Goal: Transaction & Acquisition: Purchase product/service

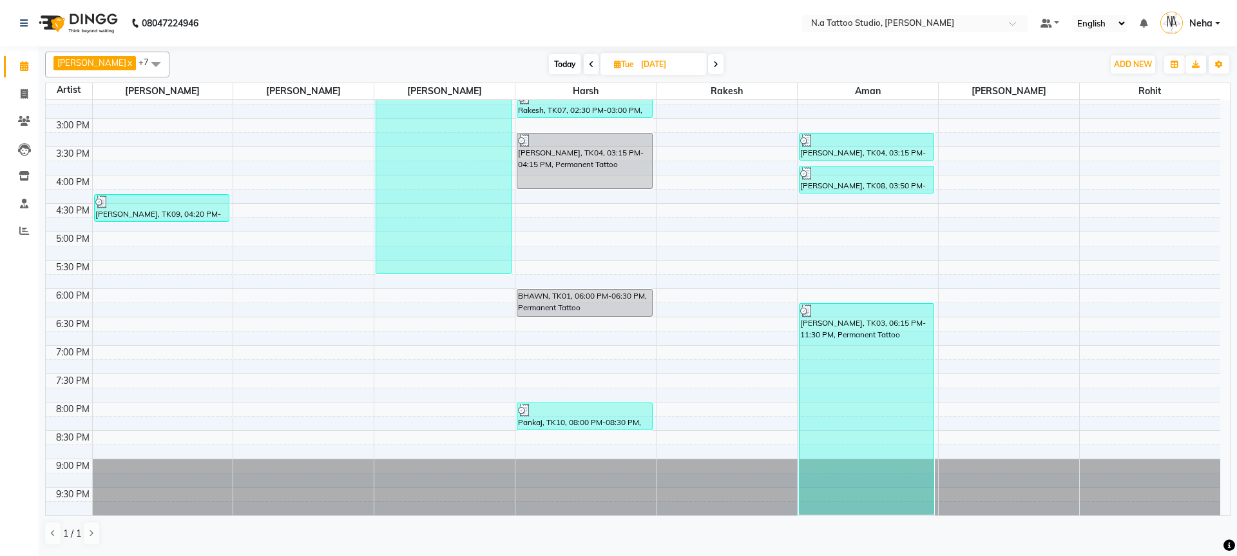
click at [567, 61] on span "Today" at bounding box center [565, 64] width 32 height 20
type input "01-10-2025"
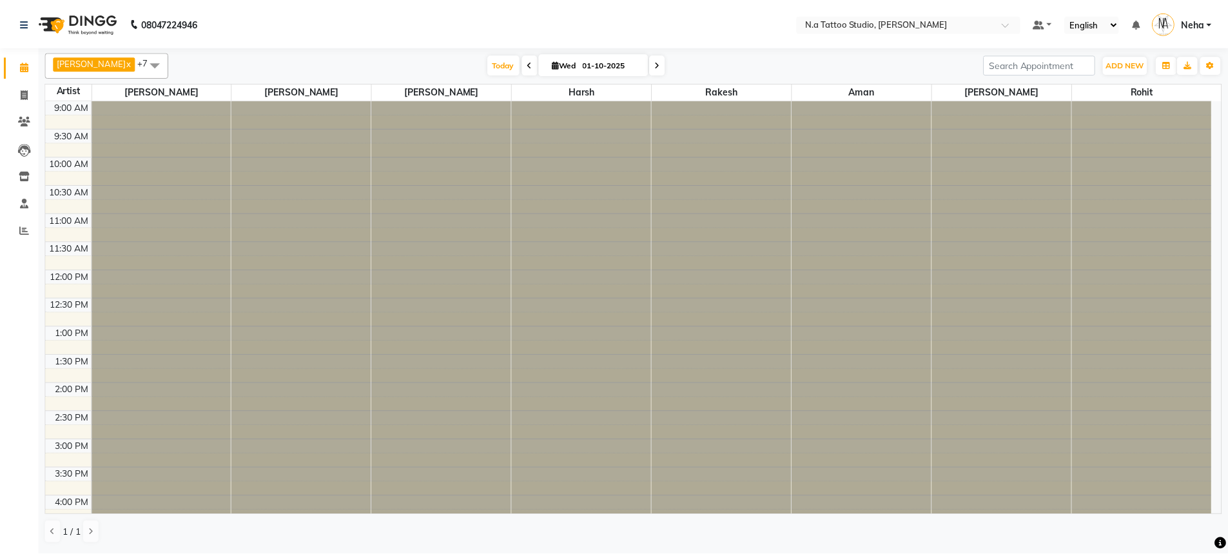
scroll to position [322, 0]
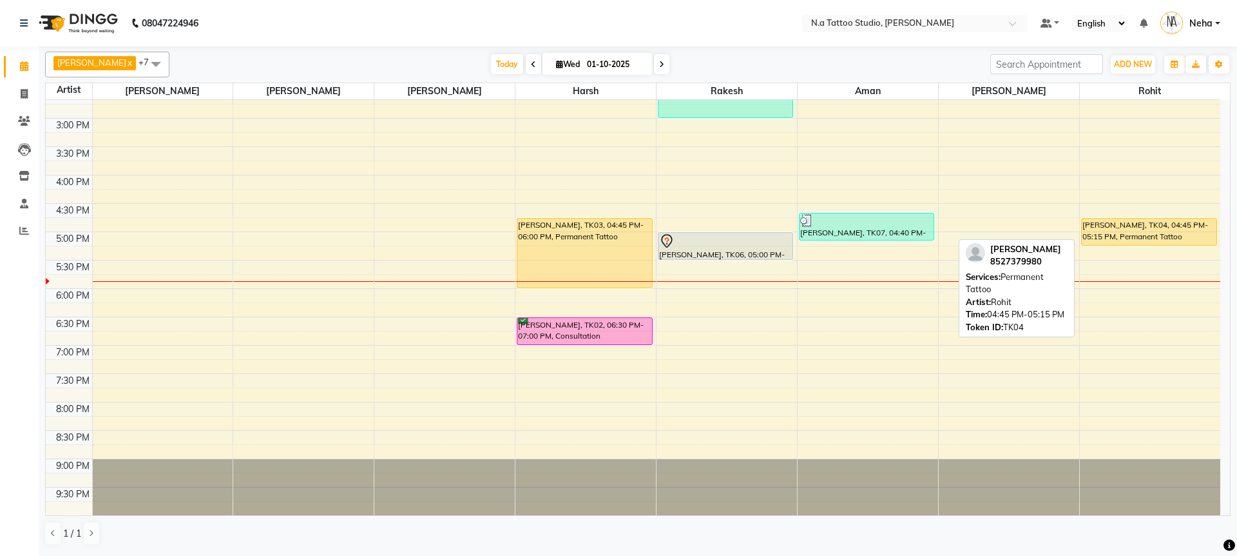
click at [1127, 226] on div "[PERSON_NAME], TK04, 04:45 PM-05:15 PM, Permanent Tattoo" at bounding box center [1149, 231] width 135 height 26
select select "1"
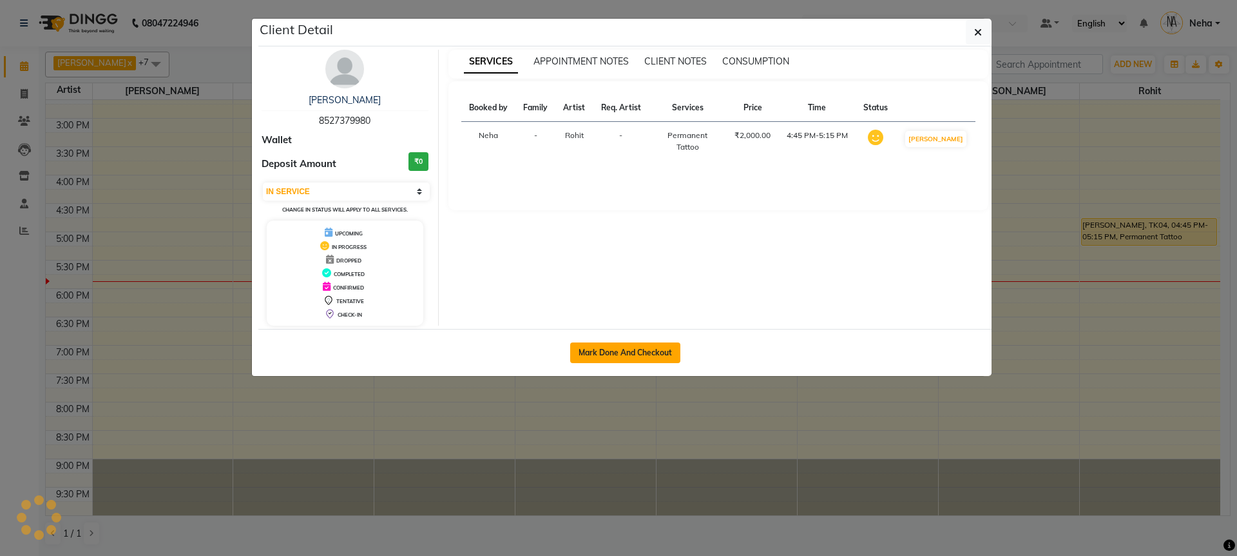
click at [639, 348] on button "Mark Done And Checkout" at bounding box center [625, 352] width 110 height 21
select select "service"
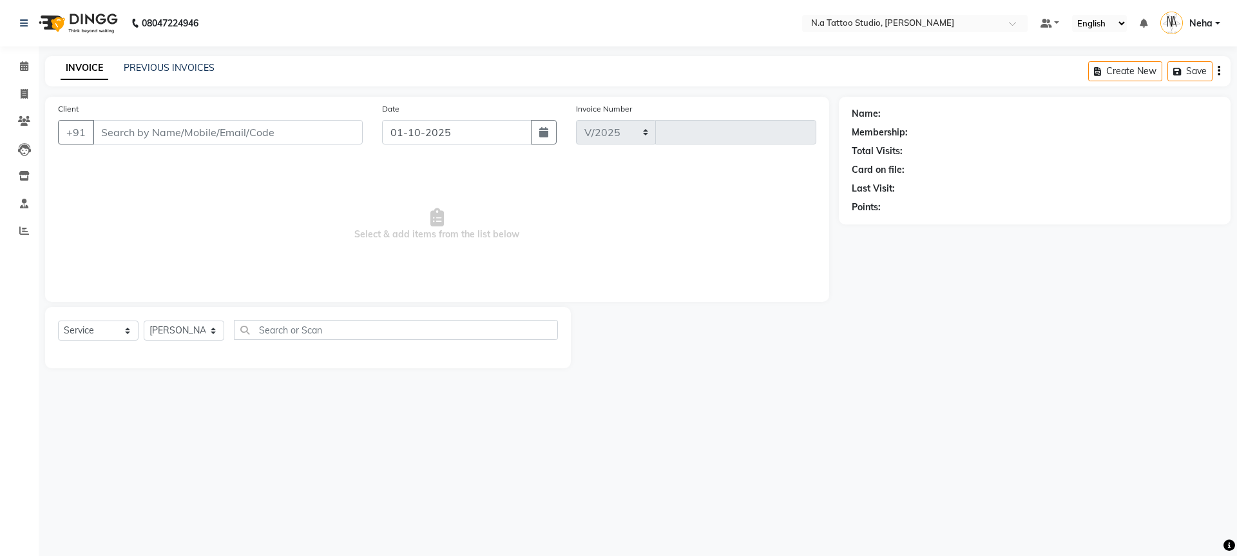
select select "4590"
type input "0733"
click at [1219, 72] on icon "button" at bounding box center [1219, 71] width 3 height 1
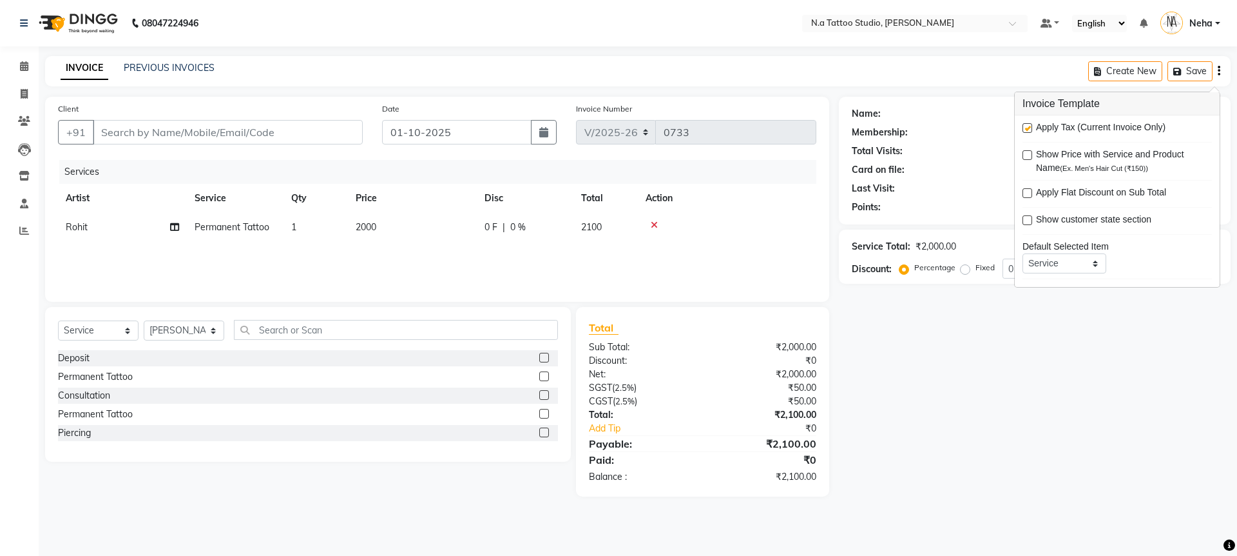
type input "85******80"
select select "91725"
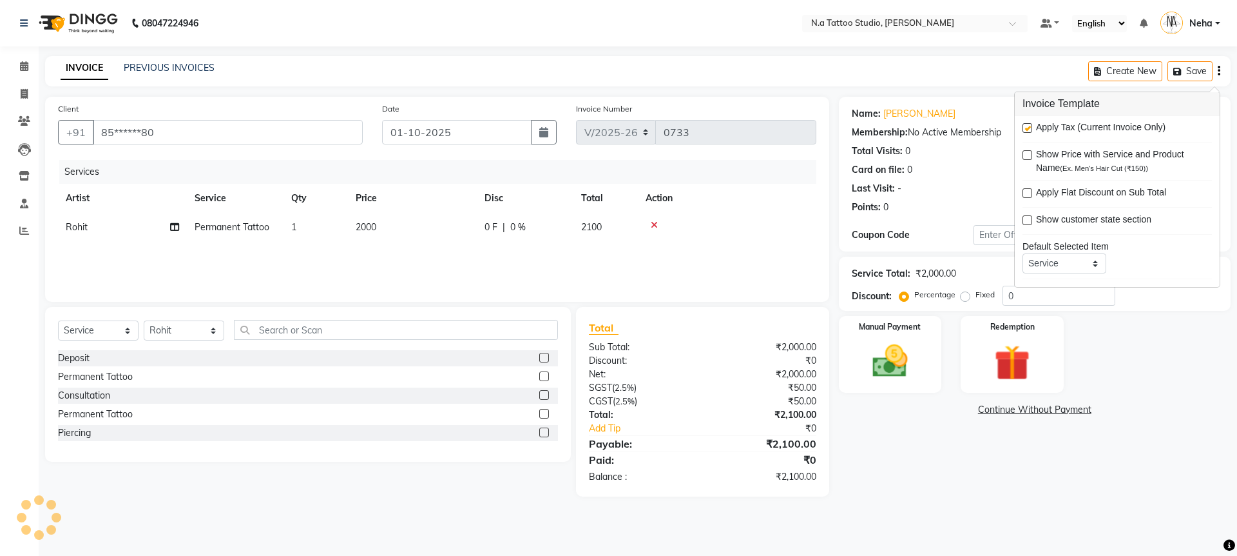
click at [1030, 126] on label at bounding box center [1028, 128] width 10 height 10
click at [1030, 126] on input "checkbox" at bounding box center [1027, 128] width 8 height 8
checkbox input "false"
click at [441, 229] on td "2000" at bounding box center [412, 227] width 129 height 29
select select "91725"
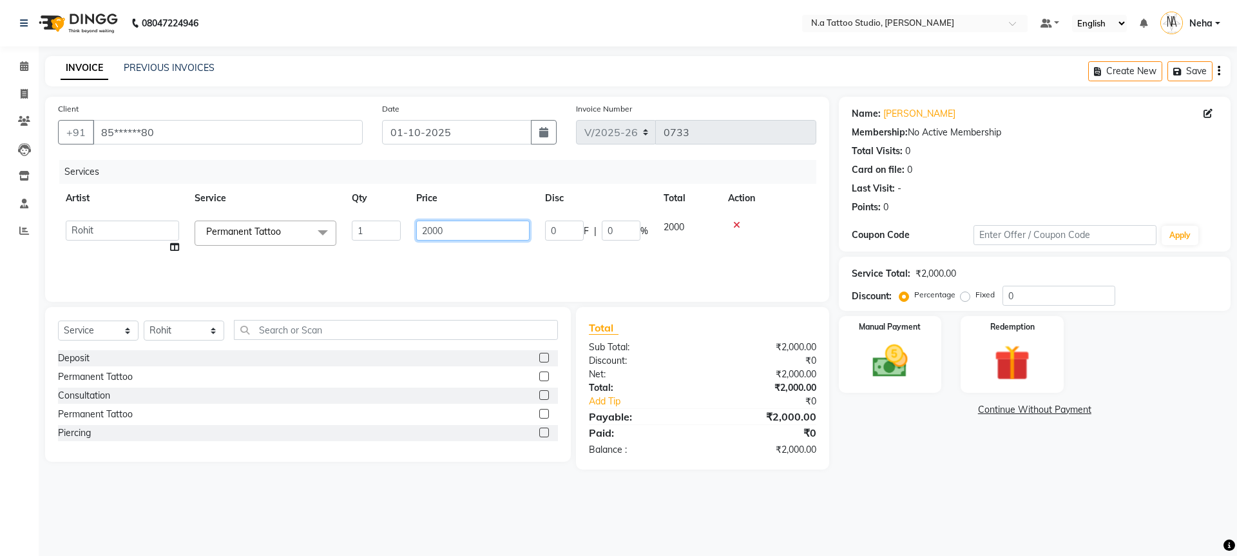
click at [457, 230] on input "2000" at bounding box center [472, 230] width 113 height 20
type input "3500"
click at [468, 260] on div "Services Artist Service Qty Price Disc Total Action [PERSON_NAME] [PERSON_NAME]…" at bounding box center [437, 224] width 759 height 129
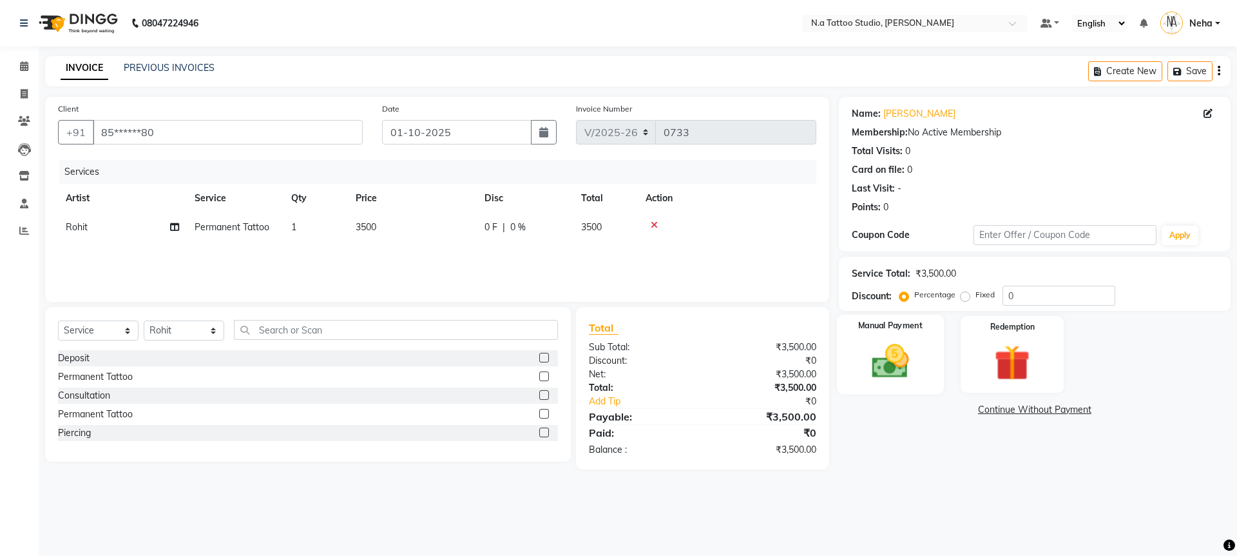
click at [907, 367] on img at bounding box center [890, 361] width 60 height 43
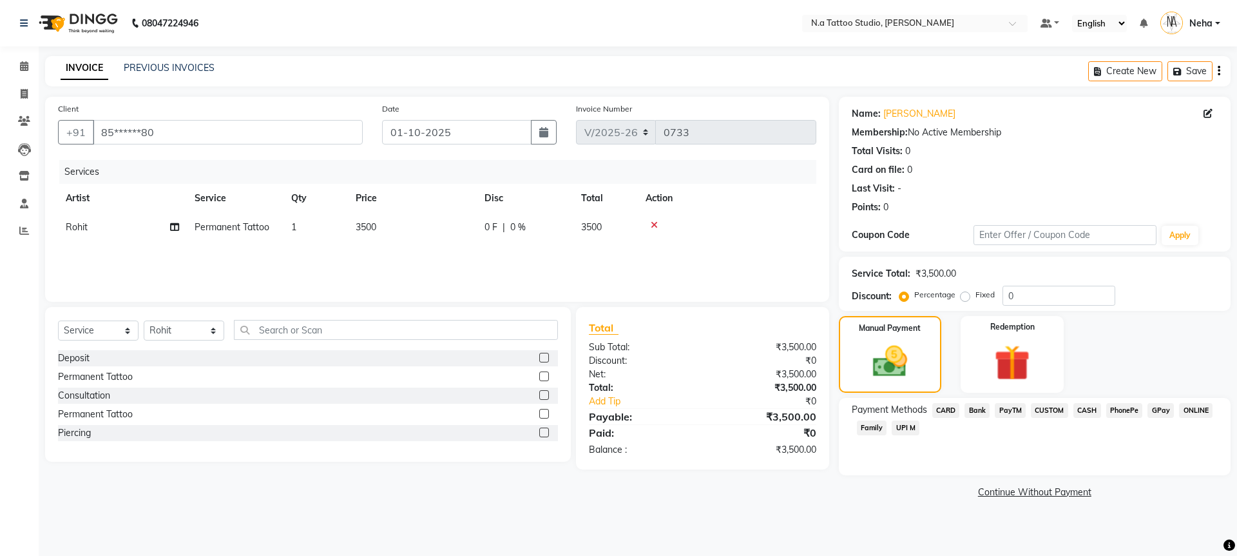
click at [1165, 414] on span "GPay" at bounding box center [1161, 410] width 26 height 15
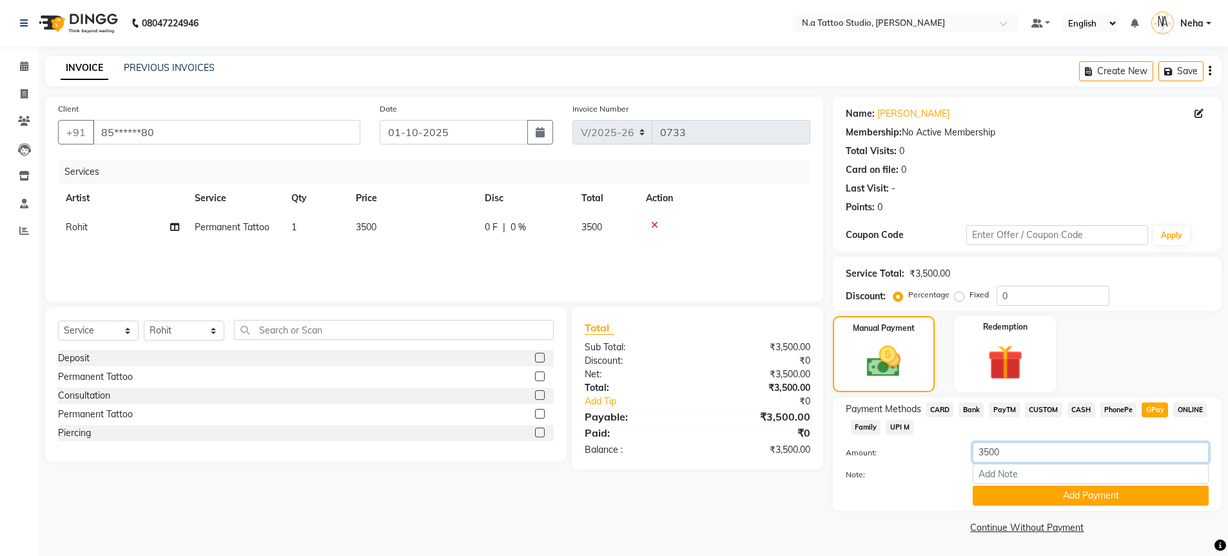
click at [1056, 458] on input "3500" at bounding box center [1091, 452] width 236 height 20
type input "1000"
click at [1071, 487] on button "Add Payment" at bounding box center [1091, 495] width 236 height 20
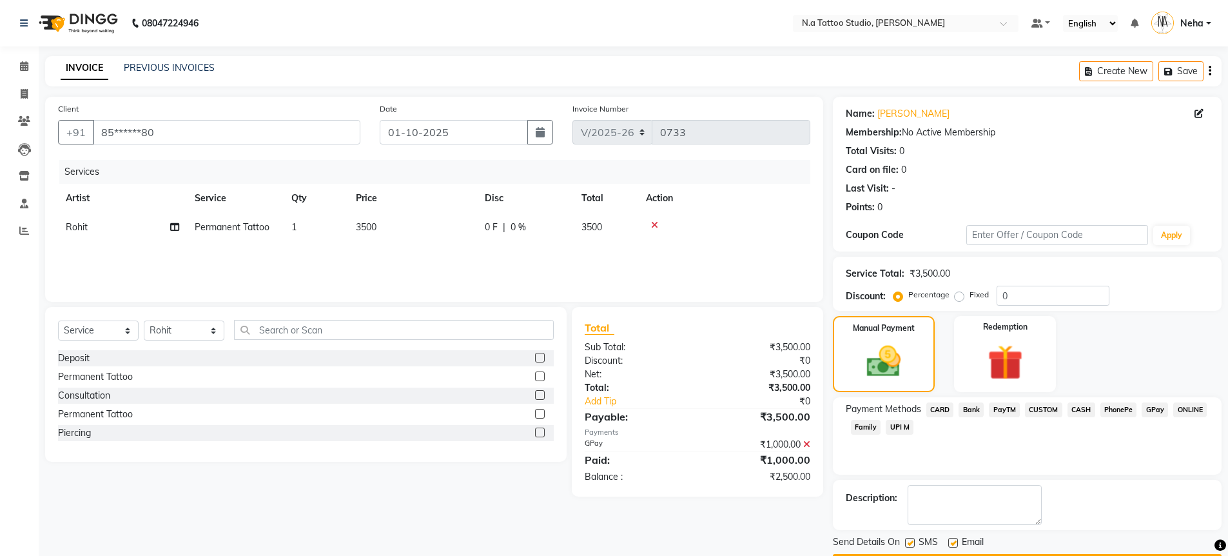
drag, startPoint x: 1080, startPoint y: 408, endPoint x: 1080, endPoint y: 438, distance: 29.7
click at [1080, 409] on span "CASH" at bounding box center [1081, 409] width 28 height 15
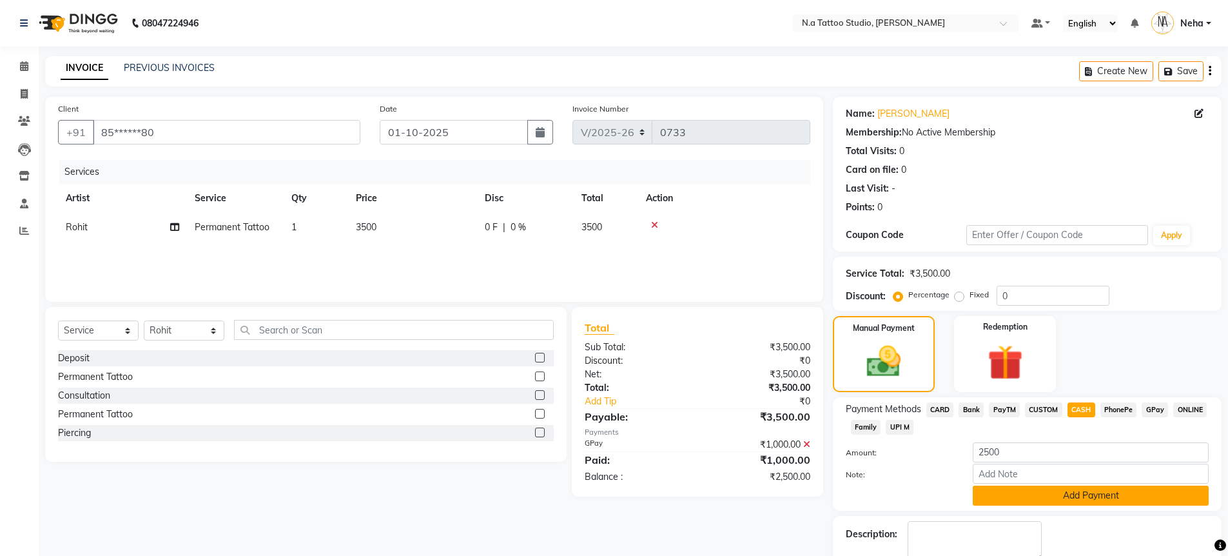
click at [1078, 498] on button "Add Payment" at bounding box center [1091, 495] width 236 height 20
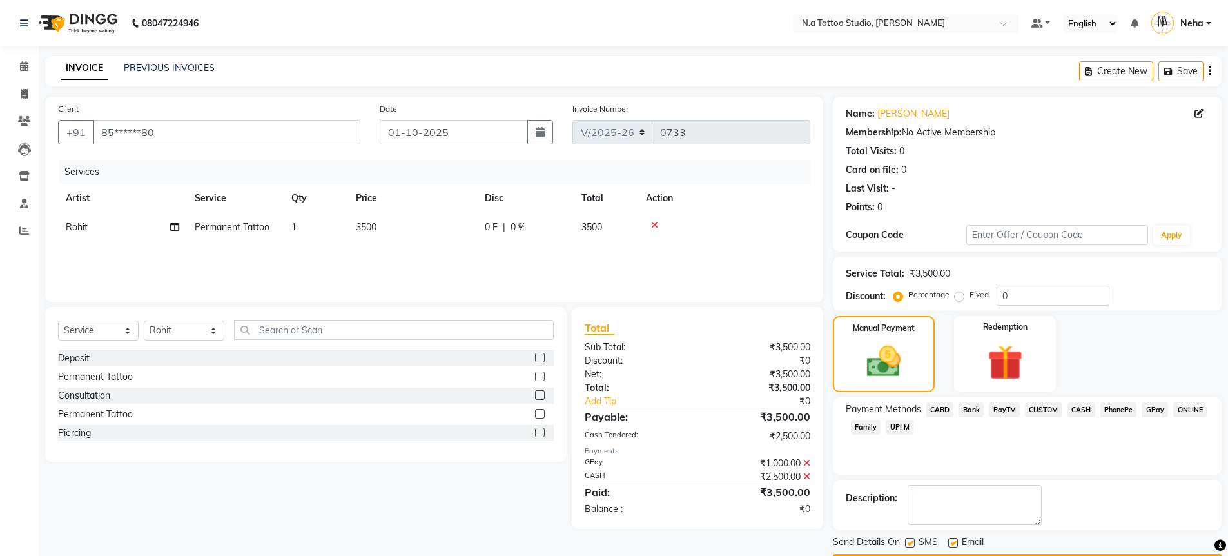
click at [1072, 554] on button "Checkout" at bounding box center [1027, 564] width 389 height 20
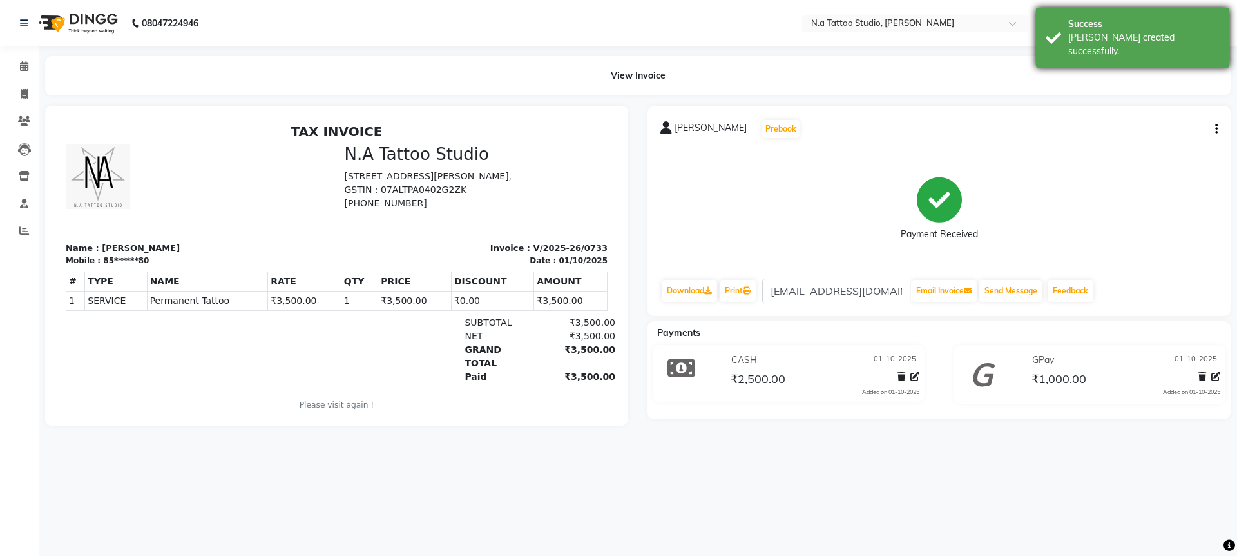
click at [1153, 17] on div "Success" at bounding box center [1144, 24] width 151 height 14
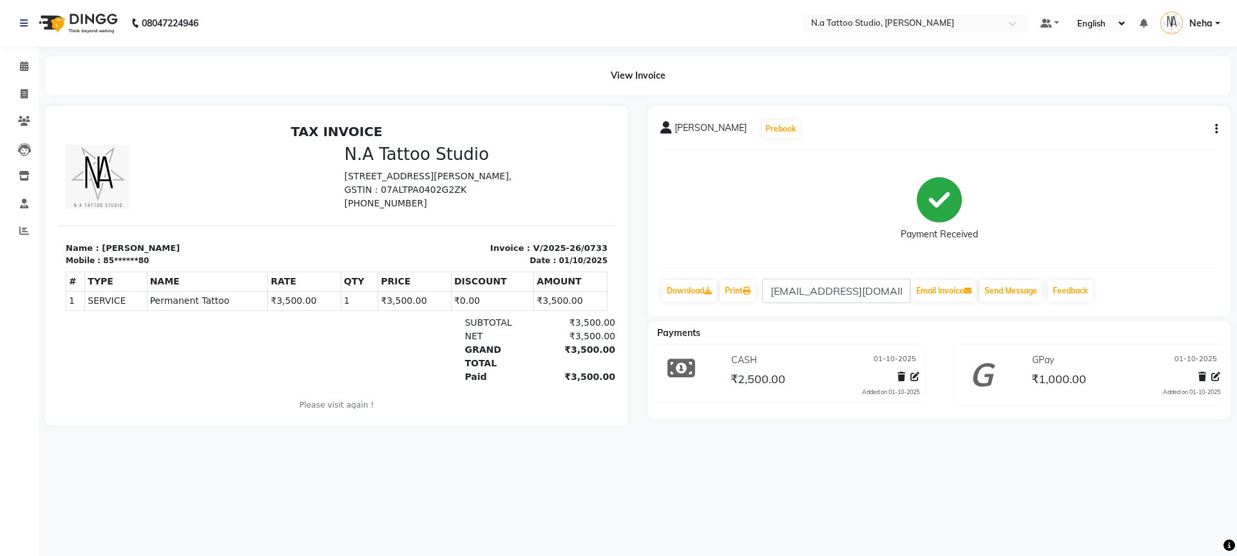
click at [1217, 129] on icon "button" at bounding box center [1217, 129] width 3 height 1
click at [1161, 128] on div "Edit Invoice" at bounding box center [1153, 129] width 88 height 16
select select "service"
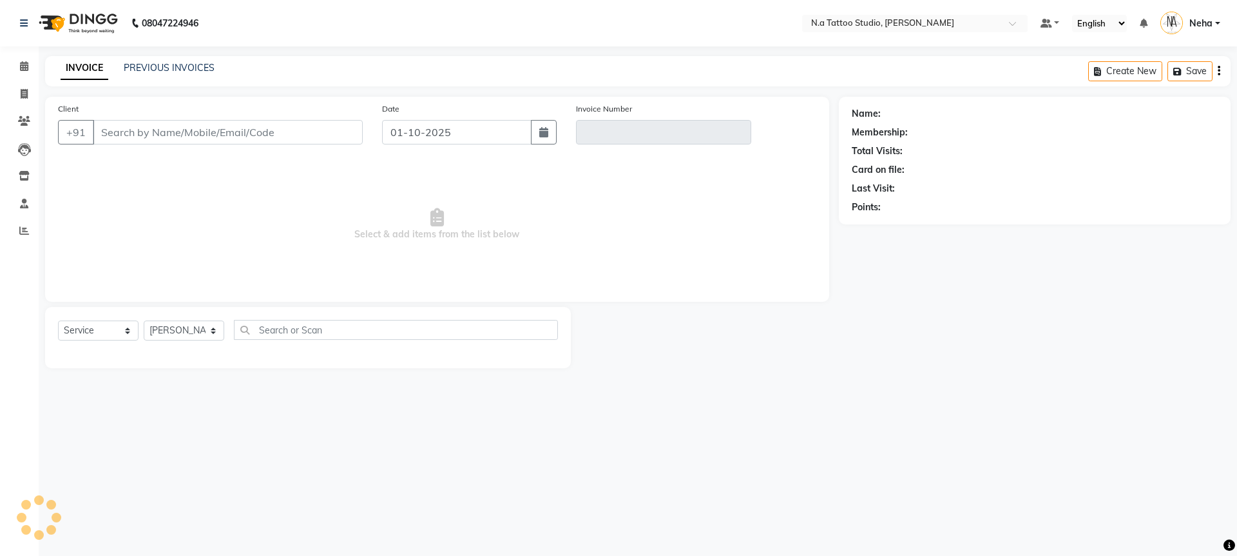
type input "85******80"
type input "V/2025-26/0733"
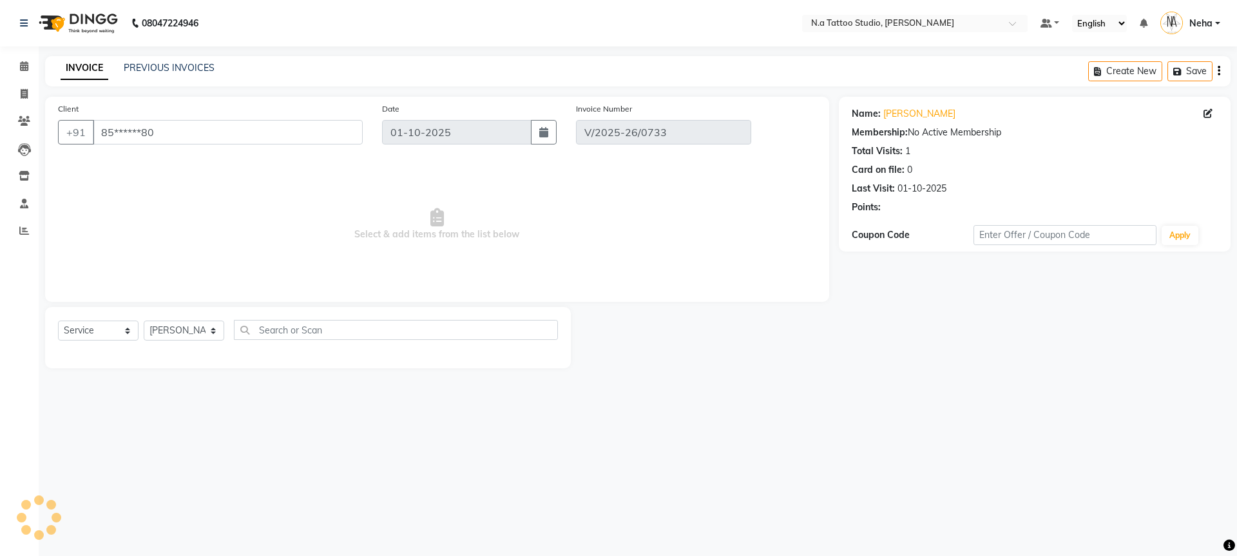
click at [1219, 71] on icon "button" at bounding box center [1219, 71] width 3 height 1
select select "select"
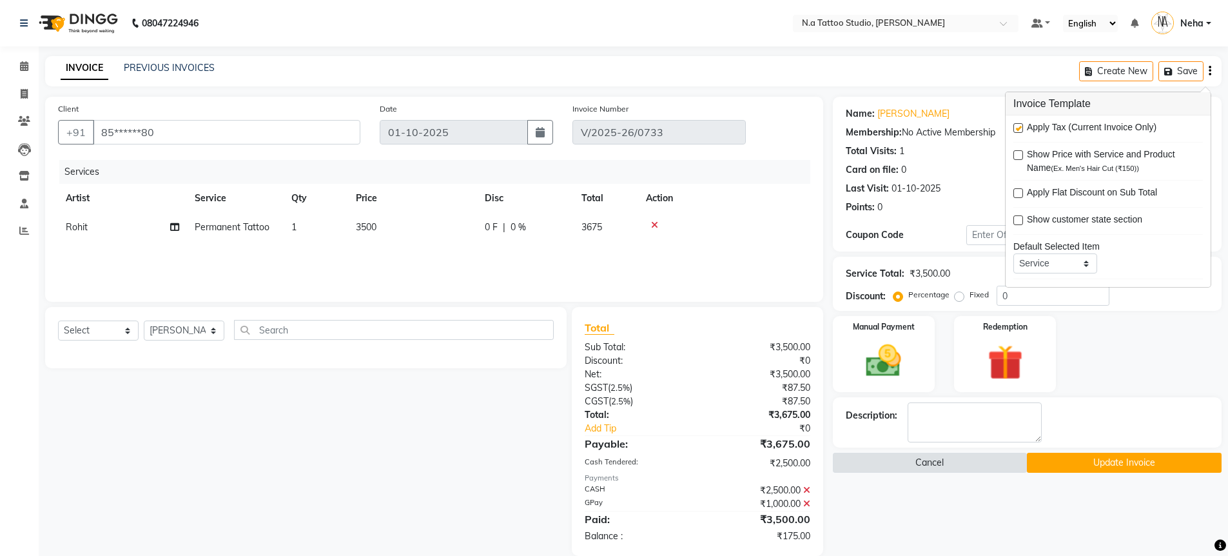
click at [873, 464] on button "Cancel" at bounding box center [930, 462] width 195 height 20
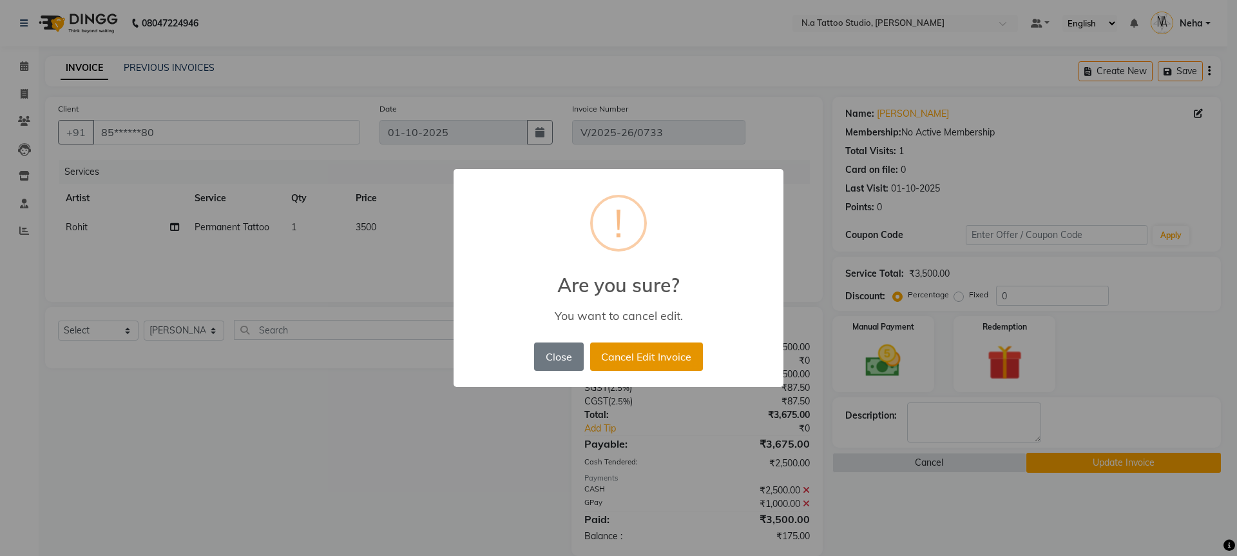
click at [634, 358] on button "Cancel Edit Invoice" at bounding box center [646, 356] width 113 height 28
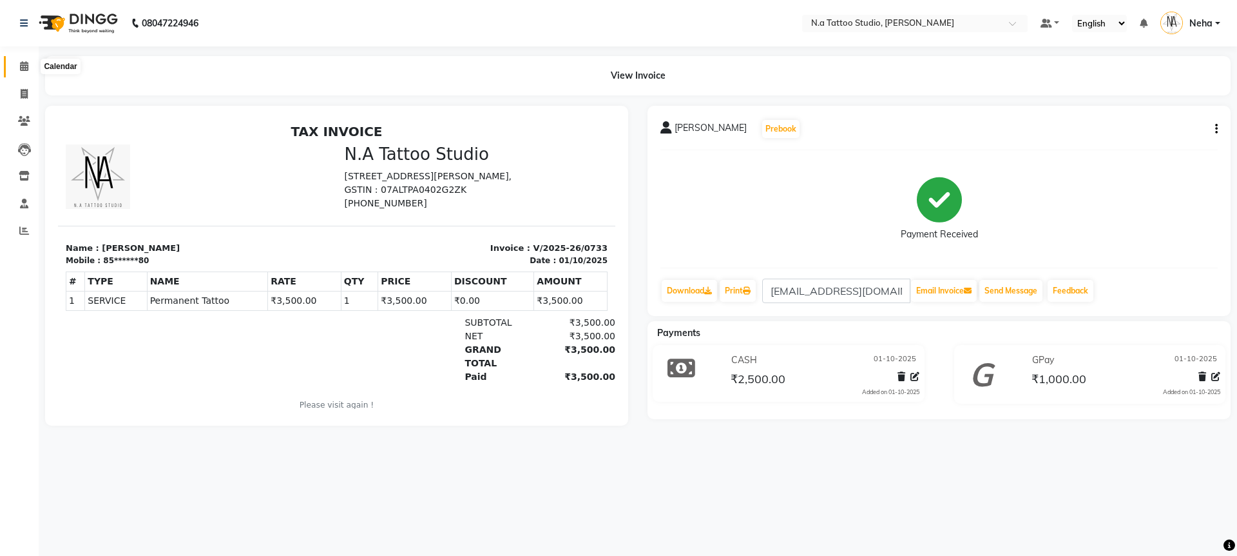
click at [29, 67] on span at bounding box center [24, 66] width 23 height 15
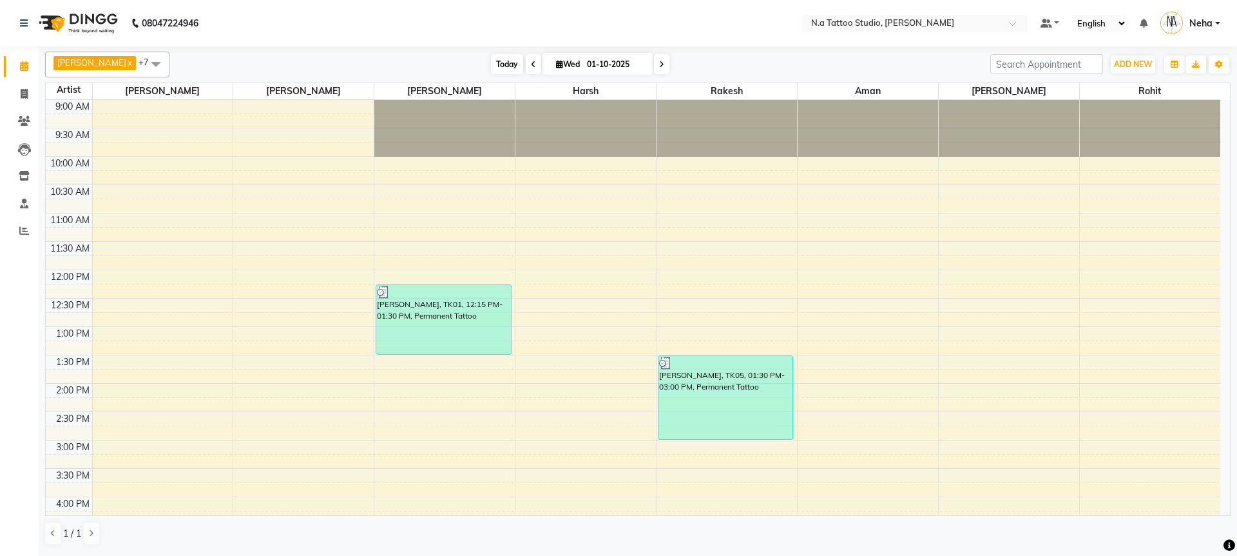
click at [501, 63] on span "Today" at bounding box center [507, 64] width 32 height 20
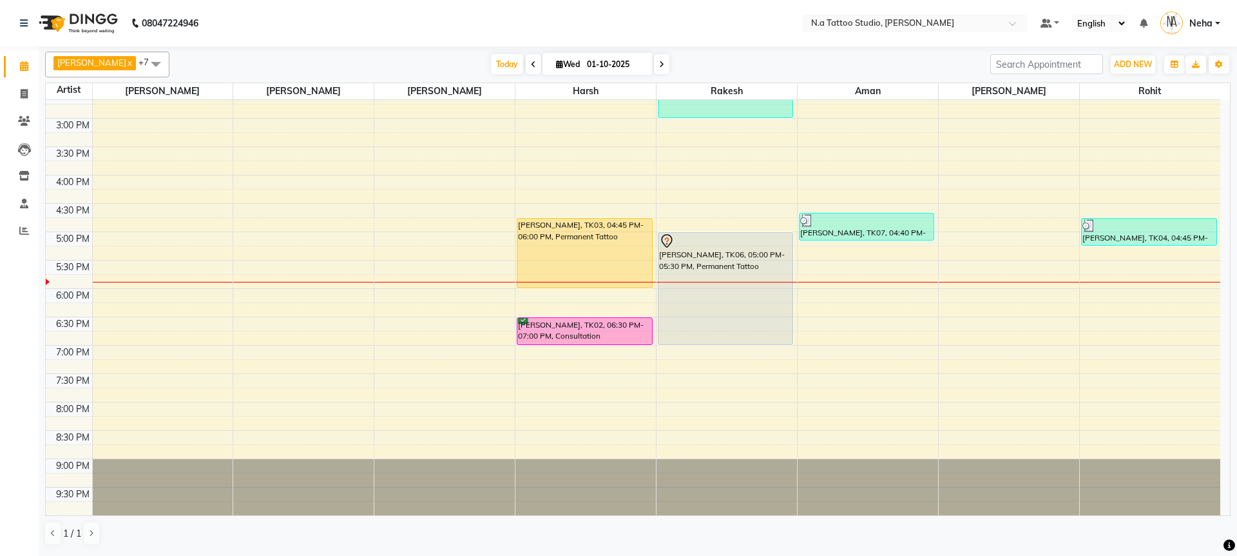
drag, startPoint x: 713, startPoint y: 258, endPoint x: 712, endPoint y: 338, distance: 79.9
click at [712, 338] on div "[PERSON_NAME], TK05, 01:30 PM-03:00 PM, Permanent Tattoo [PERSON_NAME], TK06, 0…" at bounding box center [727, 146] width 141 height 737
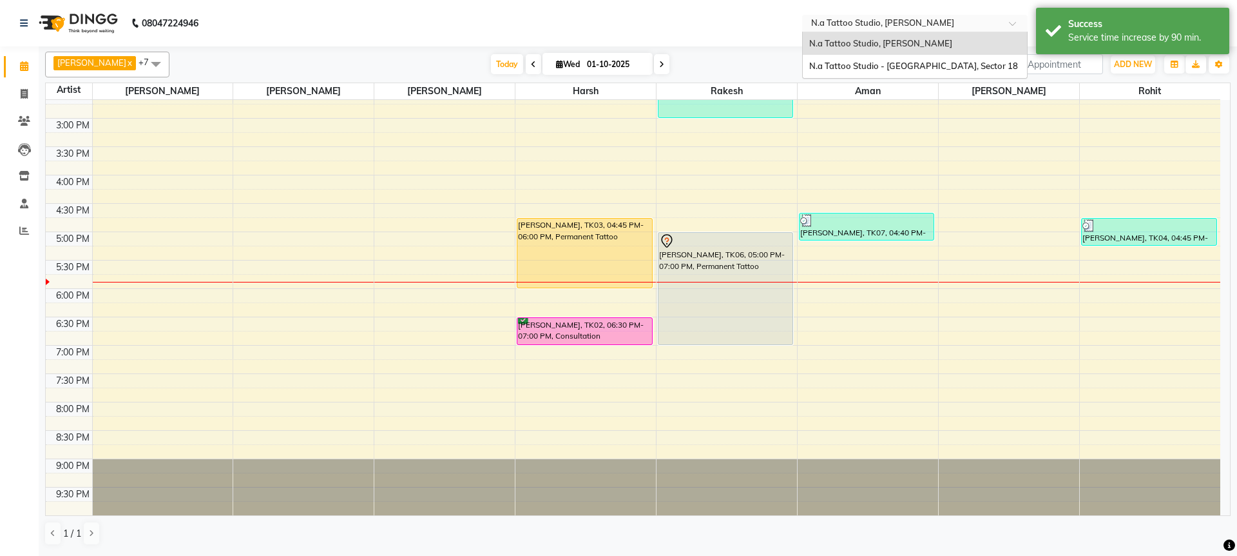
click at [840, 26] on input "text" at bounding box center [902, 24] width 187 height 13
click at [842, 63] on span "N.a Tattoo Studio - [GEOGRAPHIC_DATA], Sector 18" at bounding box center [914, 66] width 209 height 10
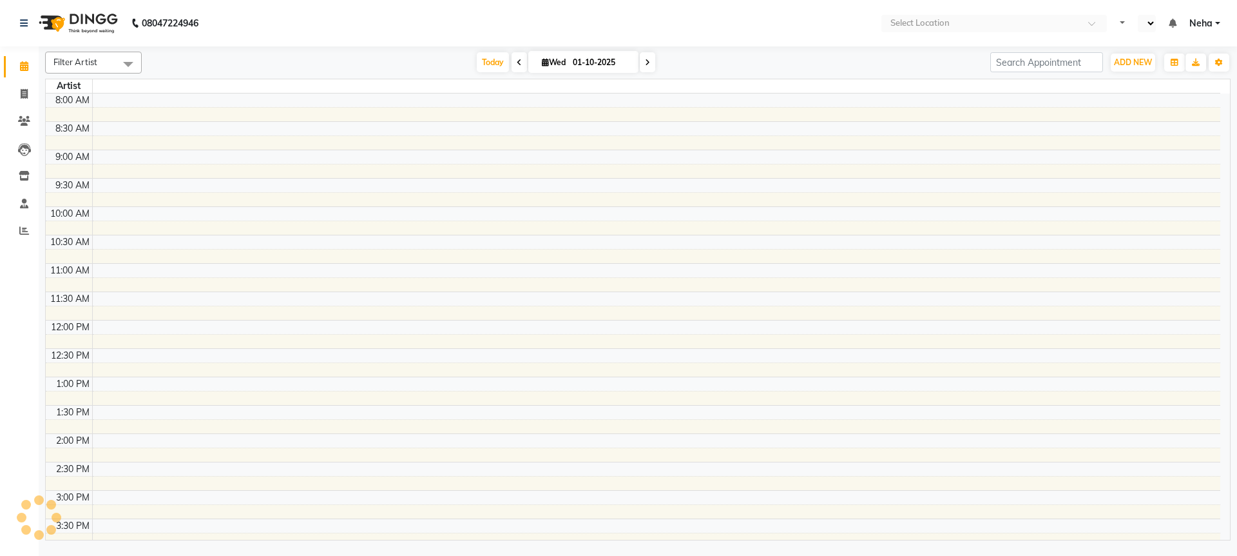
select select "en"
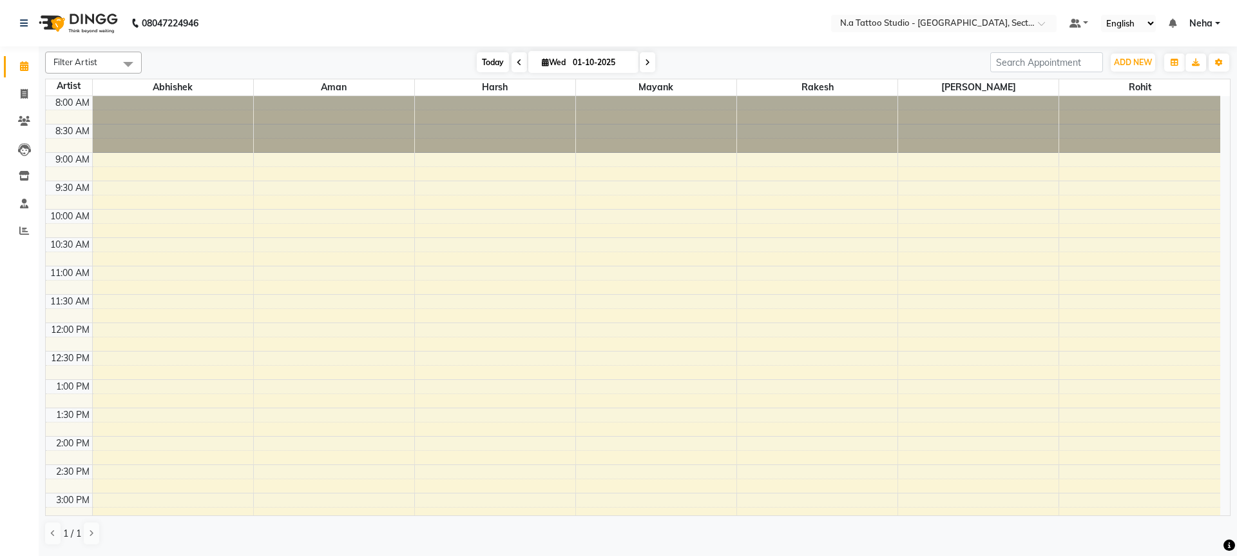
click at [500, 68] on span "Today" at bounding box center [493, 62] width 32 height 20
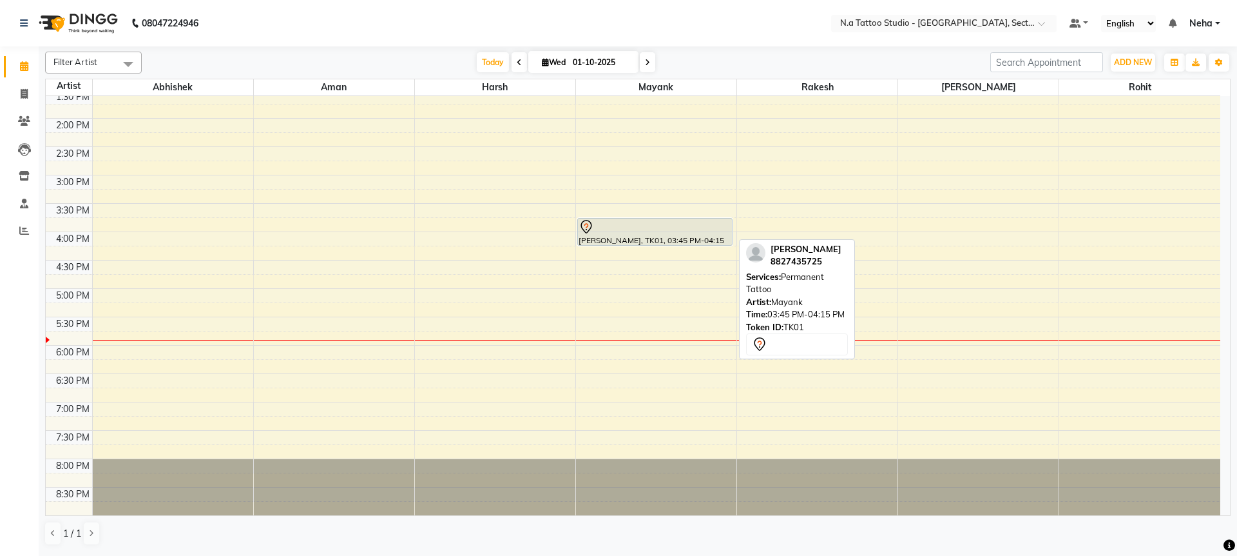
click at [637, 233] on div at bounding box center [655, 226] width 153 height 15
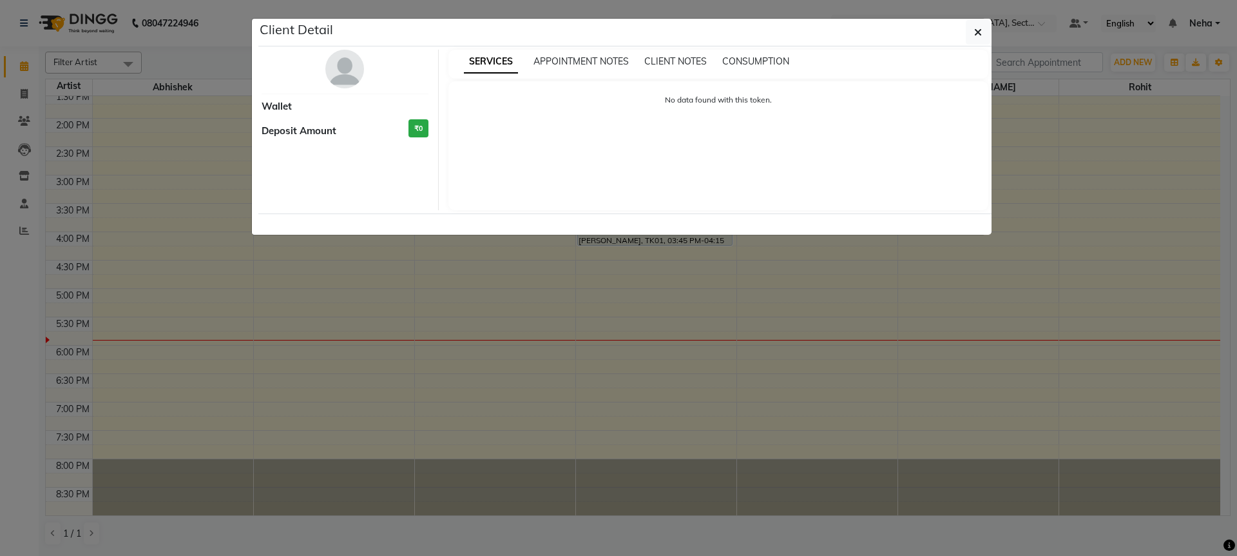
select select "7"
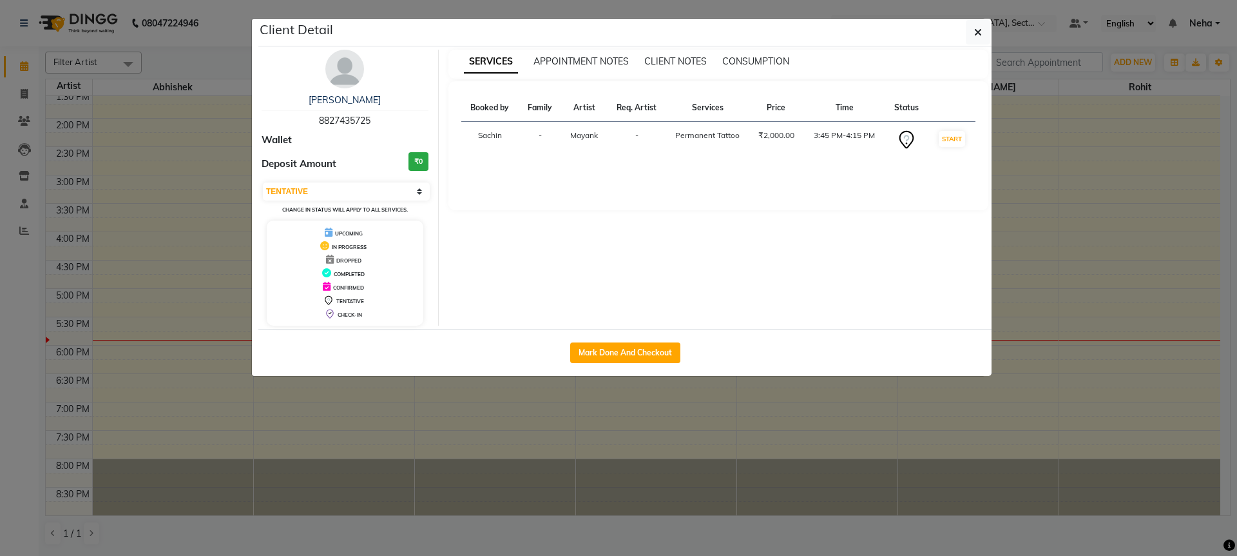
drag, startPoint x: 637, startPoint y: 355, endPoint x: 405, endPoint y: 24, distance: 403.6
click at [637, 356] on button "Mark Done And Checkout" at bounding box center [625, 352] width 110 height 21
select select "service"
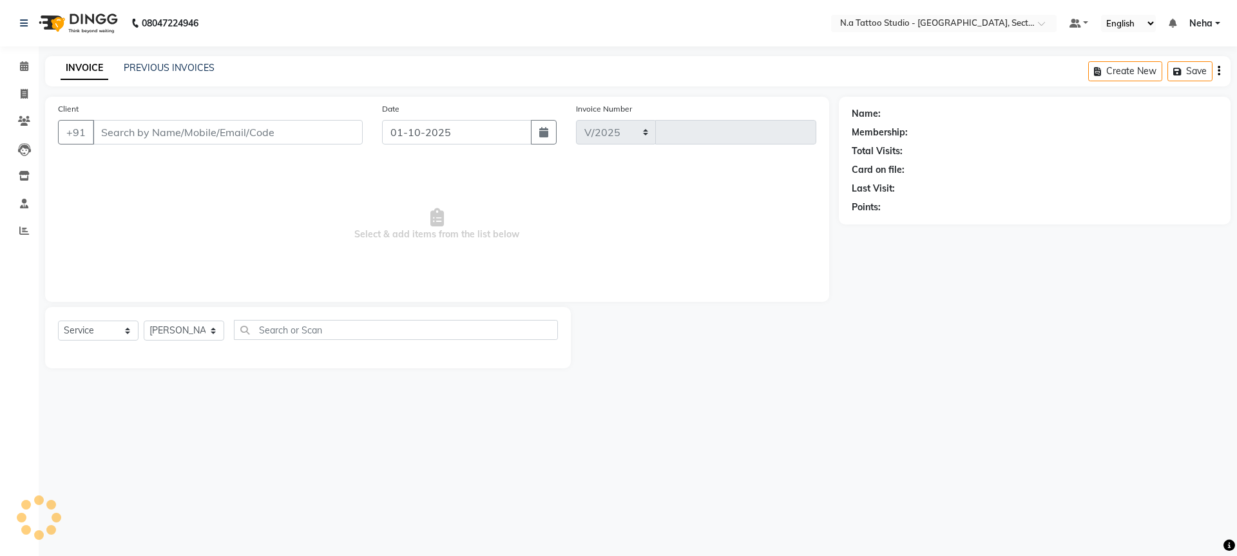
select select "4592"
type input "0292"
type input "88******25"
select select "84973"
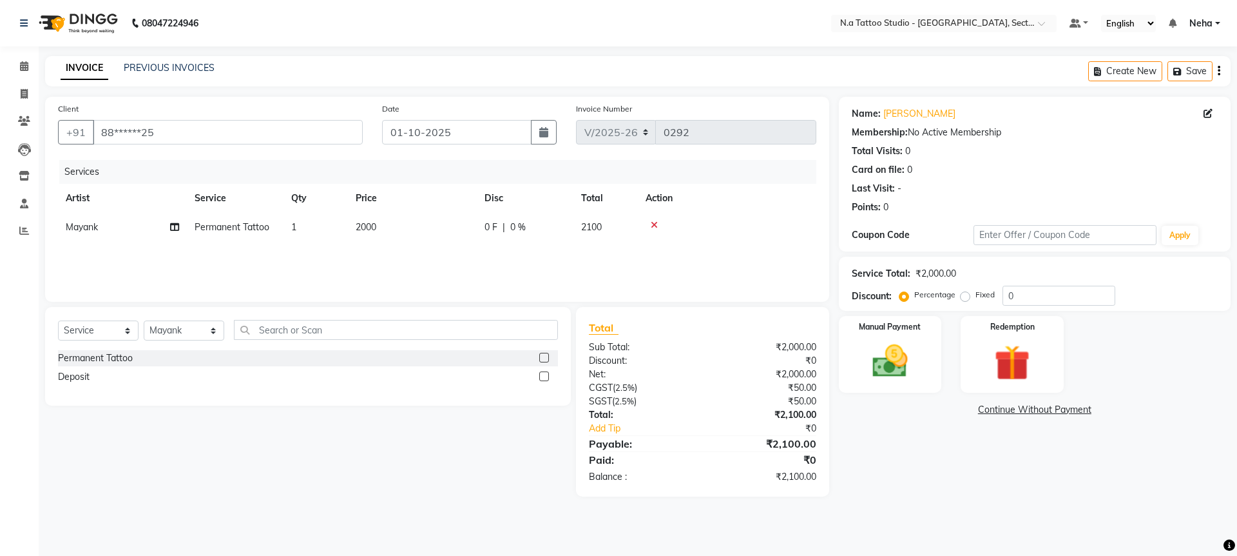
click at [448, 224] on td "2000" at bounding box center [412, 227] width 129 height 29
select select "84973"
click at [478, 227] on input "2000" at bounding box center [472, 230] width 113 height 20
click at [476, 227] on input "2000" at bounding box center [472, 230] width 113 height 20
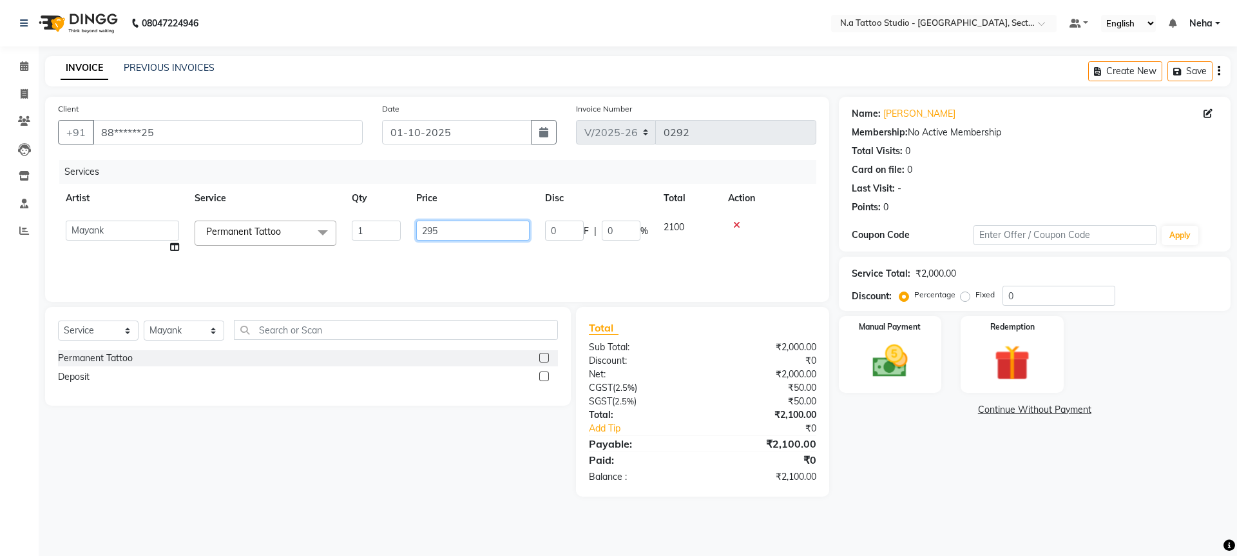
type input "2950"
drag, startPoint x: 1219, startPoint y: 72, endPoint x: 1207, endPoint y: 79, distance: 14.7
click at [1219, 72] on icon "button" at bounding box center [1219, 71] width 3 height 1
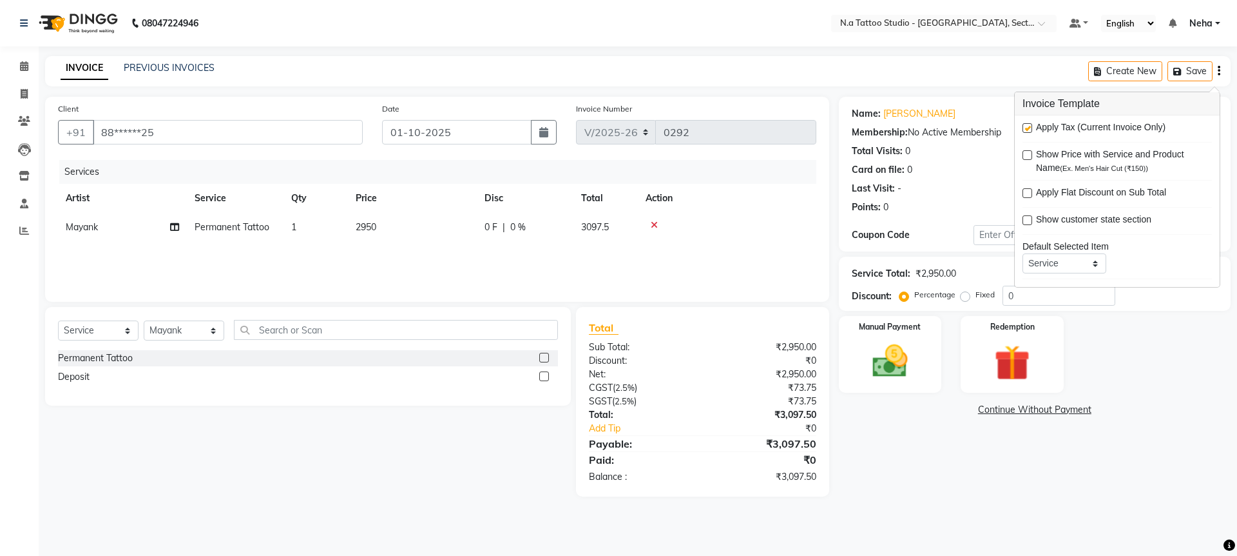
click at [1027, 124] on label at bounding box center [1028, 128] width 10 height 10
click at [1027, 124] on input "checkbox" at bounding box center [1027, 128] width 8 height 8
checkbox input "false"
click at [913, 360] on img at bounding box center [890, 361] width 60 height 43
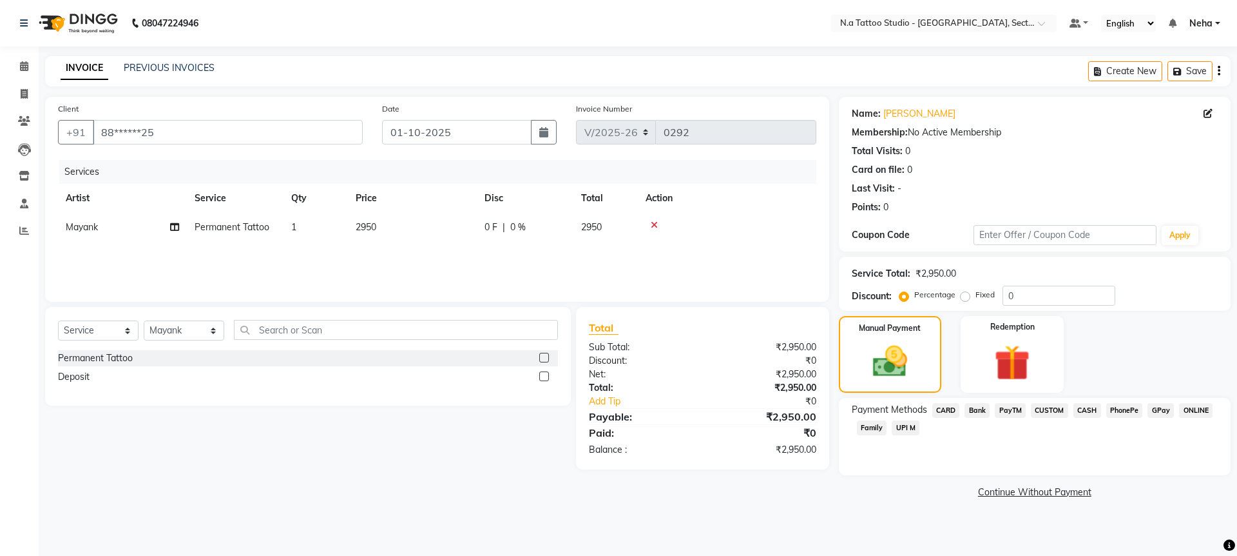
drag, startPoint x: 1008, startPoint y: 409, endPoint x: 1013, endPoint y: 429, distance: 21.1
click at [1009, 409] on span "PayTM" at bounding box center [1010, 410] width 31 height 15
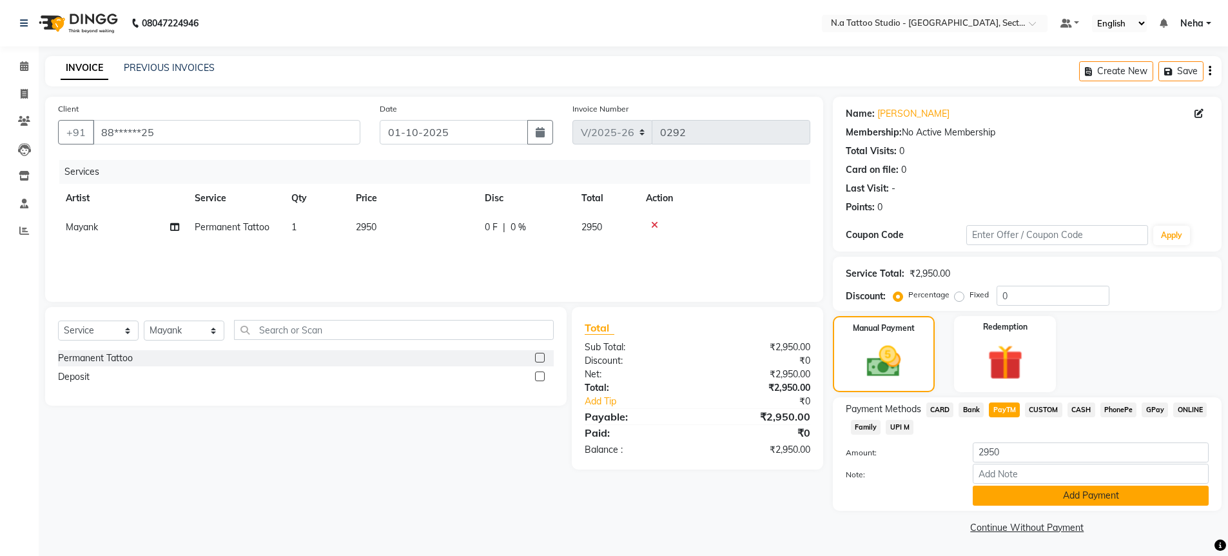
click at [1054, 497] on button "Add Payment" at bounding box center [1091, 495] width 236 height 20
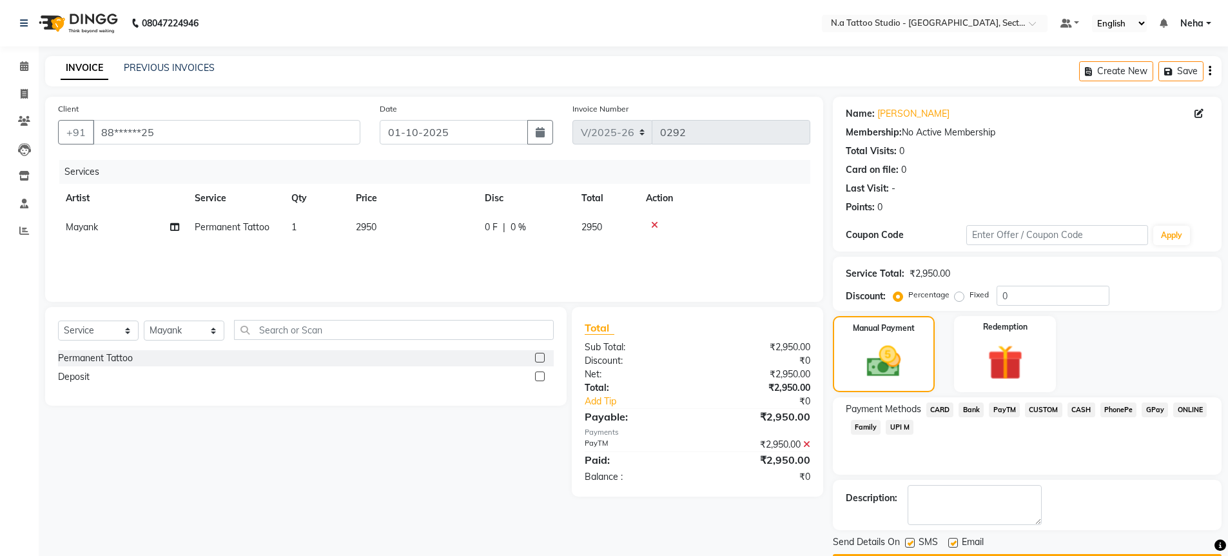
scroll to position [37, 0]
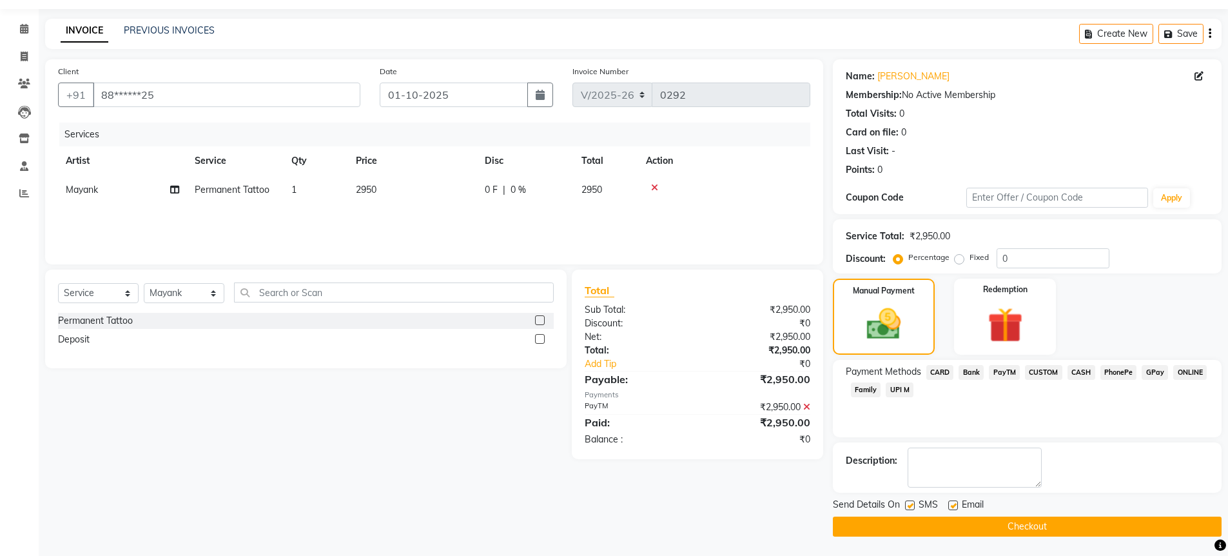
click at [1055, 527] on button "Checkout" at bounding box center [1027, 526] width 389 height 20
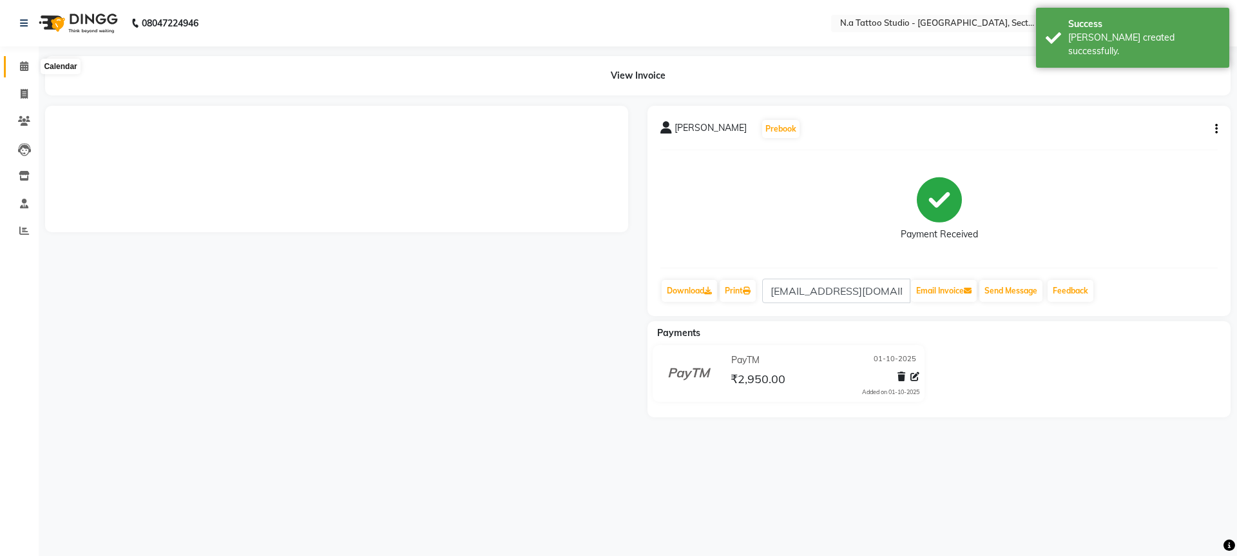
drag, startPoint x: 24, startPoint y: 72, endPoint x: 226, endPoint y: 3, distance: 212.8
click at [26, 71] on span at bounding box center [24, 66] width 23 height 15
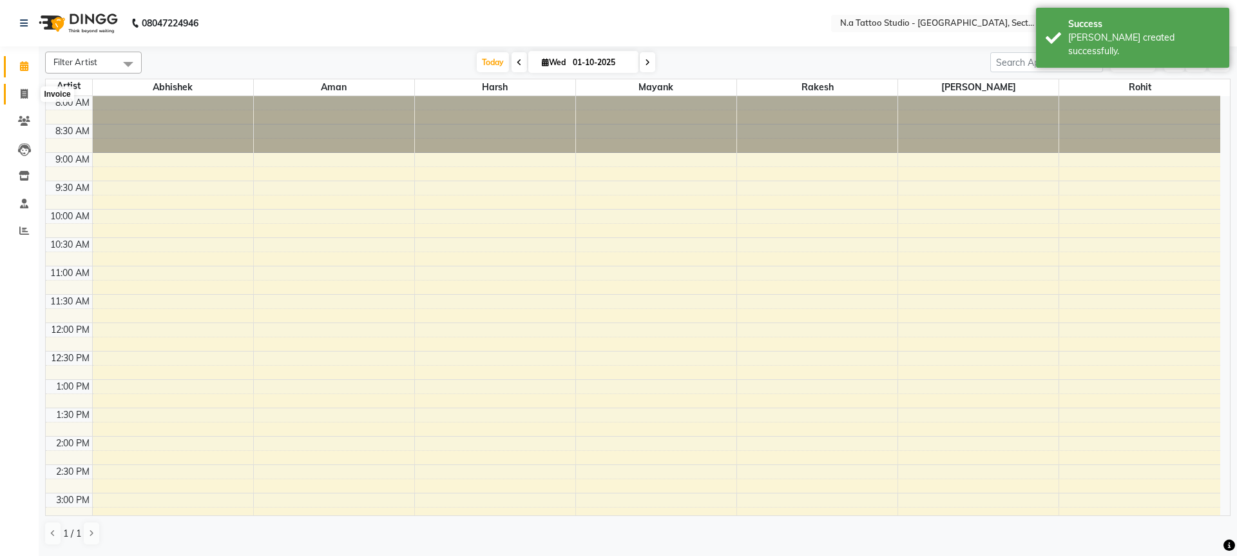
click at [26, 92] on icon at bounding box center [24, 94] width 7 height 10
select select "service"
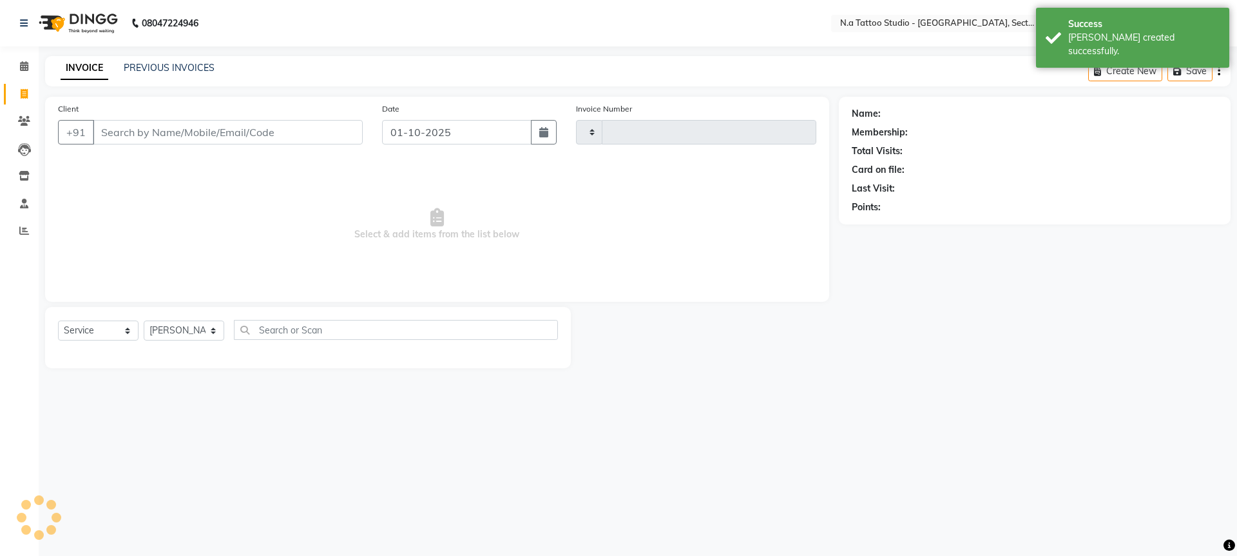
type input "0293"
select select "4592"
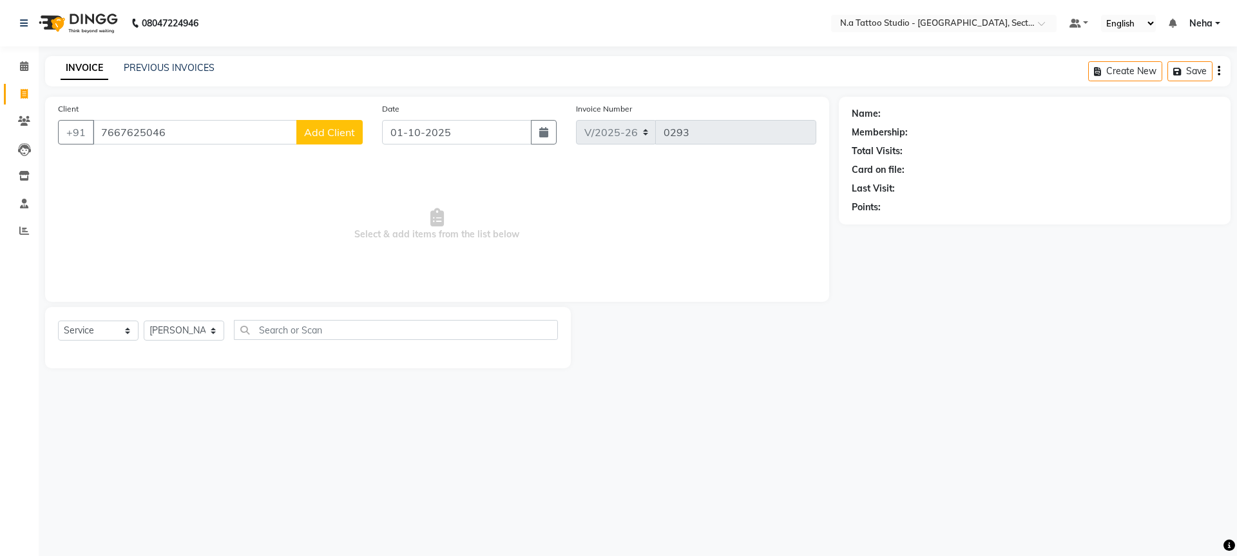
type input "7667625046"
click at [327, 135] on span "Add Client" at bounding box center [329, 132] width 51 height 13
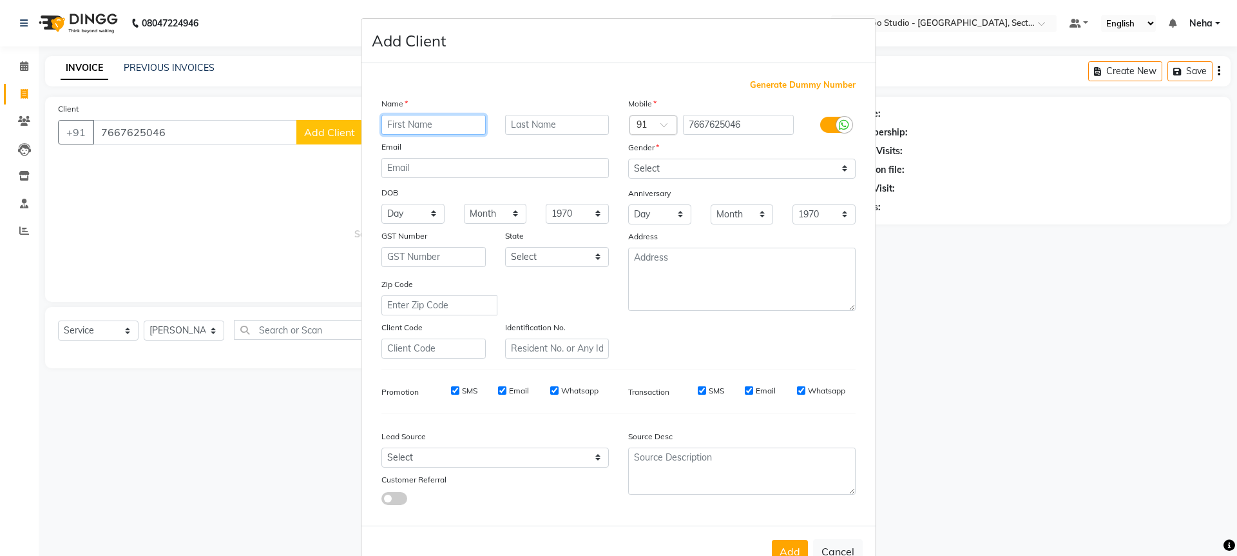
paste input "Anubhav sharan"
click at [431, 117] on input "Anubhav sharan" at bounding box center [434, 125] width 104 height 20
click at [440, 128] on input "Anubhav sharan" at bounding box center [434, 125] width 104 height 20
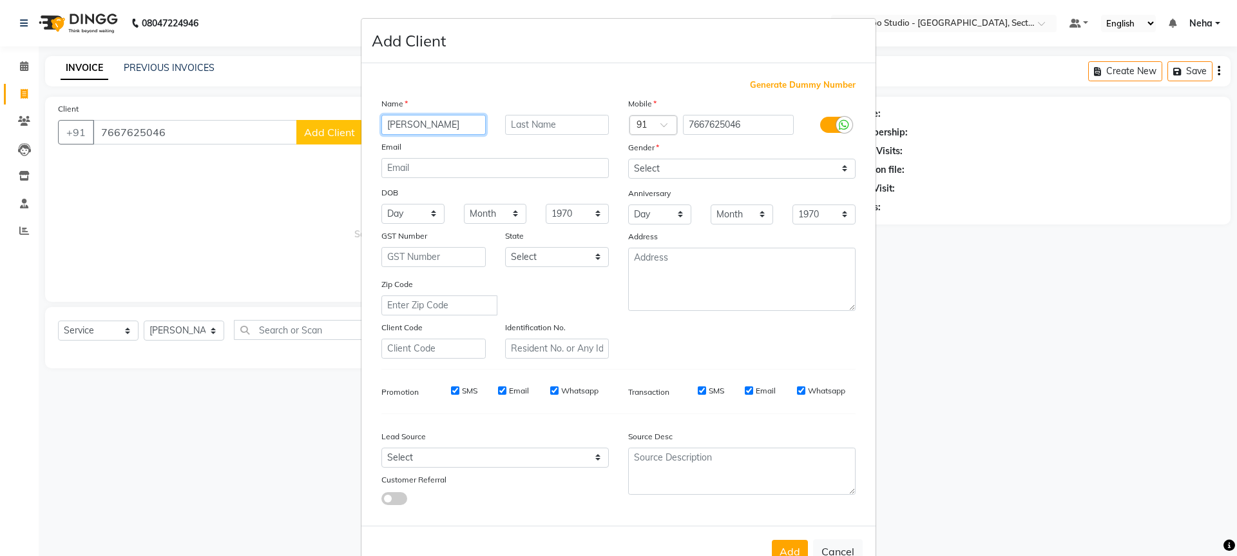
type input "Anubhav"
click at [521, 123] on input "text" at bounding box center [557, 125] width 104 height 20
paste input "sharan"
type input "sharan"
click at [443, 173] on input "email" at bounding box center [496, 168] width 228 height 20
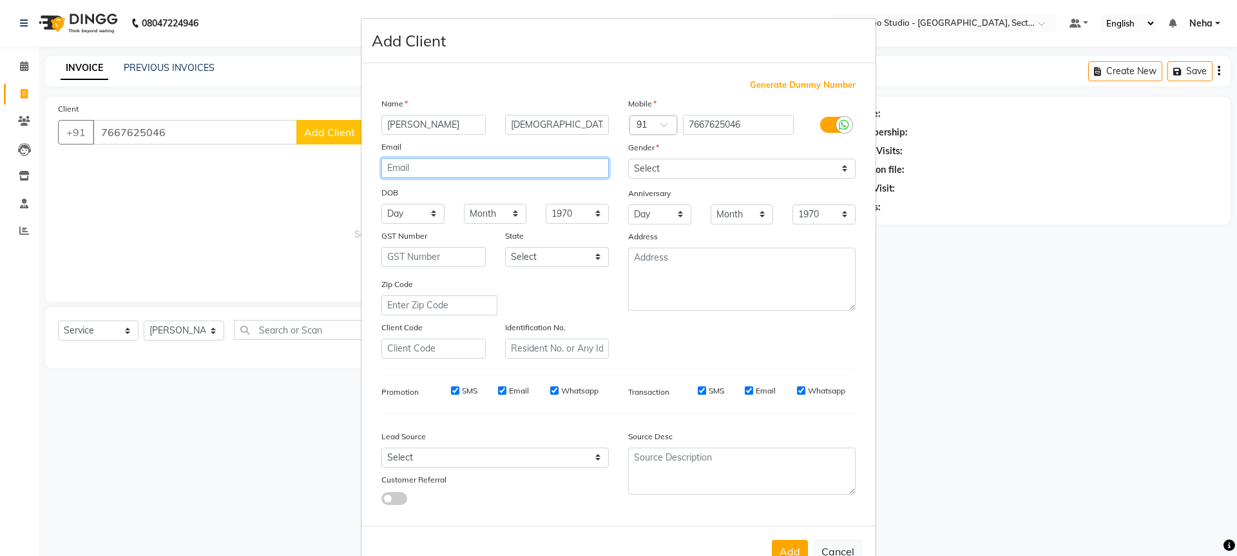
paste input "Anubhavsharan9223@gmail.com"
type input "Anubhavsharan9223@gmail.com"
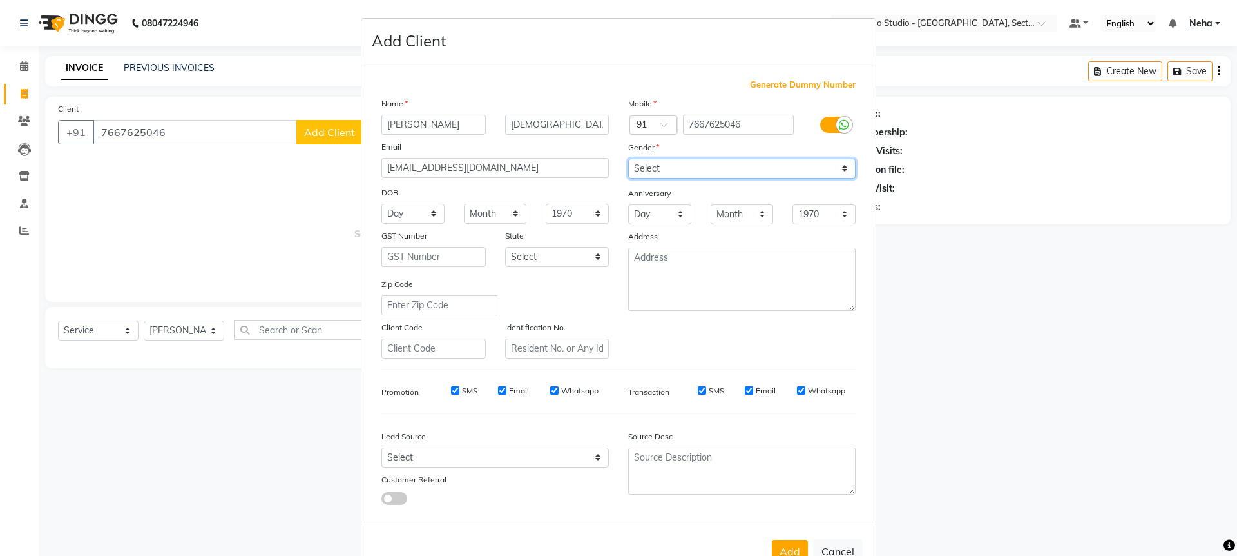
click at [704, 166] on select "Select Male Female Other Prefer Not To Say" at bounding box center [742, 169] width 228 height 20
select select "male"
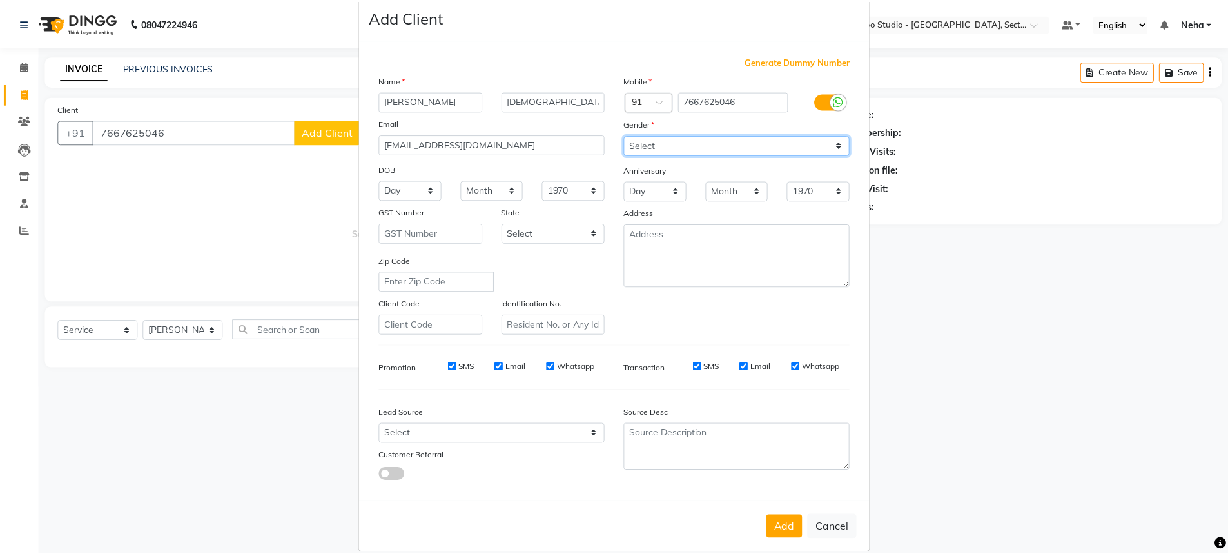
scroll to position [39, 0]
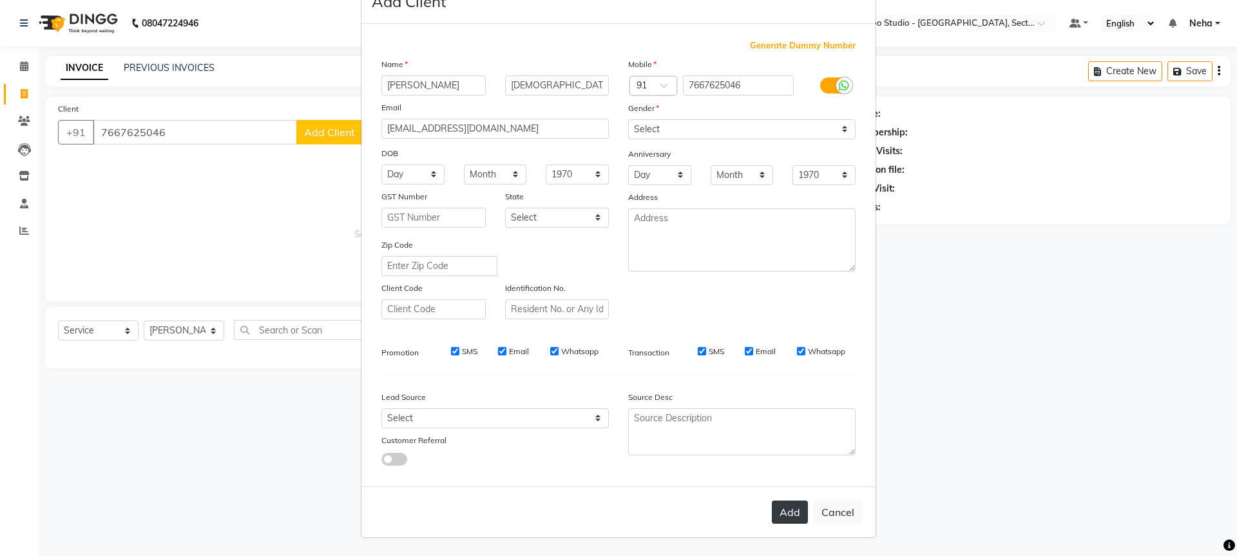
click at [781, 506] on button "Add" at bounding box center [790, 511] width 36 height 23
type input "76******46"
select select
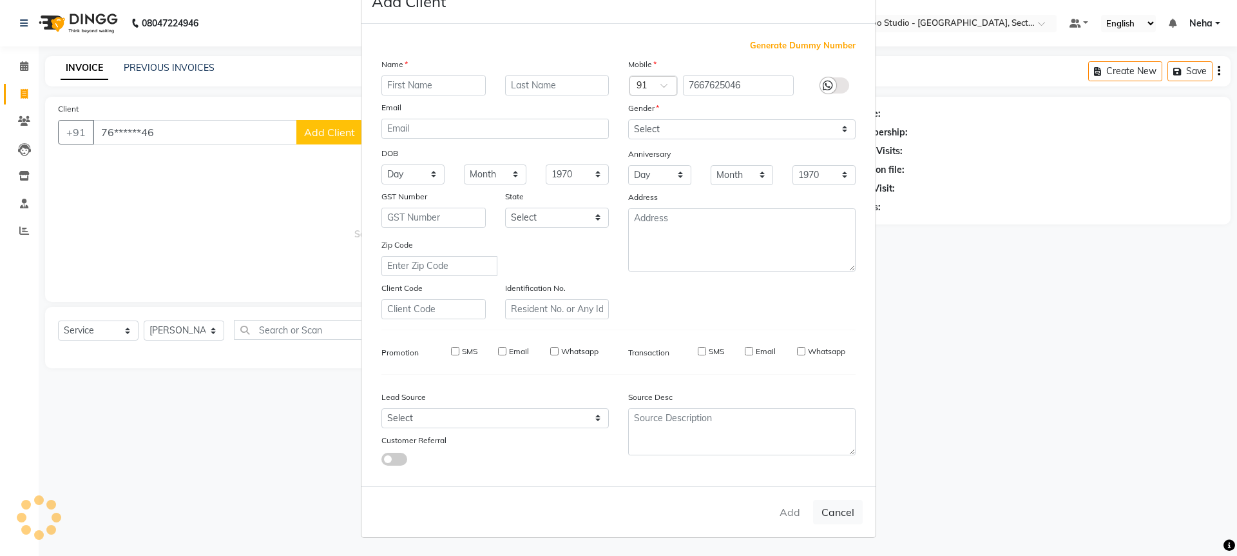
select select
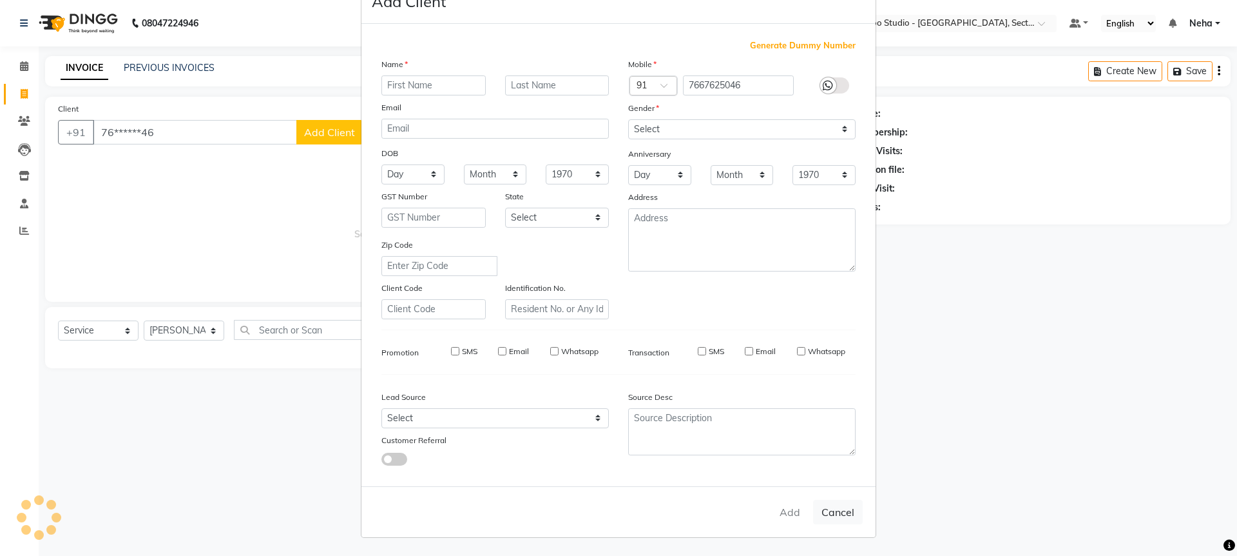
checkbox input "false"
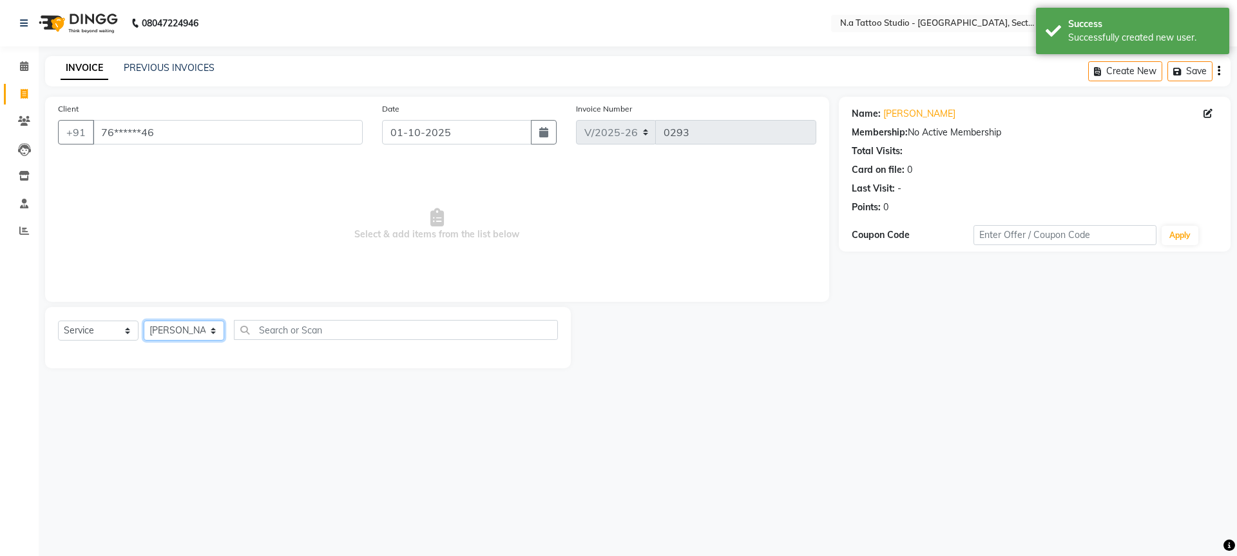
click at [197, 327] on select "Select Artist Abhishek Aman Harsh Kishan Kishan Manish Mayank nikhil Rahul Rake…" at bounding box center [184, 330] width 81 height 20
select select "26711"
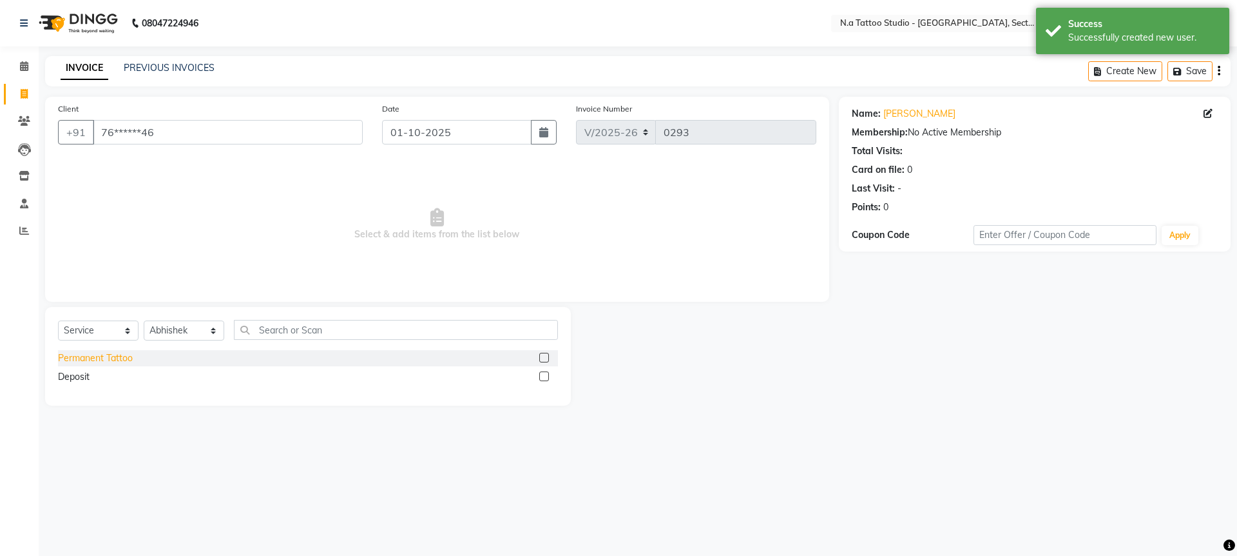
click at [95, 358] on div "Permanent Tattoo" at bounding box center [95, 358] width 75 height 14
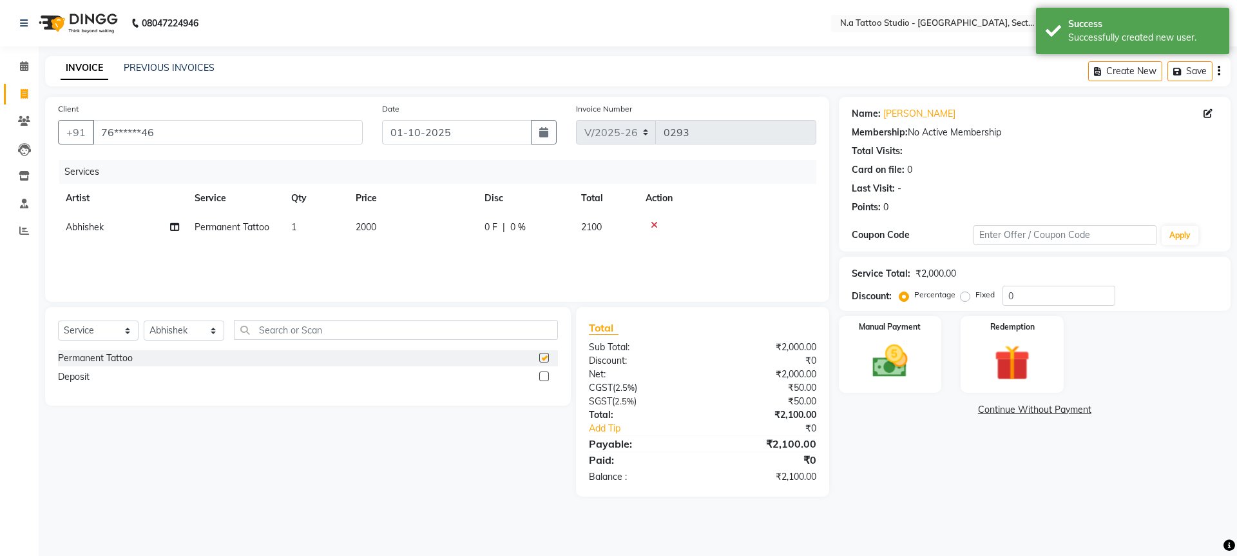
checkbox input "false"
click at [418, 226] on td "2000" at bounding box center [412, 227] width 129 height 29
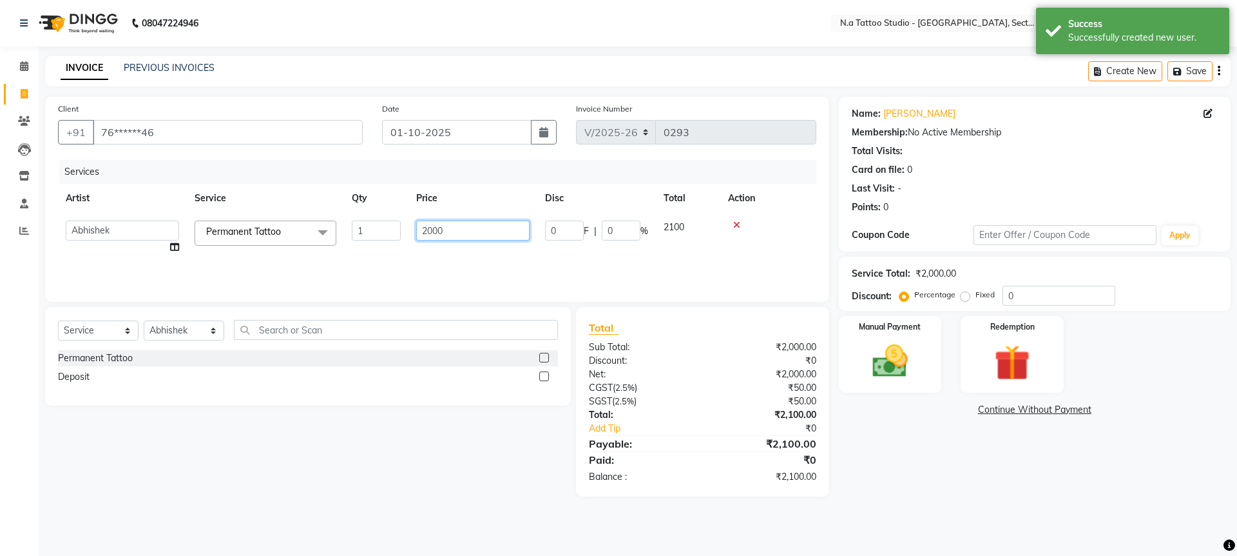
click at [443, 220] on input "2000" at bounding box center [472, 230] width 113 height 20
type input "8260"
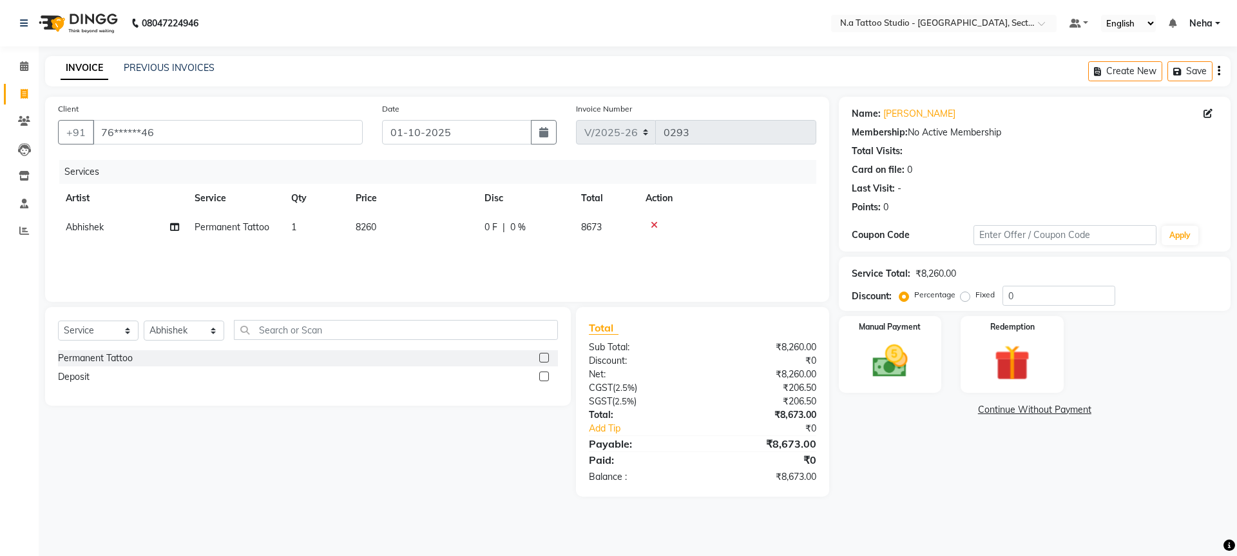
click at [1218, 71] on icon "button" at bounding box center [1219, 71] width 3 height 1
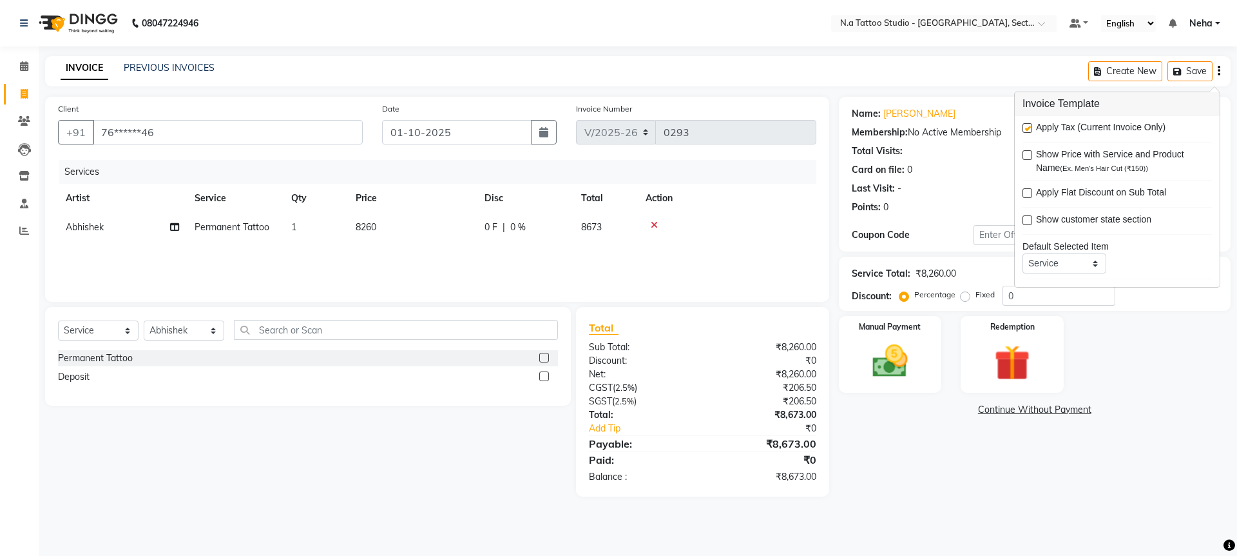
drag, startPoint x: 1024, startPoint y: 128, endPoint x: 1013, endPoint y: 126, distance: 11.8
click at [1024, 127] on label at bounding box center [1028, 128] width 10 height 10
click at [1024, 127] on input "checkbox" at bounding box center [1027, 128] width 8 height 8
checkbox input "false"
click at [913, 360] on img at bounding box center [890, 361] width 60 height 43
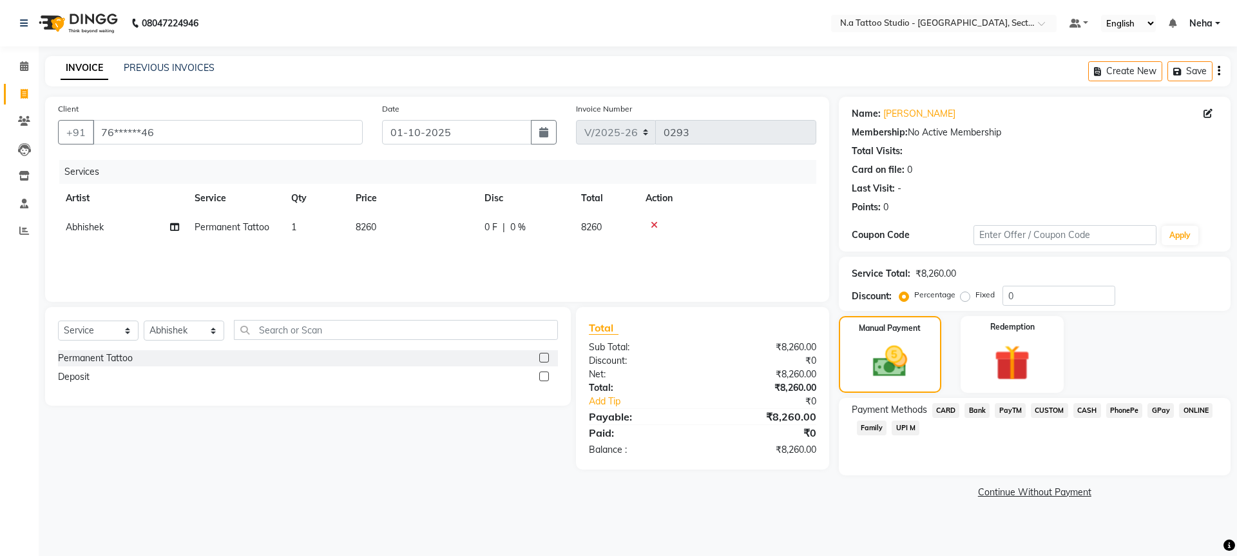
click at [1009, 412] on span "PayTM" at bounding box center [1010, 410] width 31 height 15
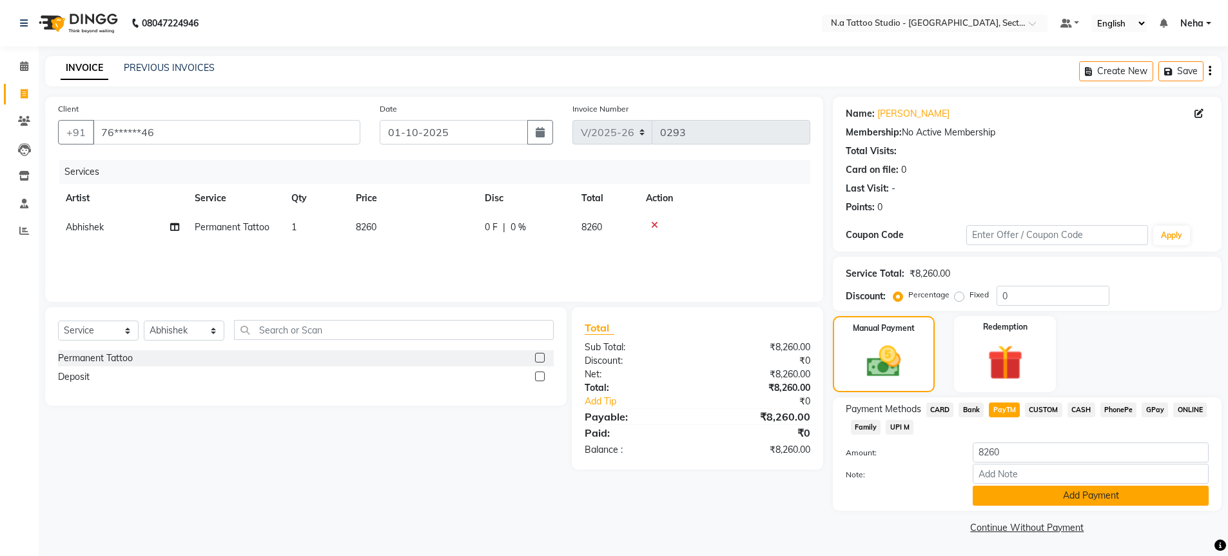
click at [1048, 503] on button "Add Payment" at bounding box center [1091, 495] width 236 height 20
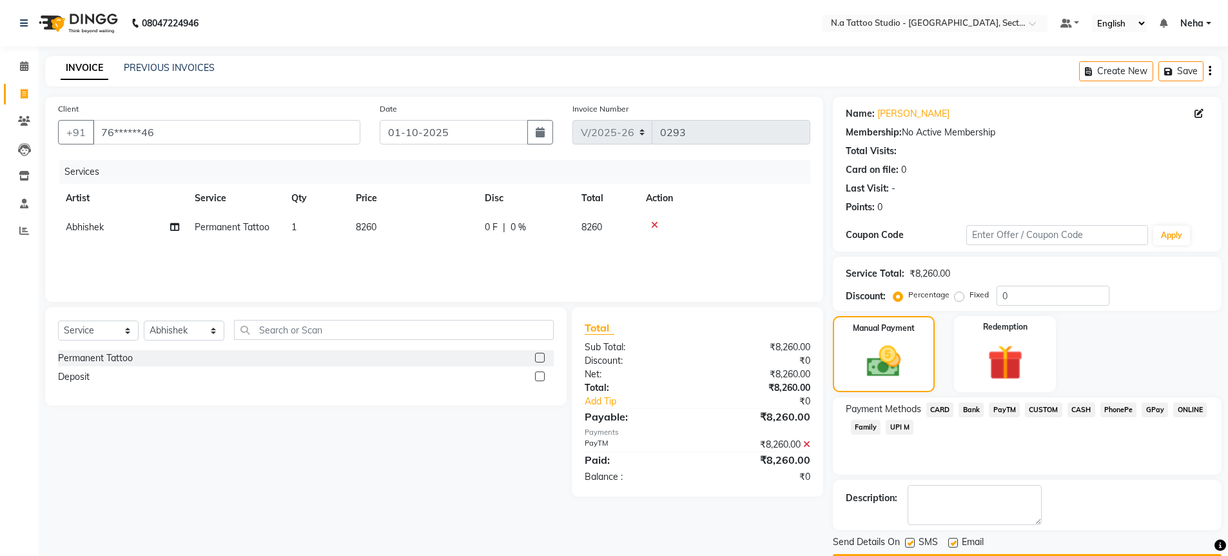
scroll to position [37, 0]
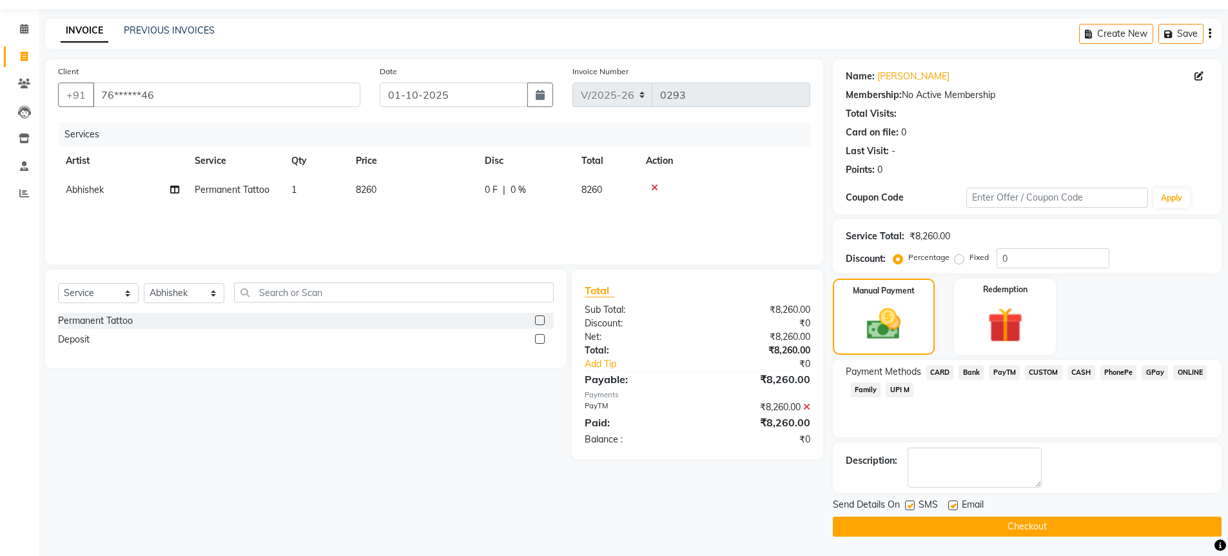
click at [1041, 529] on button "Checkout" at bounding box center [1027, 526] width 389 height 20
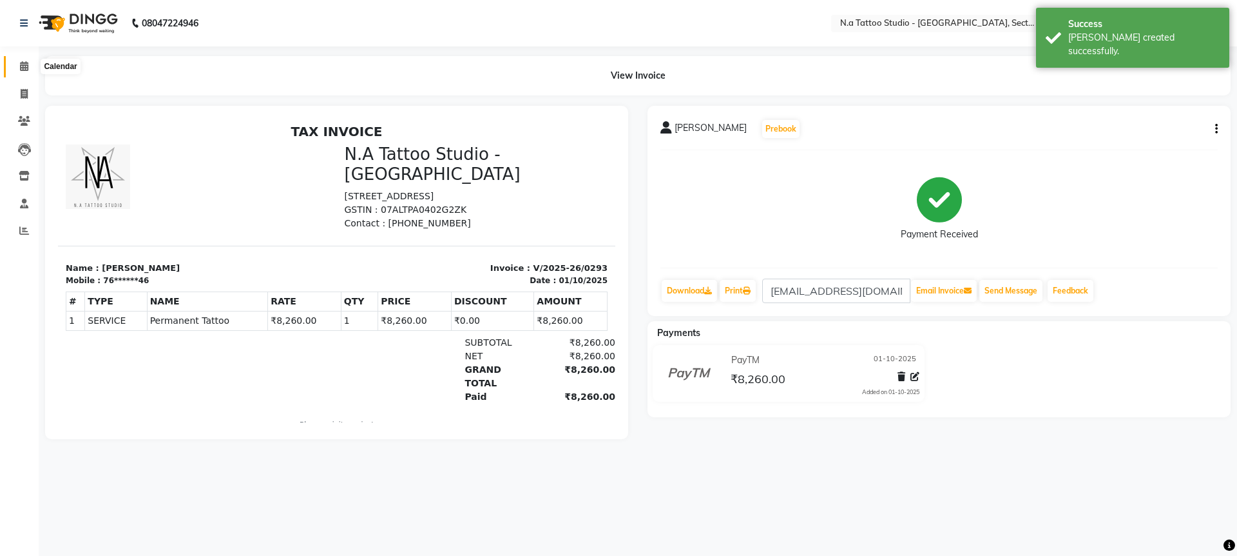
click at [30, 64] on span at bounding box center [24, 66] width 23 height 15
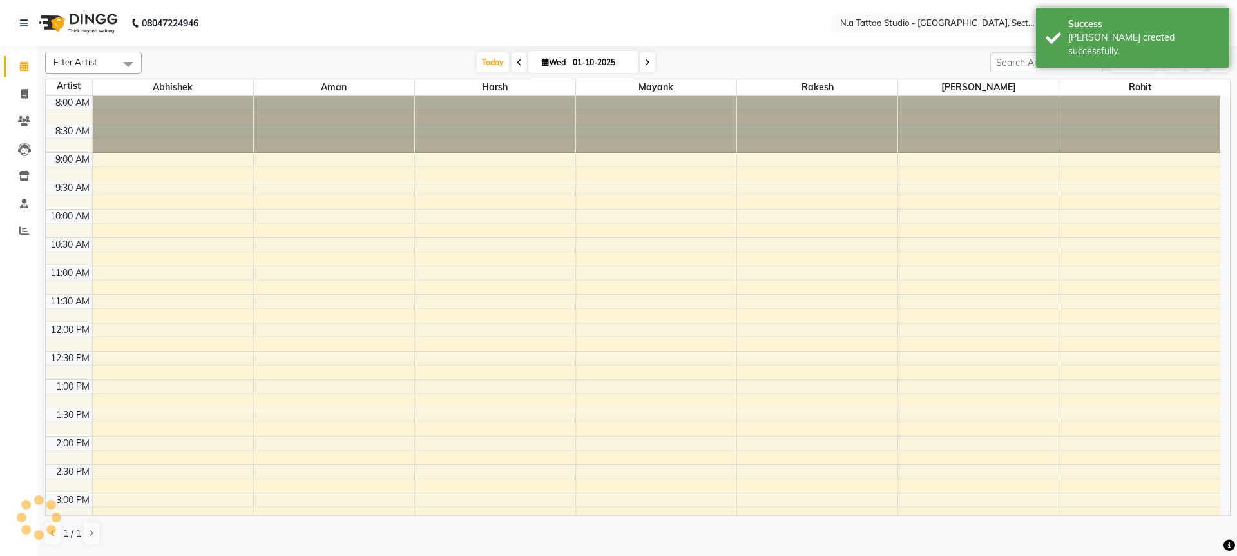
scroll to position [318, 0]
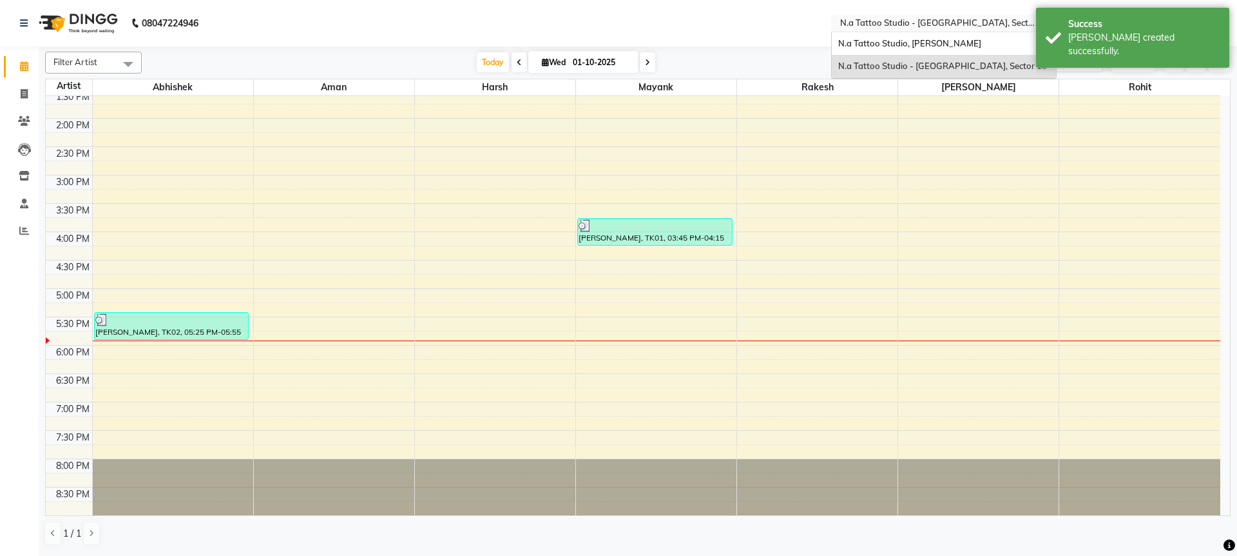
click at [871, 19] on input "text" at bounding box center [931, 24] width 187 height 13
click at [884, 47] on span "N.a Tattoo Studio, [PERSON_NAME]" at bounding box center [910, 43] width 143 height 10
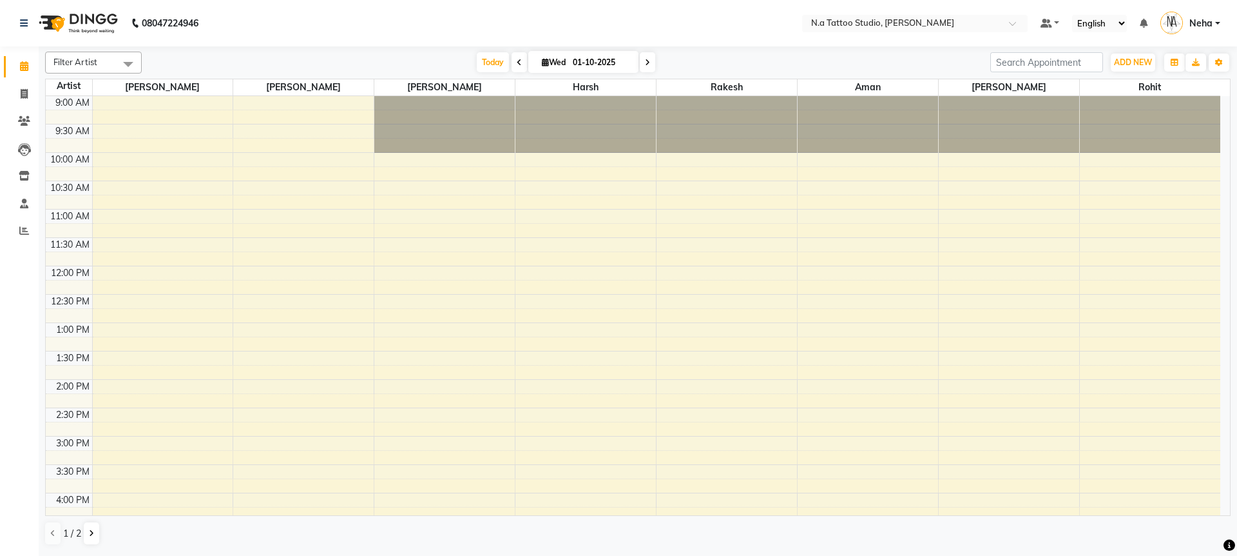
select select "en"
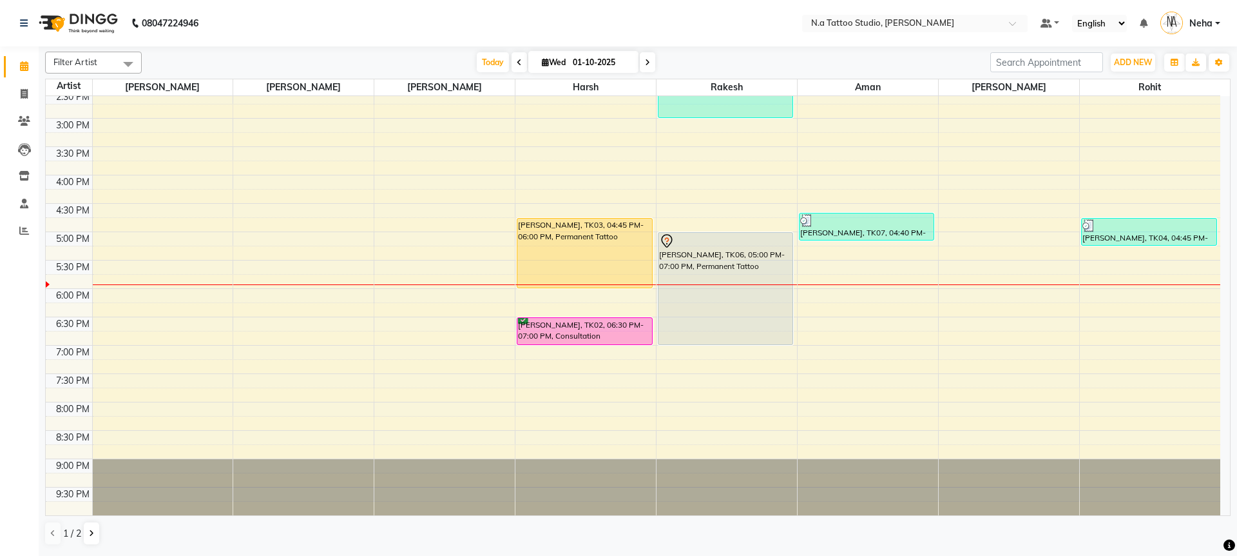
click at [94, 57] on span "Filter Artist" at bounding box center [75, 62] width 44 height 10
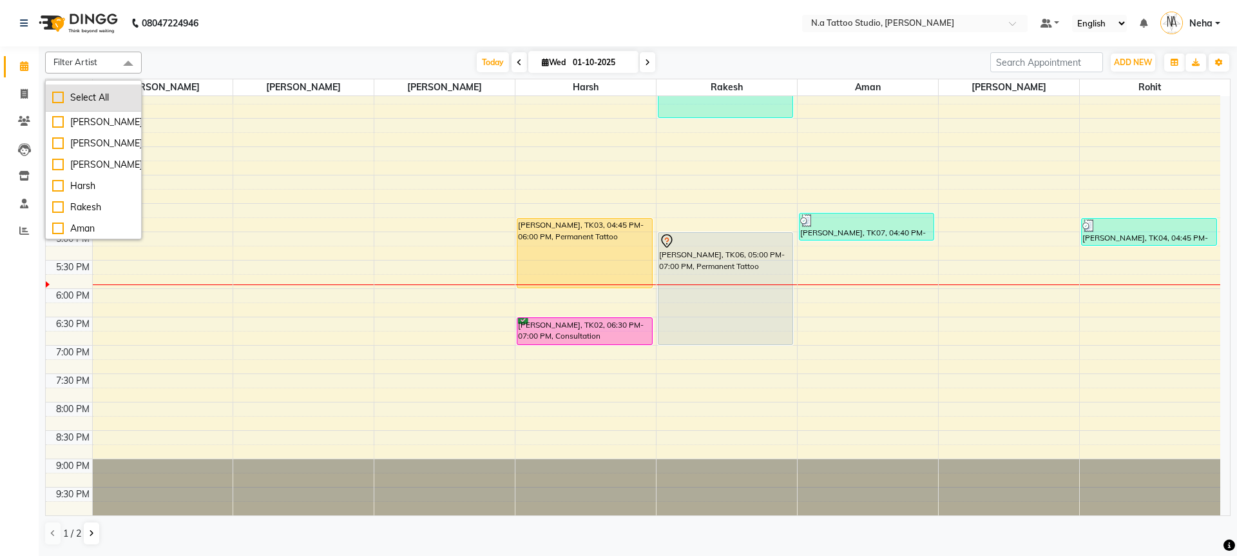
click at [95, 101] on div "Select All" at bounding box center [93, 98] width 82 height 14
checkbox input "true"
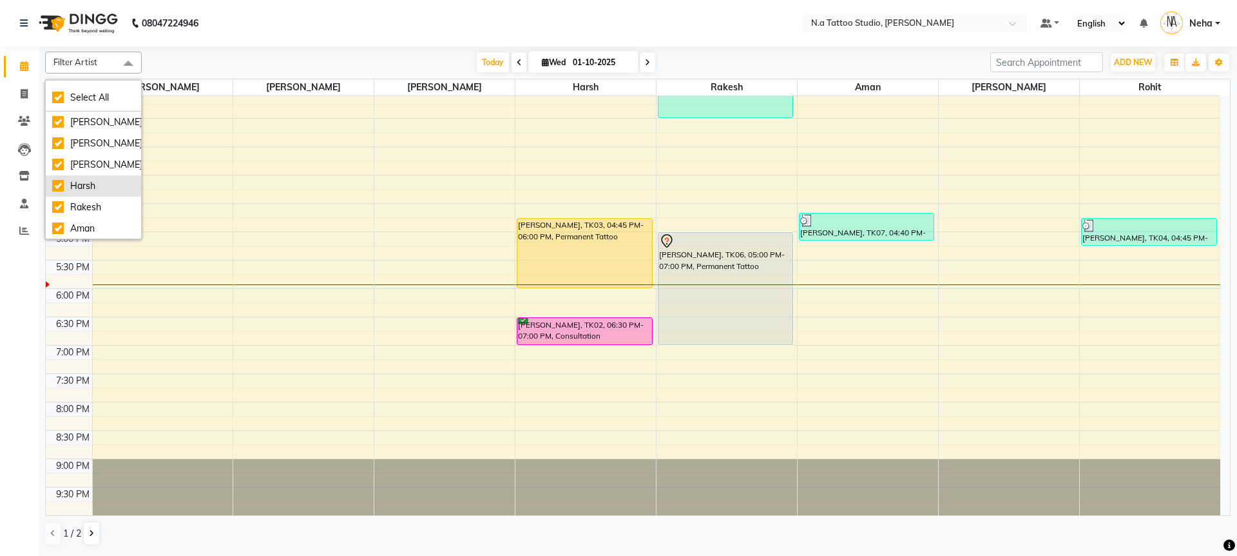
checkbox input "true"
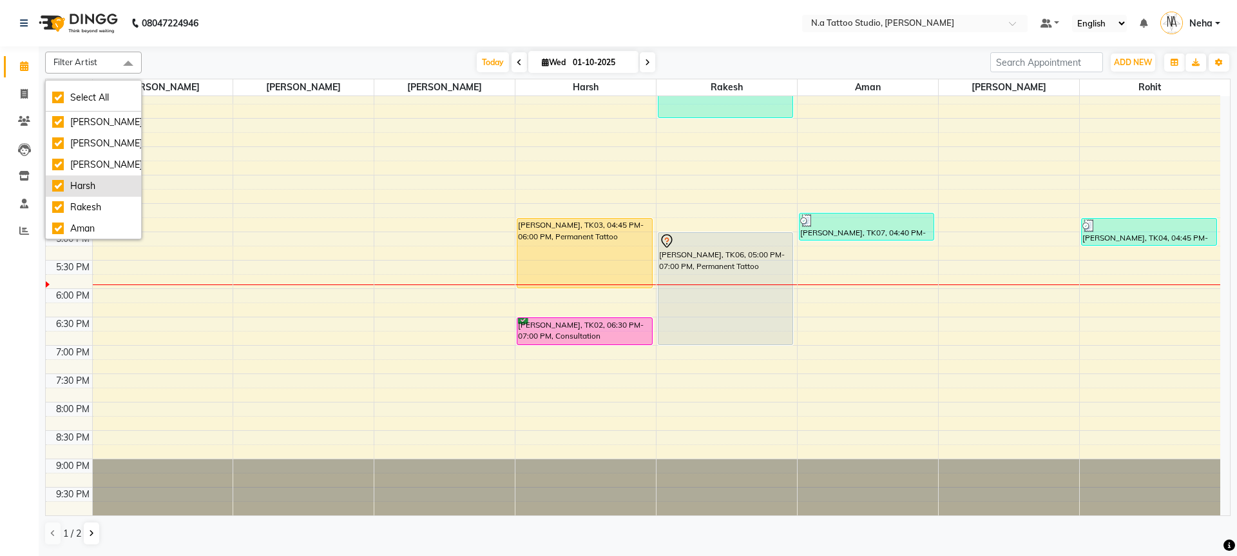
checkbox input "true"
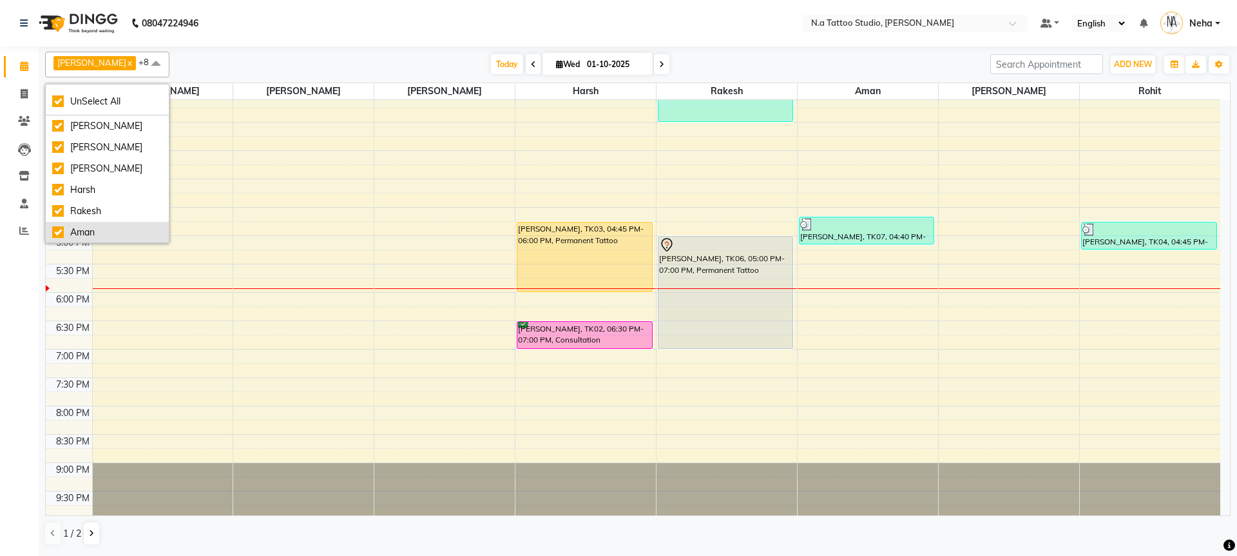
scroll to position [64, 0]
drag, startPoint x: 113, startPoint y: 229, endPoint x: 175, endPoint y: 189, distance: 74.2
click at [112, 229] on div "Noida" at bounding box center [107, 232] width 110 height 14
checkbox input "false"
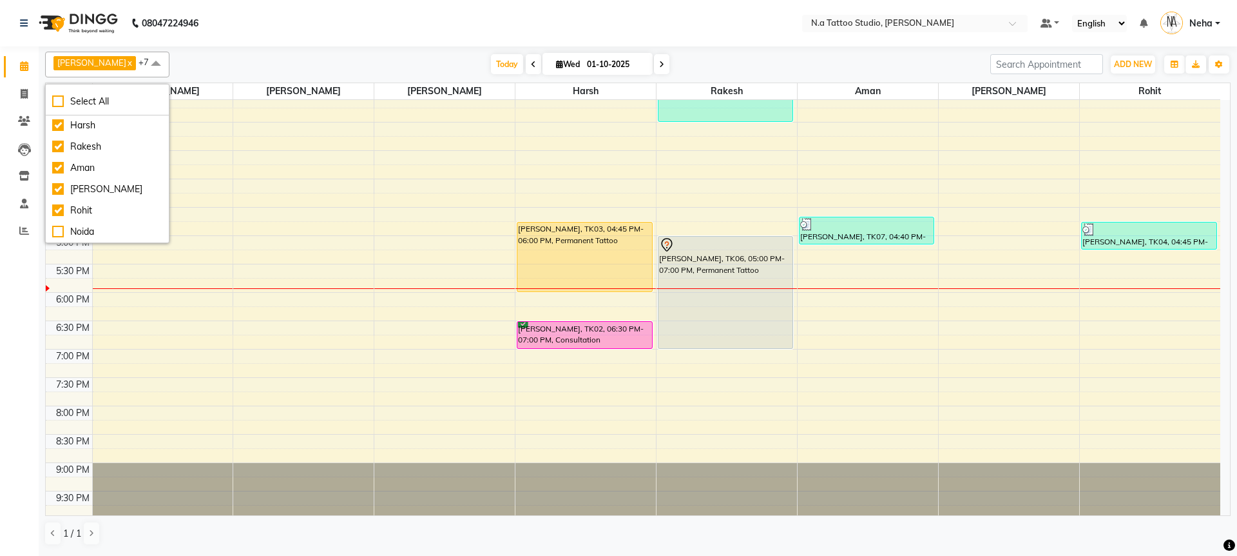
drag, startPoint x: 357, startPoint y: 64, endPoint x: 457, endPoint y: 73, distance: 100.3
click at [360, 64] on div "Today Wed 01-10-2025" at bounding box center [580, 64] width 808 height 19
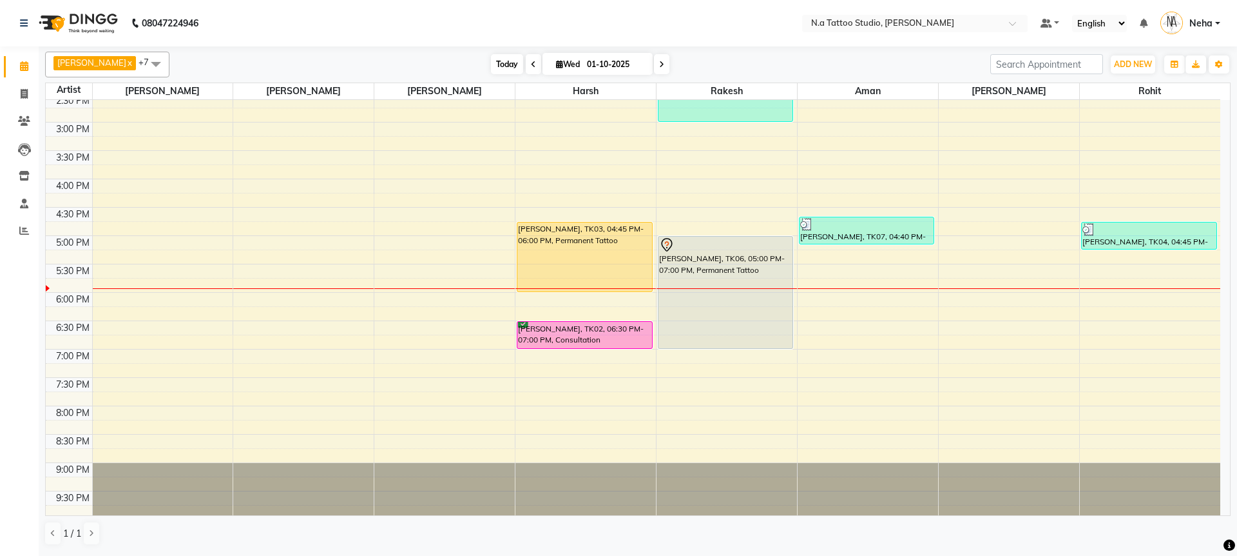
click at [500, 72] on span "Today" at bounding box center [507, 64] width 32 height 20
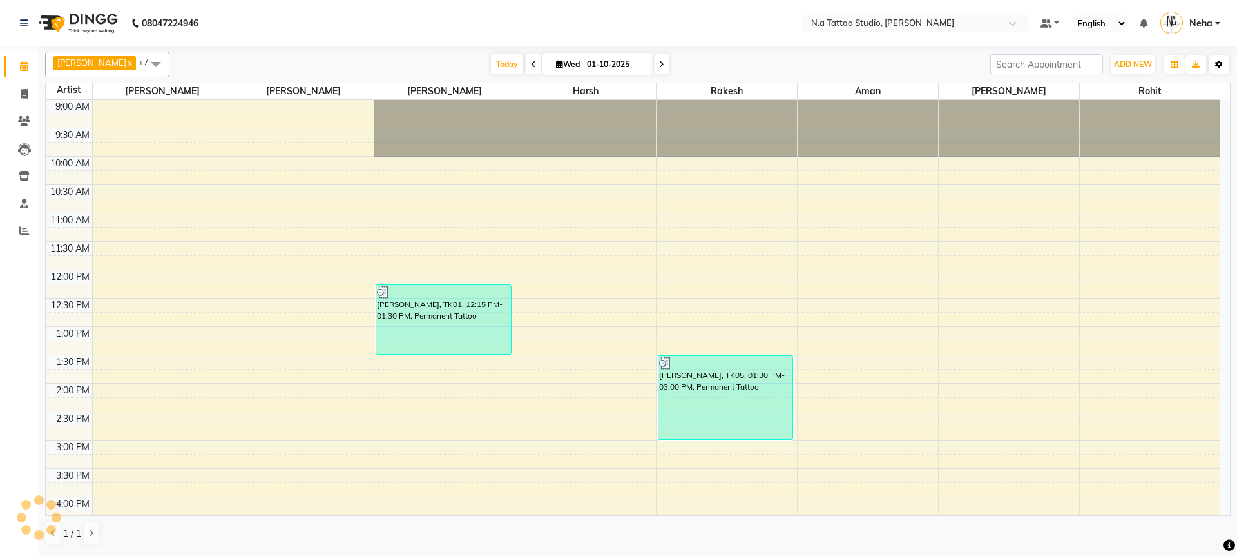
scroll to position [322, 0]
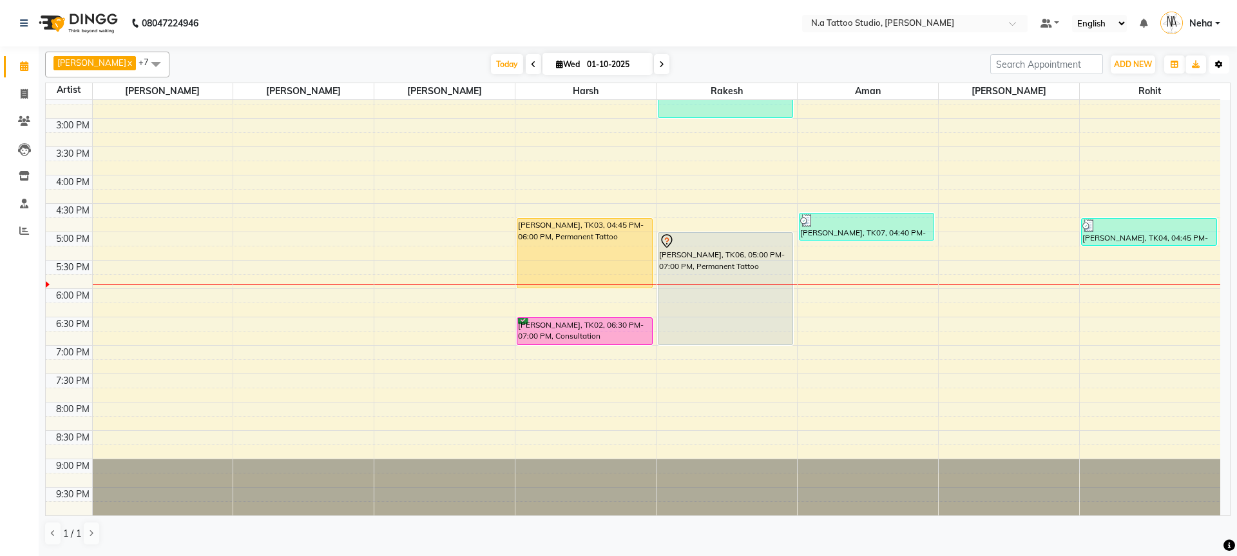
click at [1222, 64] on icon "button" at bounding box center [1220, 65] width 8 height 8
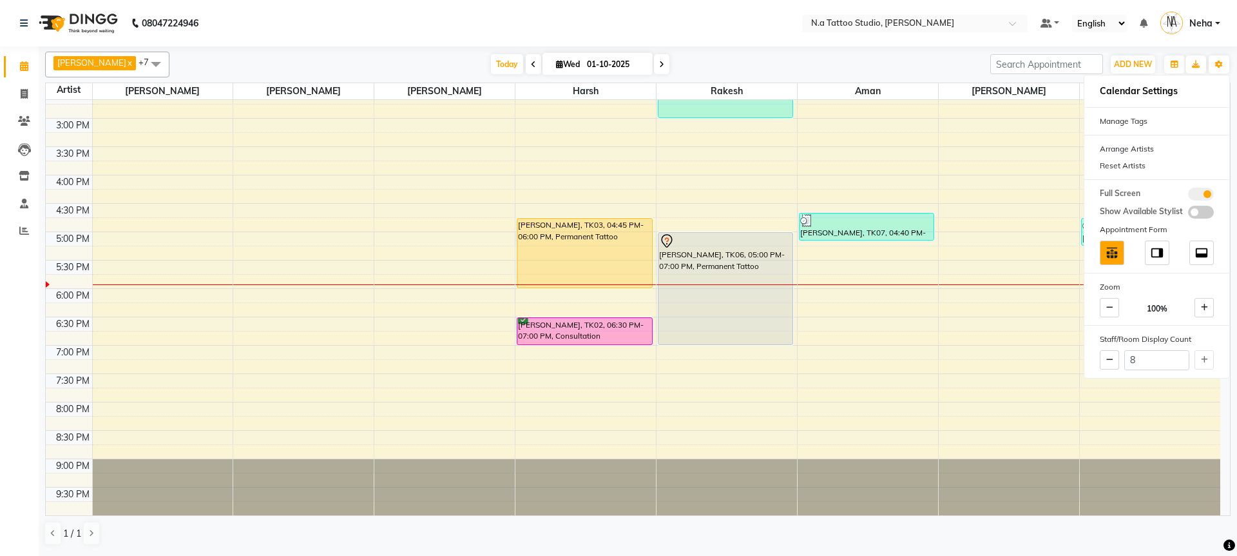
drag, startPoint x: 845, startPoint y: 47, endPoint x: 907, endPoint y: 95, distance: 79.0
click at [846, 46] on div "Abhishek Ahuja x Megha Ahuja x Rohan x Harsh x Rakesh x Aman x Mayank Chopra x …" at bounding box center [638, 298] width 1186 height 504
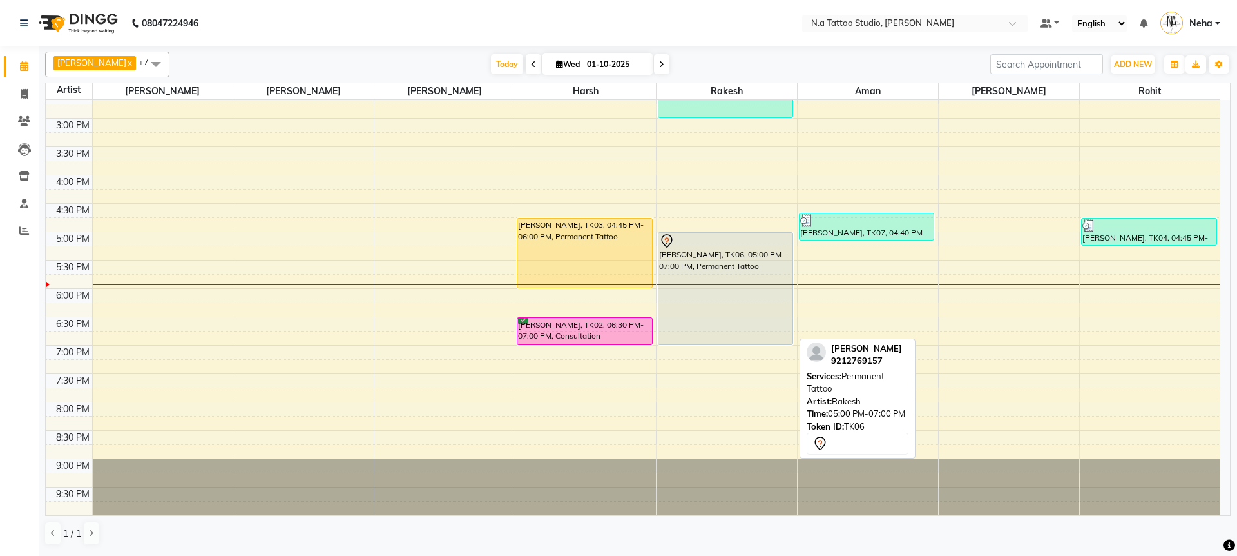
click at [720, 259] on div "[PERSON_NAME], TK06, 05:00 PM-07:00 PM, Permanent Tattoo" at bounding box center [726, 289] width 134 height 112
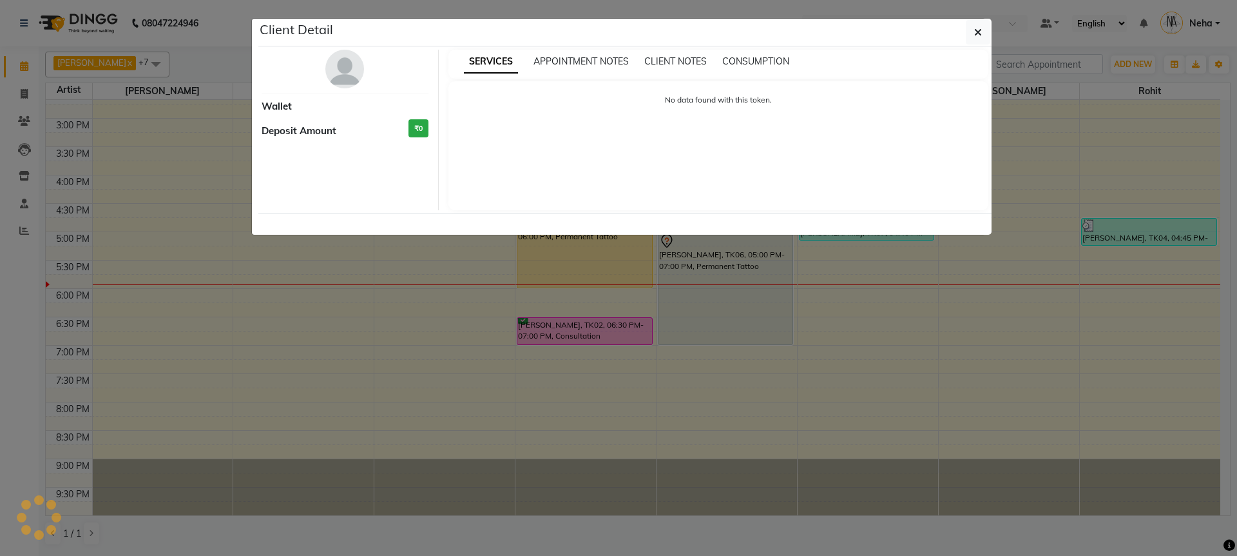
select select "7"
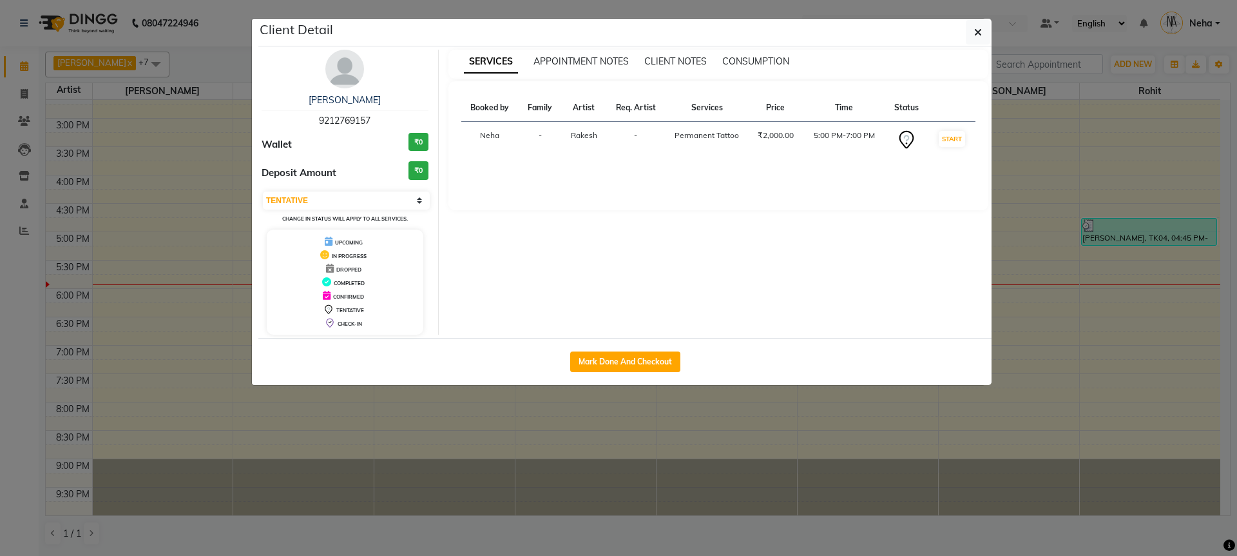
click at [340, 121] on span "9212769157" at bounding box center [345, 121] width 52 height 12
copy span "9212769157"
drag, startPoint x: 987, startPoint y: 26, endPoint x: 935, endPoint y: 84, distance: 78.5
click at [987, 27] on button "button" at bounding box center [978, 32] width 24 height 24
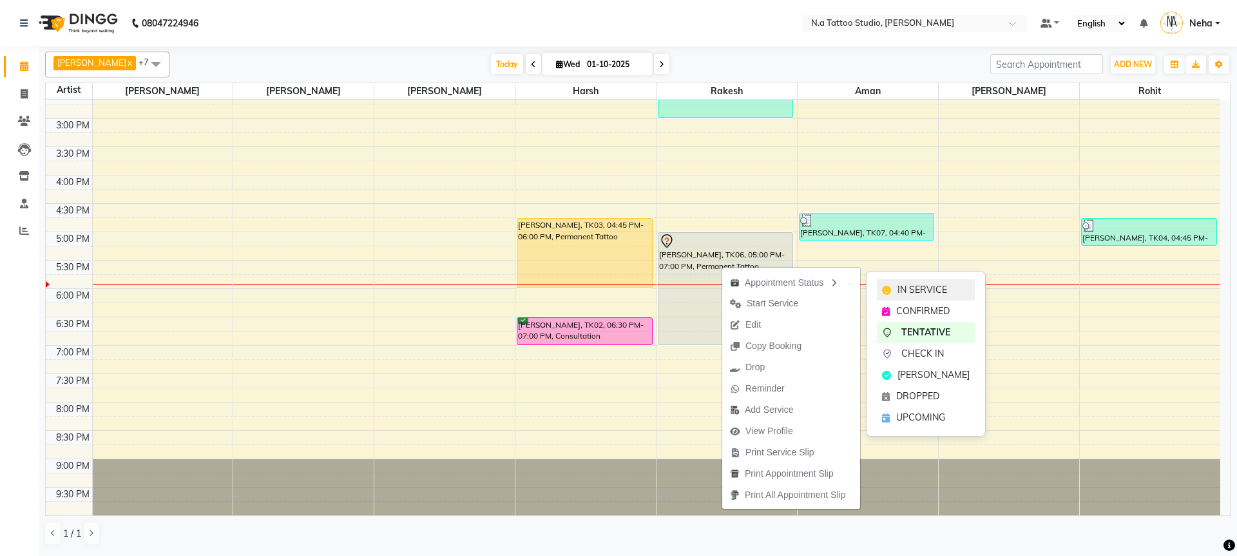
click at [937, 287] on span "IN SERVICE" at bounding box center [923, 290] width 50 height 14
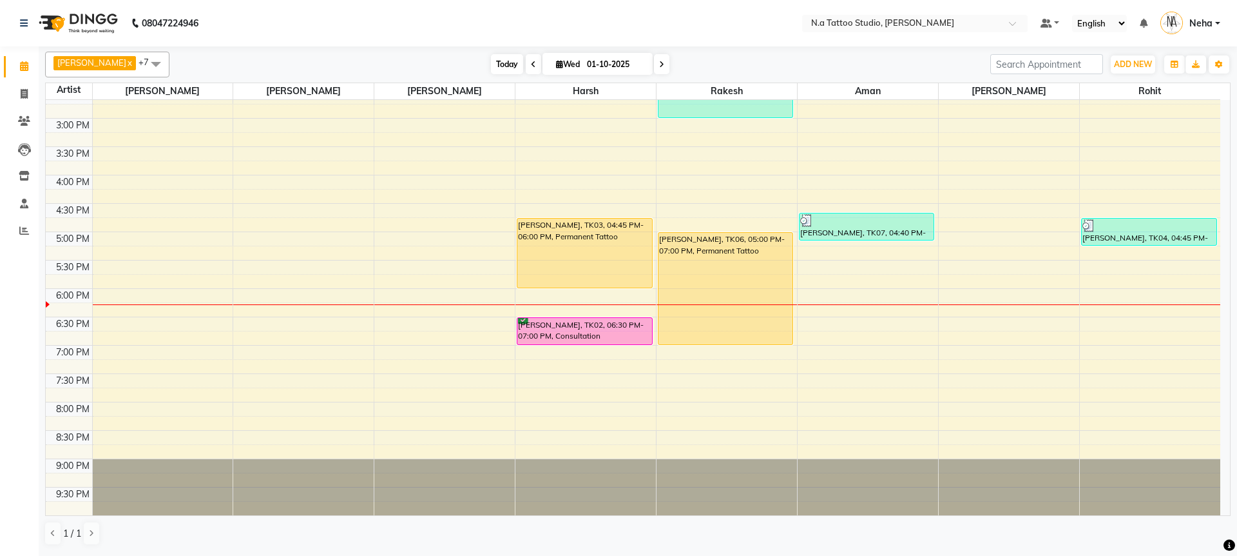
click at [510, 64] on span "Today" at bounding box center [507, 64] width 32 height 20
click at [505, 64] on span "Today" at bounding box center [507, 64] width 32 height 20
click at [17, 95] on span at bounding box center [24, 94] width 23 height 15
select select "service"
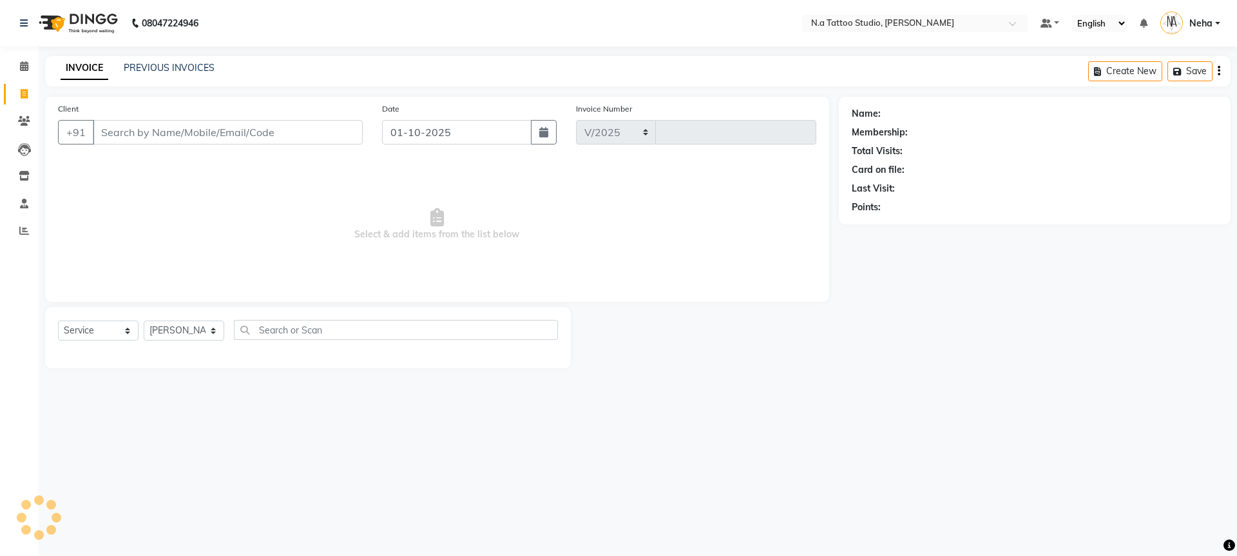
select select "4590"
type input "0734"
click at [184, 63] on link "PREVIOUS INVOICES" at bounding box center [169, 68] width 91 height 12
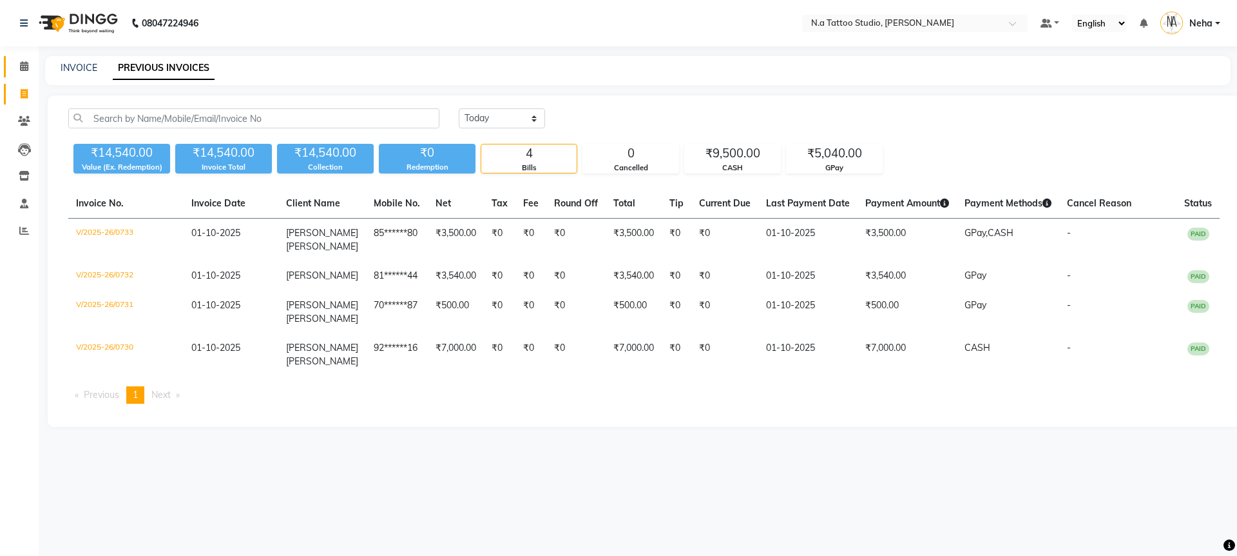
click at [24, 66] on icon at bounding box center [24, 66] width 8 height 10
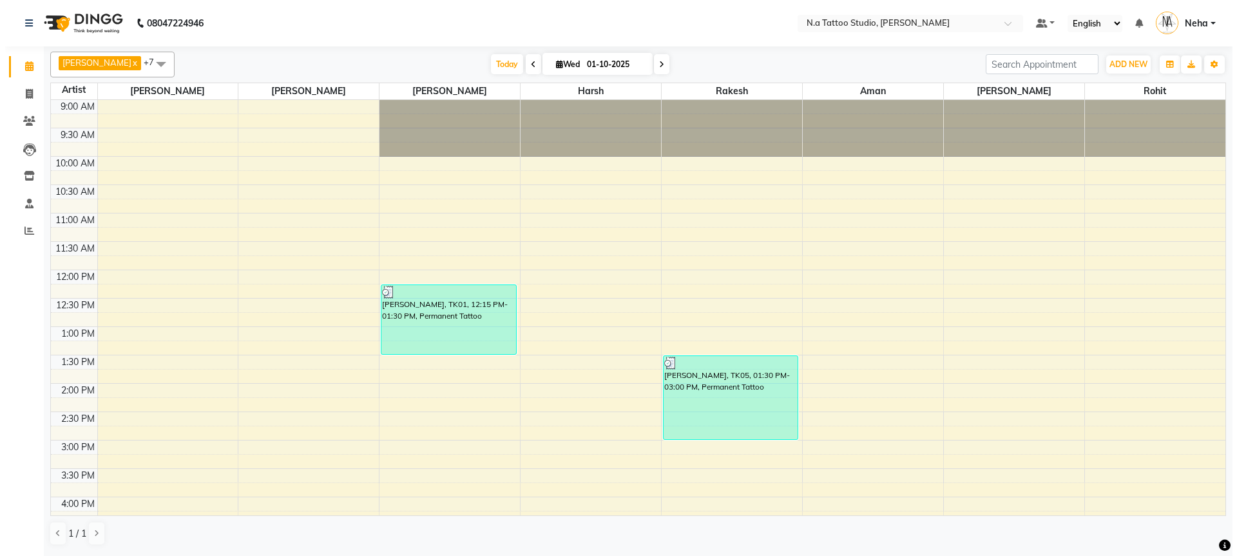
scroll to position [297, 0]
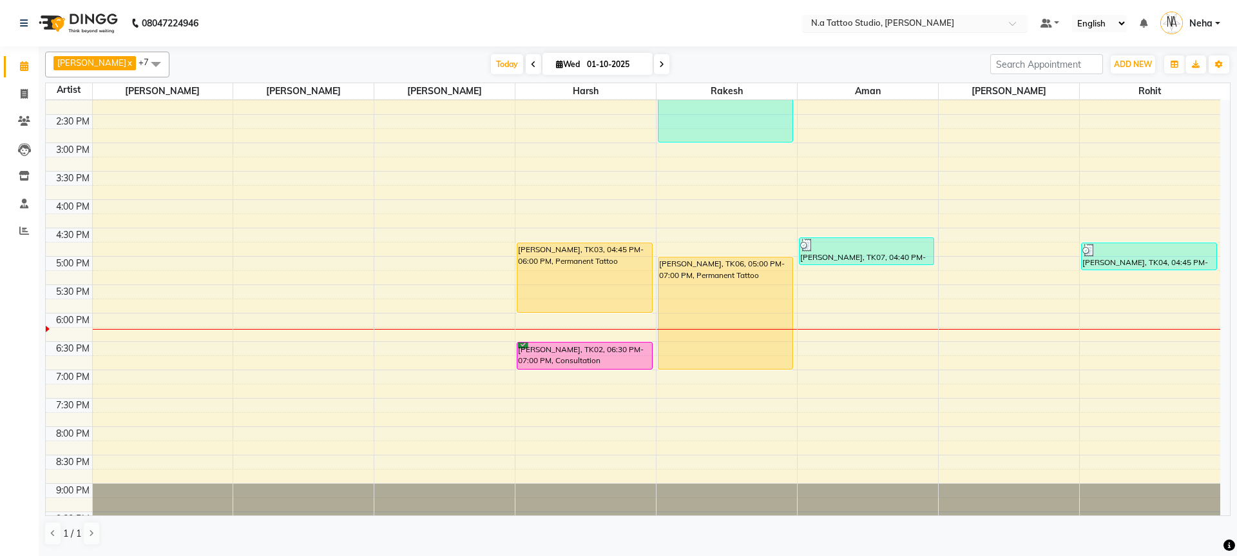
click at [917, 27] on input "text" at bounding box center [902, 24] width 187 height 13
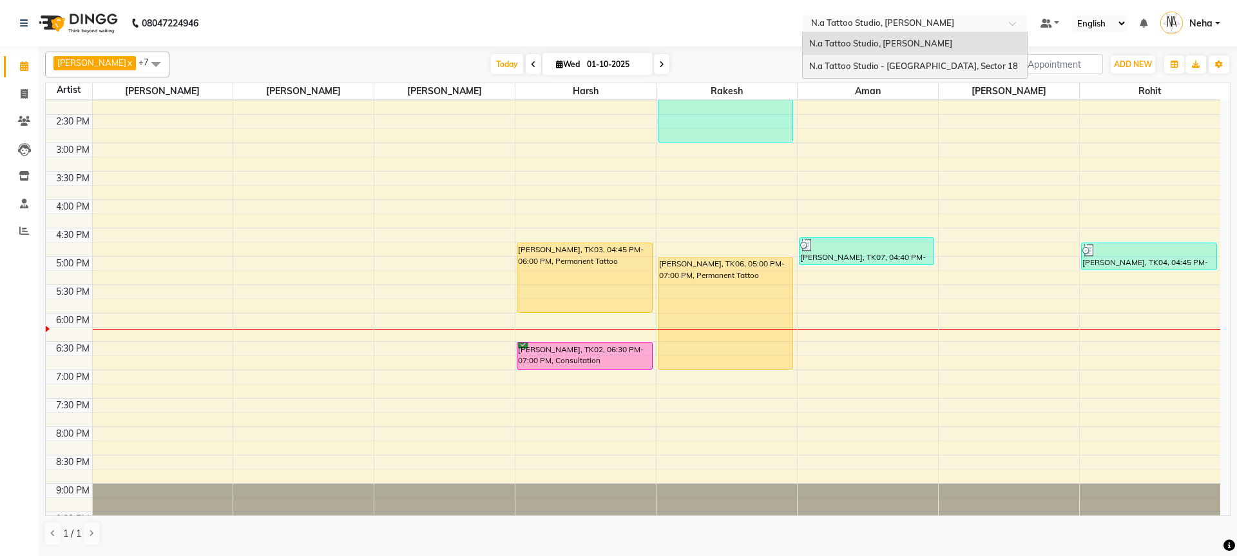
click at [917, 55] on div "N.a Tattoo Studio - [GEOGRAPHIC_DATA], Sector 18" at bounding box center [915, 66] width 224 height 23
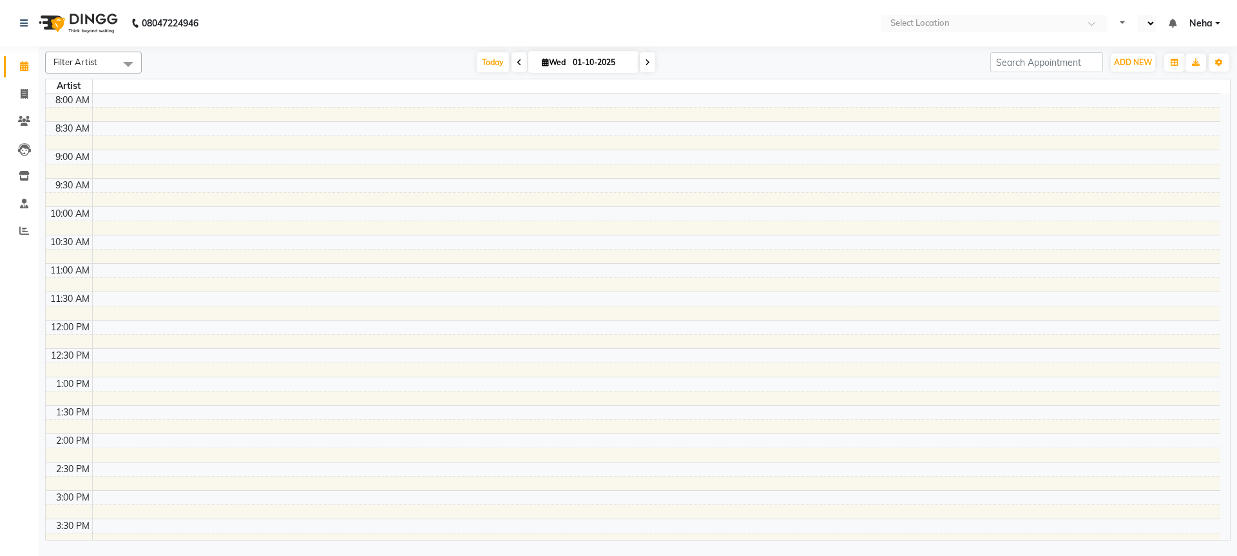
select select "en"
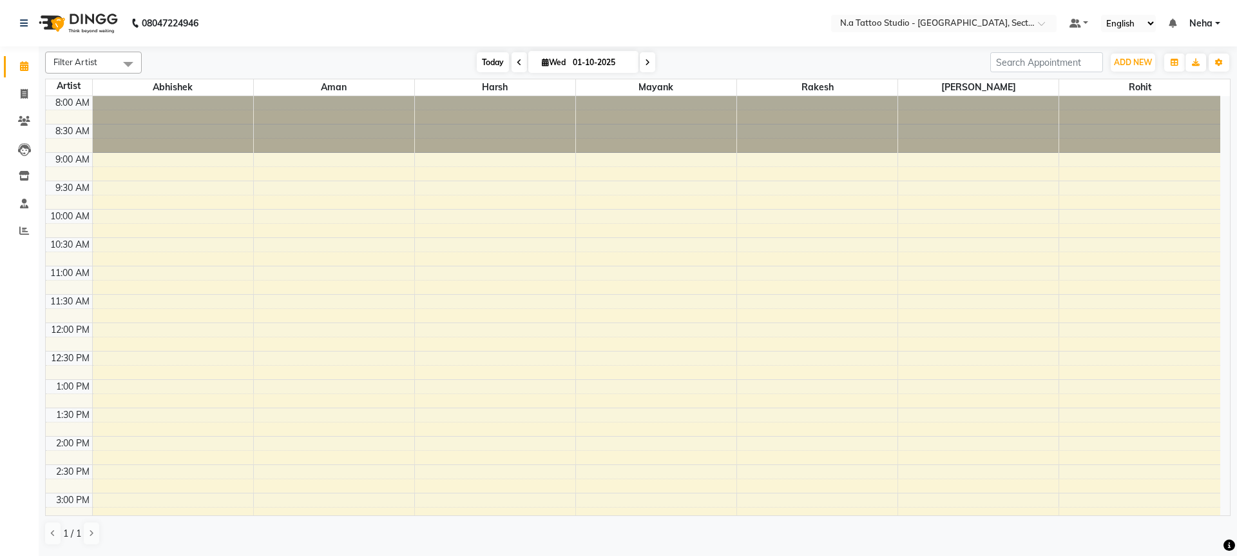
click at [485, 61] on span "Today" at bounding box center [493, 62] width 32 height 20
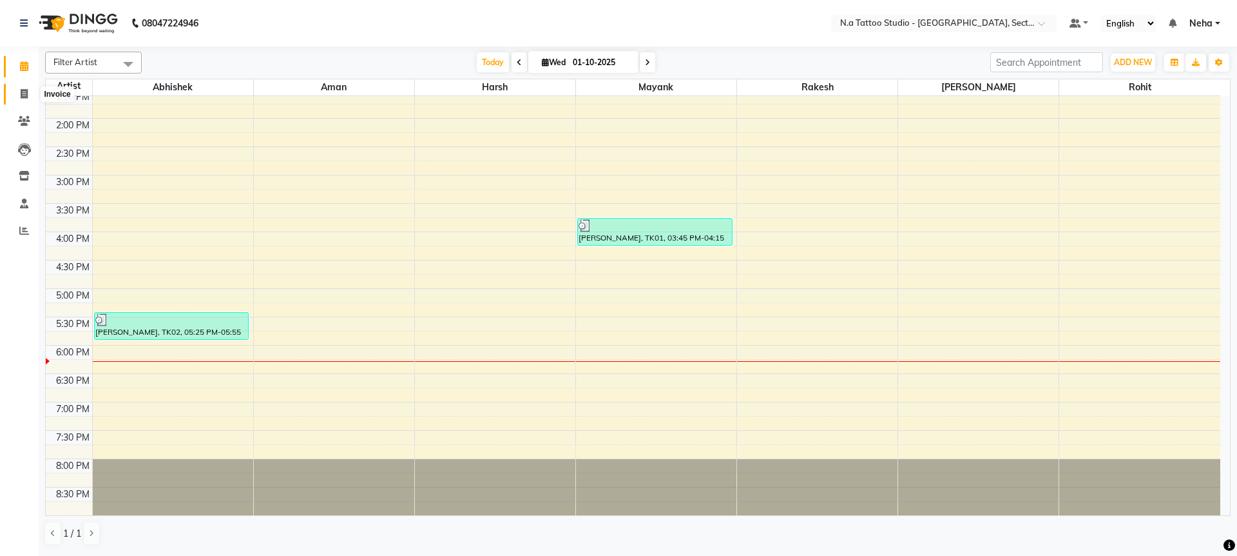
click at [26, 96] on icon at bounding box center [24, 94] width 7 height 10
select select "service"
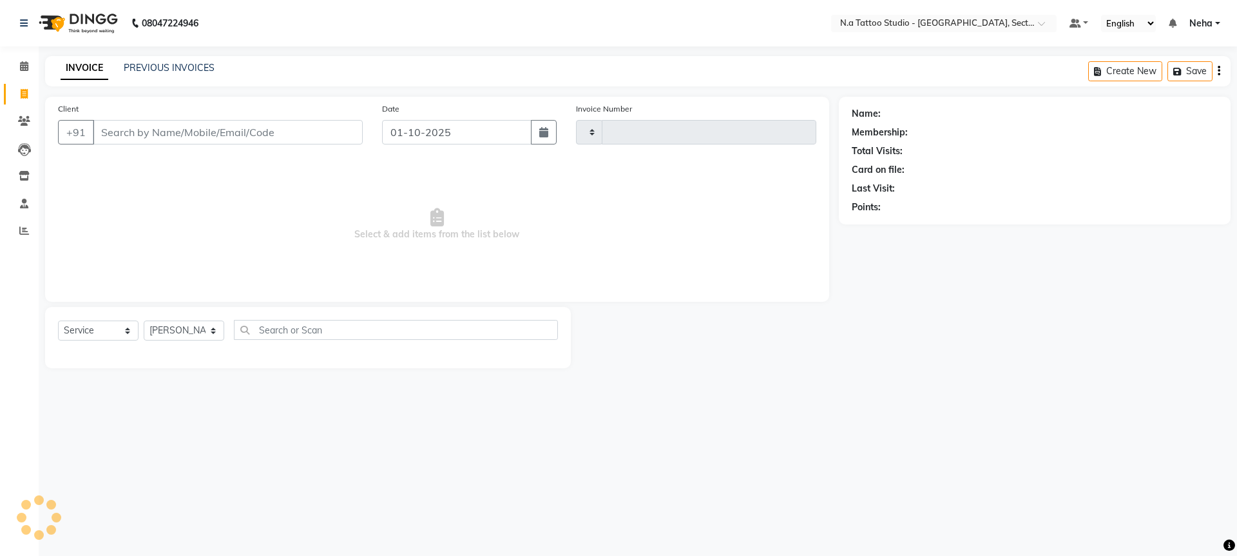
type input "0294"
select select "4592"
type input "9"
click at [182, 133] on input "88" at bounding box center [228, 132] width 270 height 24
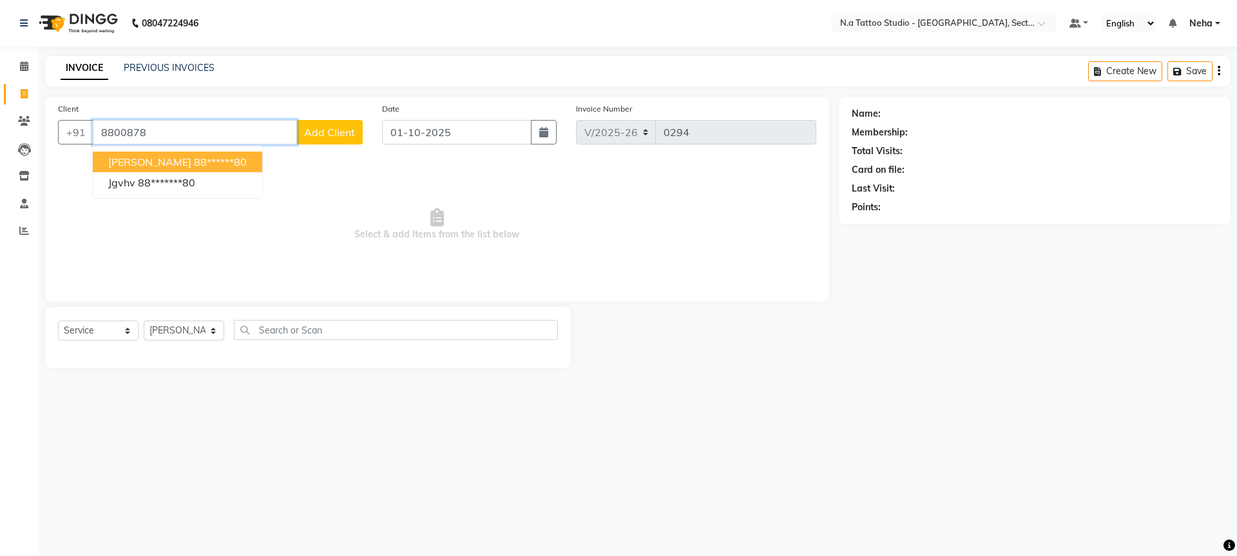
click at [202, 157] on ngb-highlight "88******80" at bounding box center [220, 161] width 53 height 13
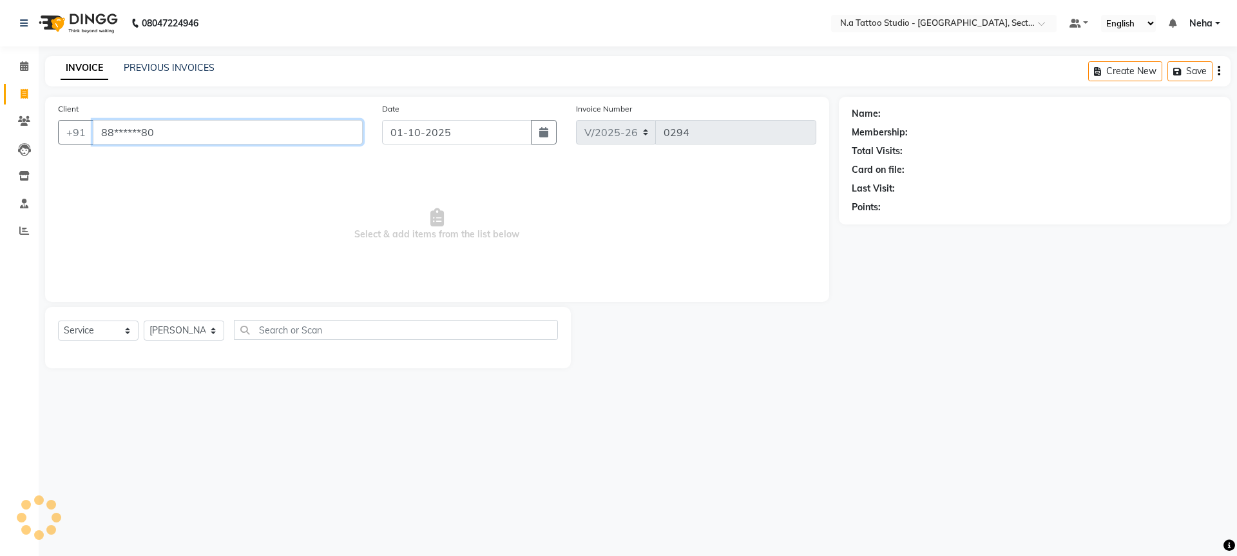
type input "88******80"
click at [192, 327] on select "Select Artist Abhishek Aman Harsh Kishan Kishan Manish Mayank nikhil Rahul Rake…" at bounding box center [184, 330] width 81 height 20
select select "26711"
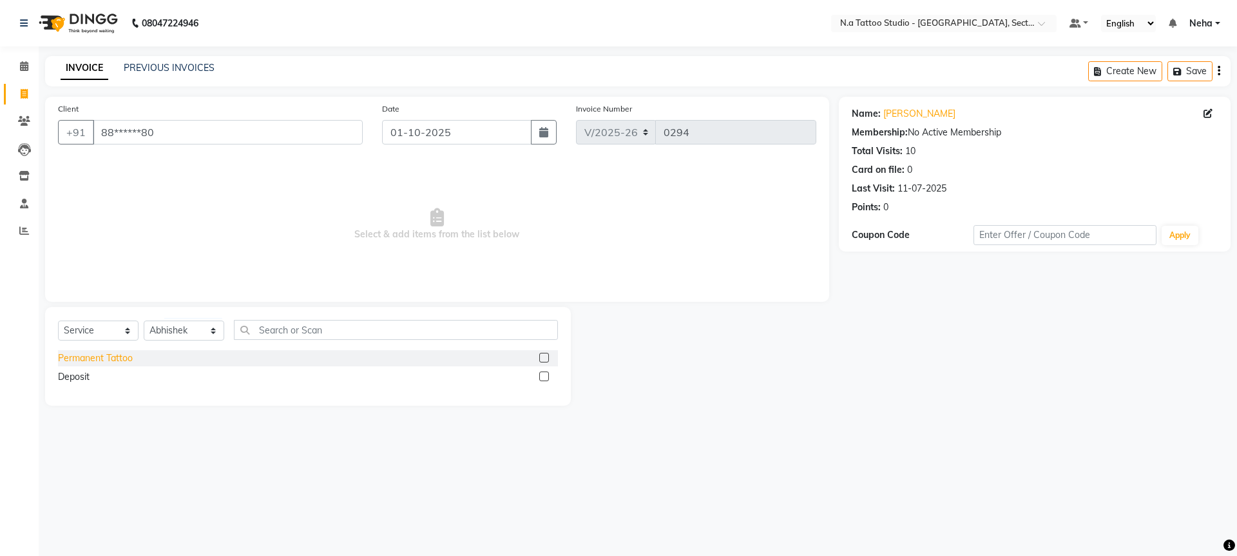
click at [123, 355] on div "Permanent Tattoo" at bounding box center [95, 358] width 75 height 14
checkbox input "false"
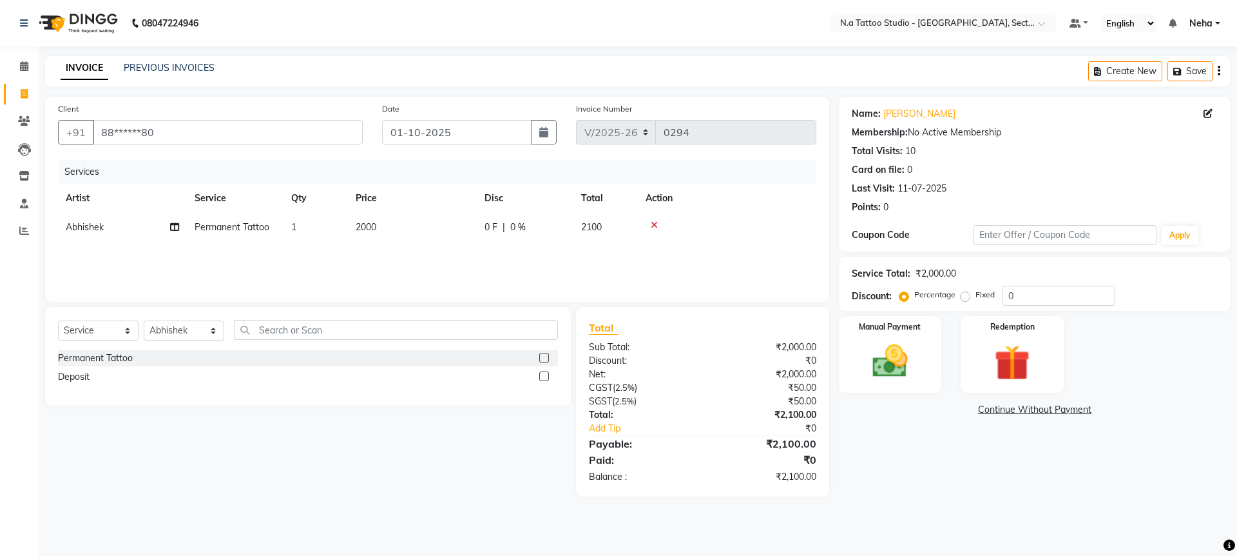
click at [414, 229] on td "2000" at bounding box center [412, 227] width 129 height 29
click at [463, 229] on input "2000" at bounding box center [472, 230] width 113 height 20
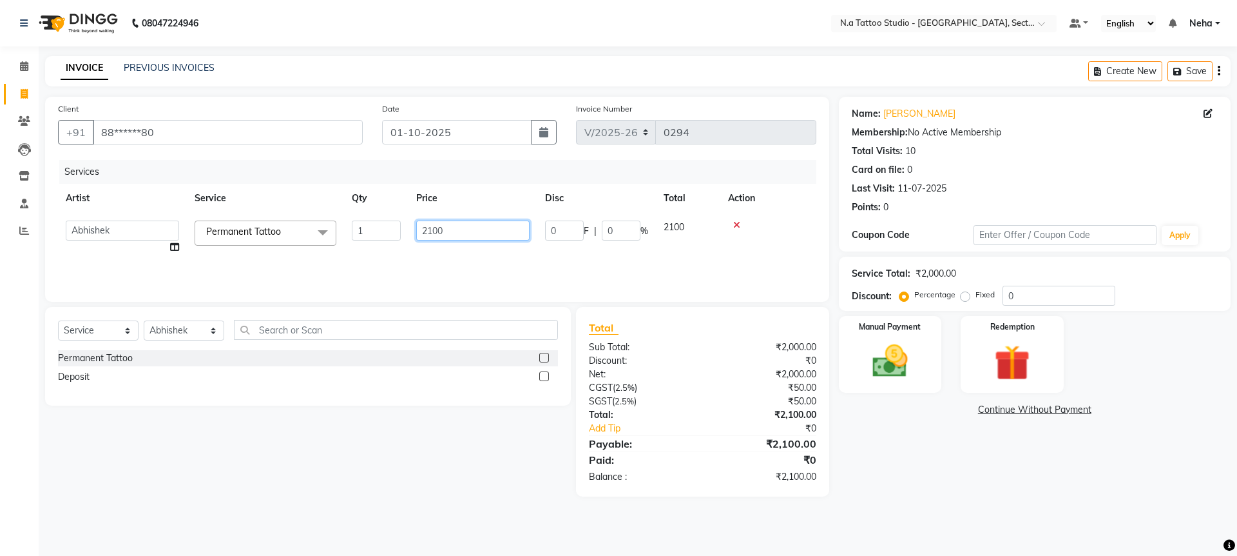
type input "21000"
click at [1219, 72] on icon "button" at bounding box center [1219, 71] width 3 height 1
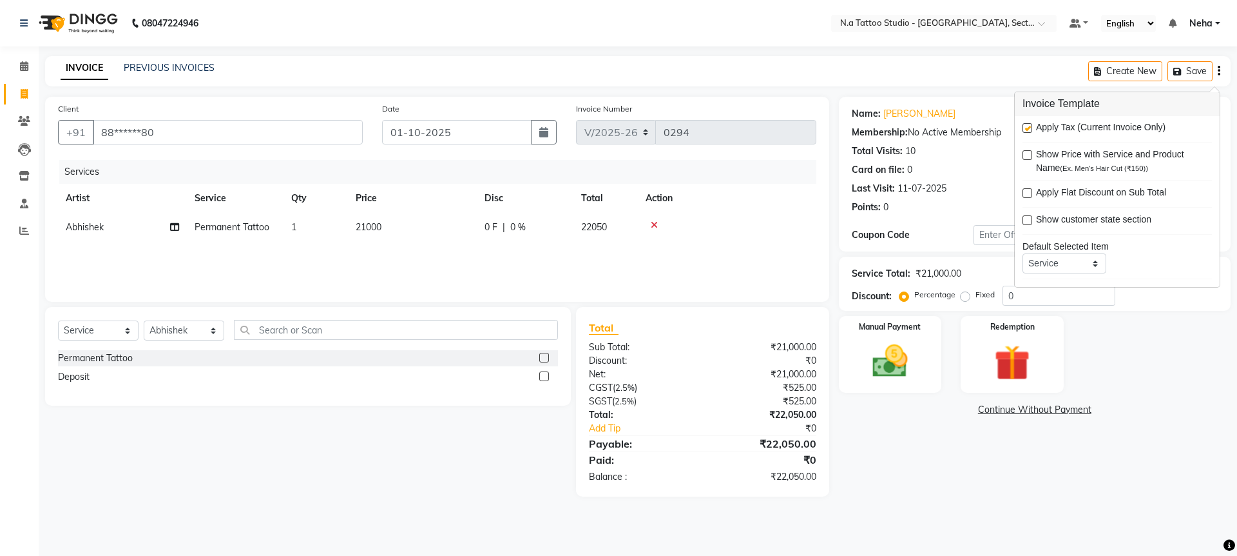
click at [1025, 130] on label at bounding box center [1028, 128] width 10 height 10
click at [1025, 130] on input "checkbox" at bounding box center [1027, 128] width 8 height 8
checkbox input "false"
click at [895, 381] on img at bounding box center [890, 361] width 60 height 43
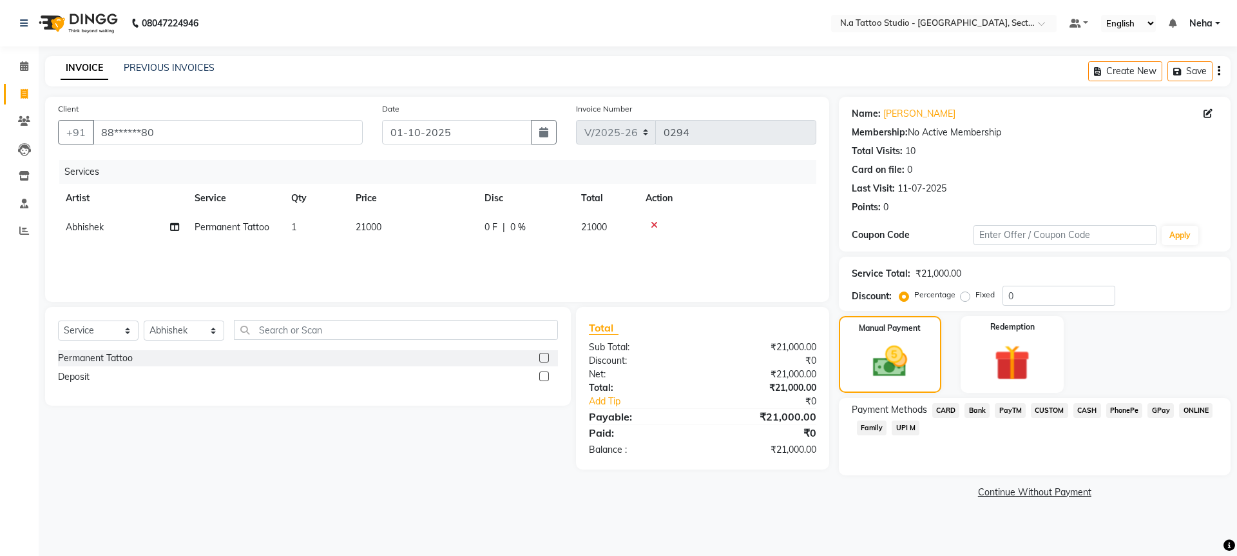
click at [909, 429] on span "UPI M" at bounding box center [906, 427] width 28 height 15
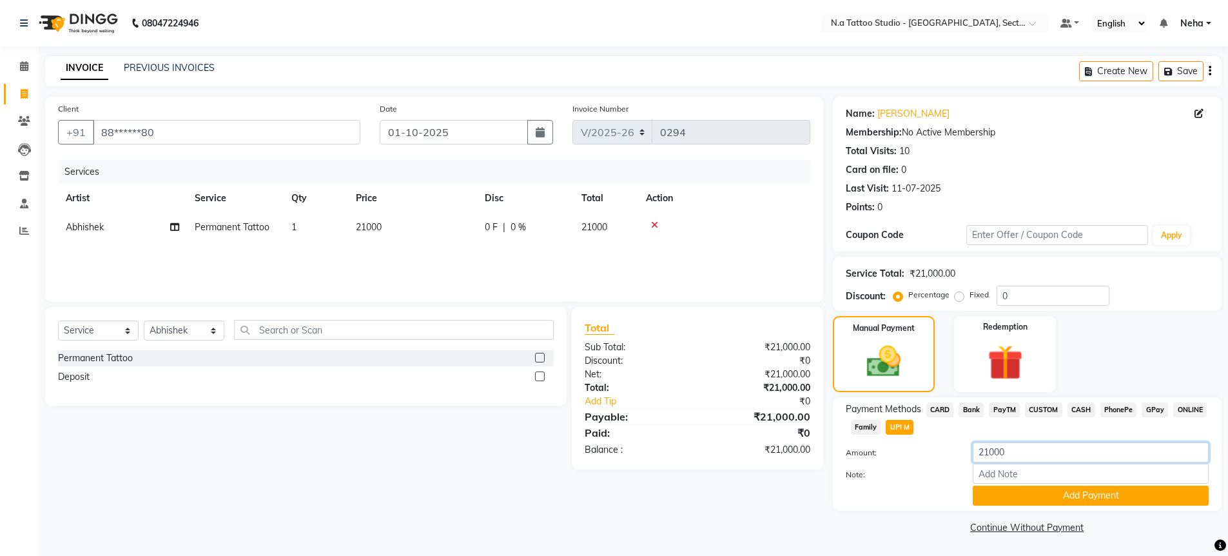
click at [1036, 458] on input "21000" at bounding box center [1091, 452] width 236 height 20
type input "8"
type input "6000"
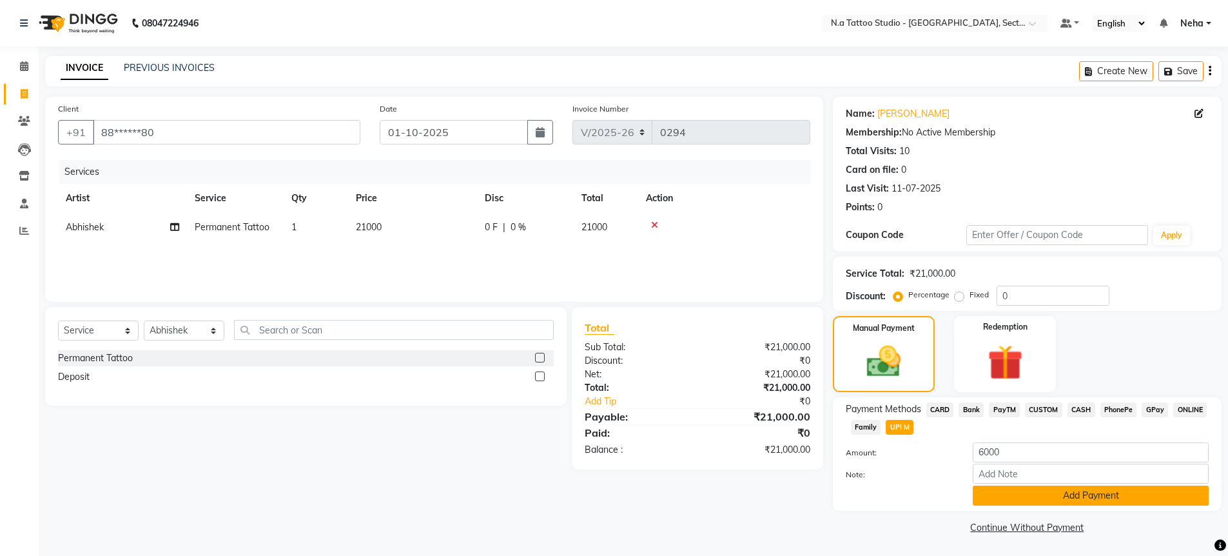
click at [1002, 497] on button "Add Payment" at bounding box center [1091, 495] width 236 height 20
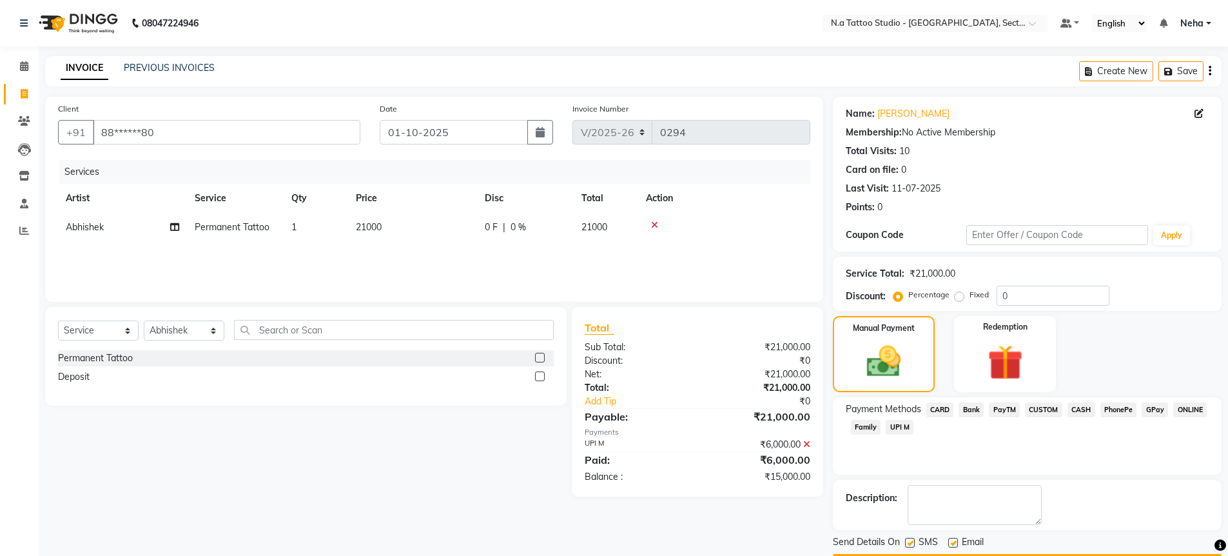
click at [1081, 412] on span "CASH" at bounding box center [1081, 409] width 28 height 15
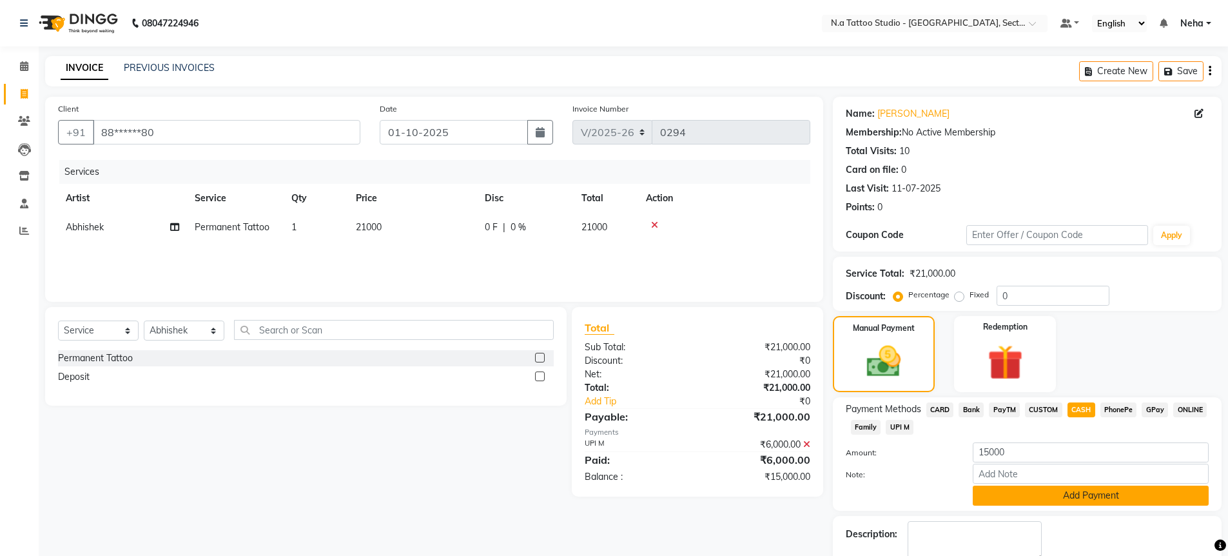
click at [1078, 492] on button "Add Payment" at bounding box center [1091, 495] width 236 height 20
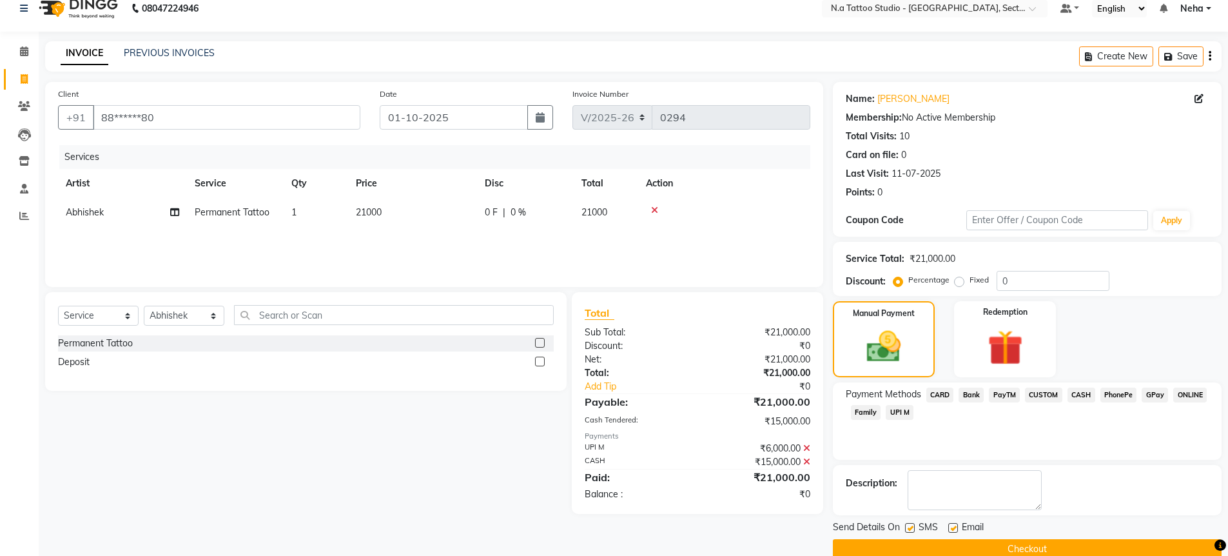
scroll to position [37, 0]
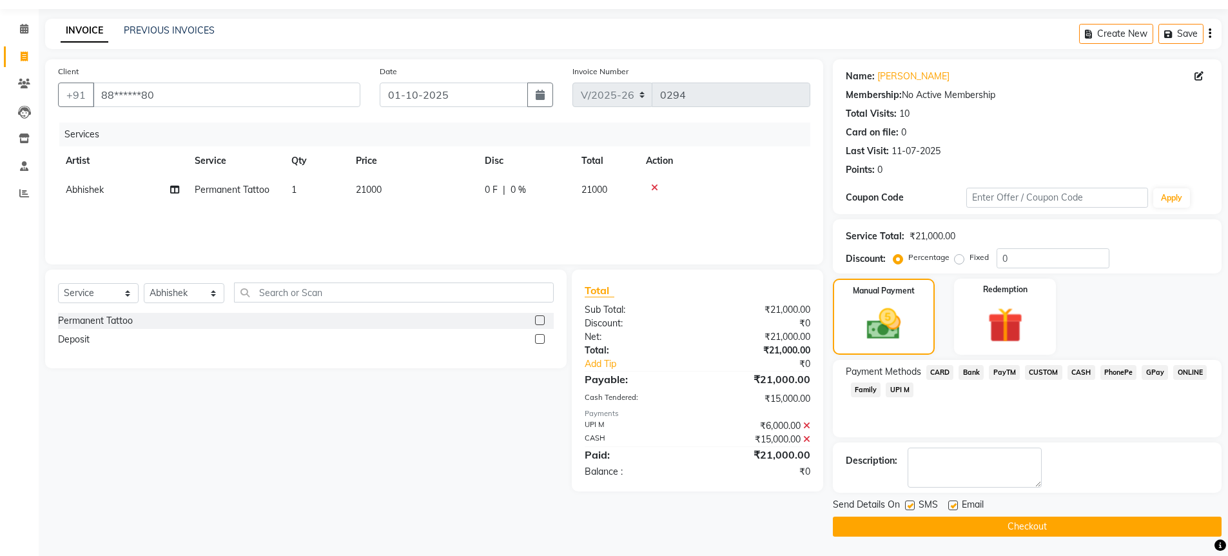
click at [1025, 524] on button "Checkout" at bounding box center [1027, 526] width 389 height 20
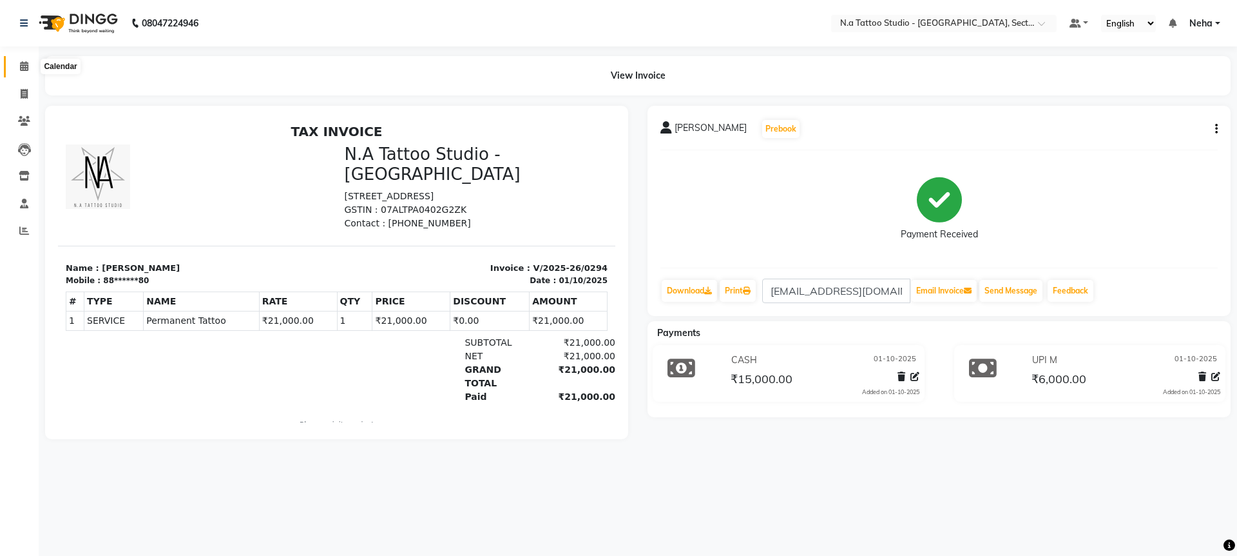
click at [26, 70] on icon at bounding box center [24, 66] width 8 height 10
